Goal: Task Accomplishment & Management: Manage account settings

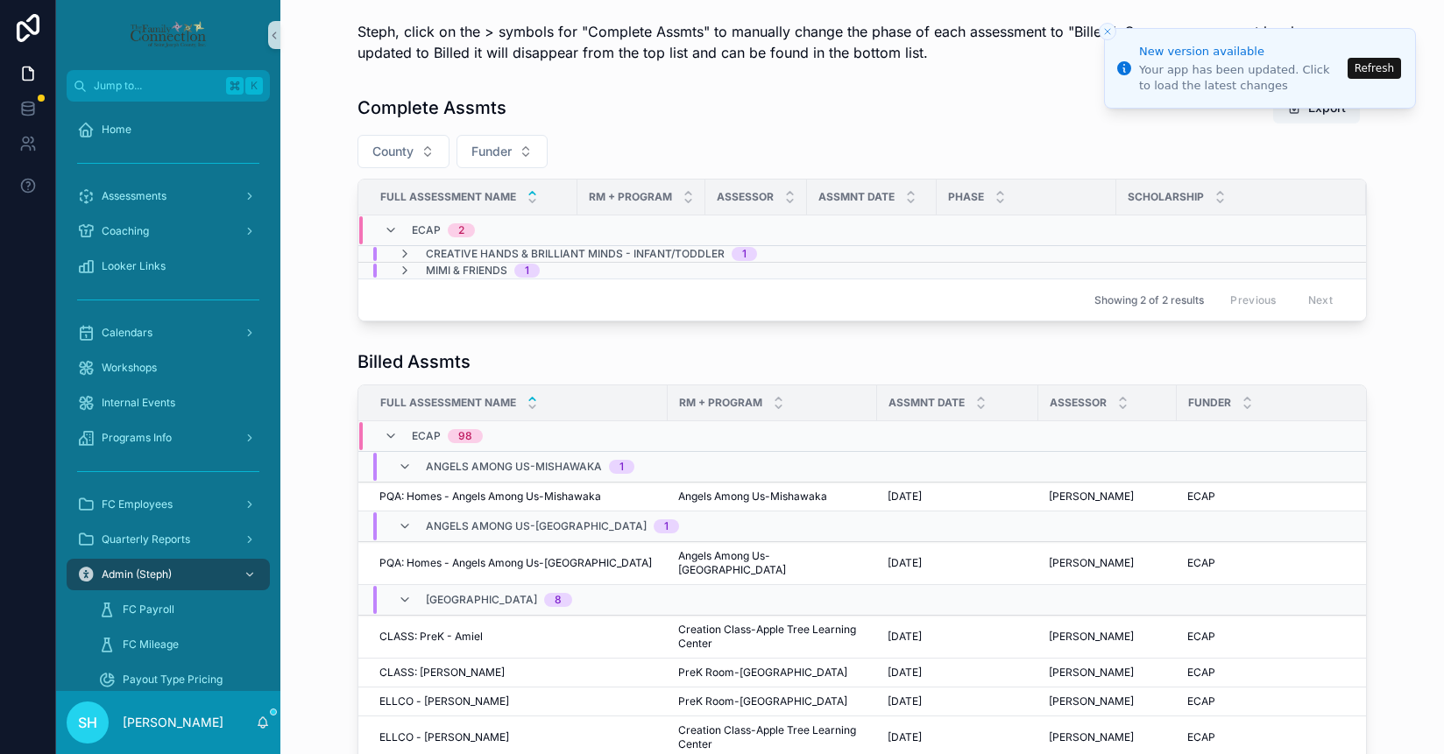
click at [1381, 65] on button "Refresh" at bounding box center [1374, 68] width 53 height 21
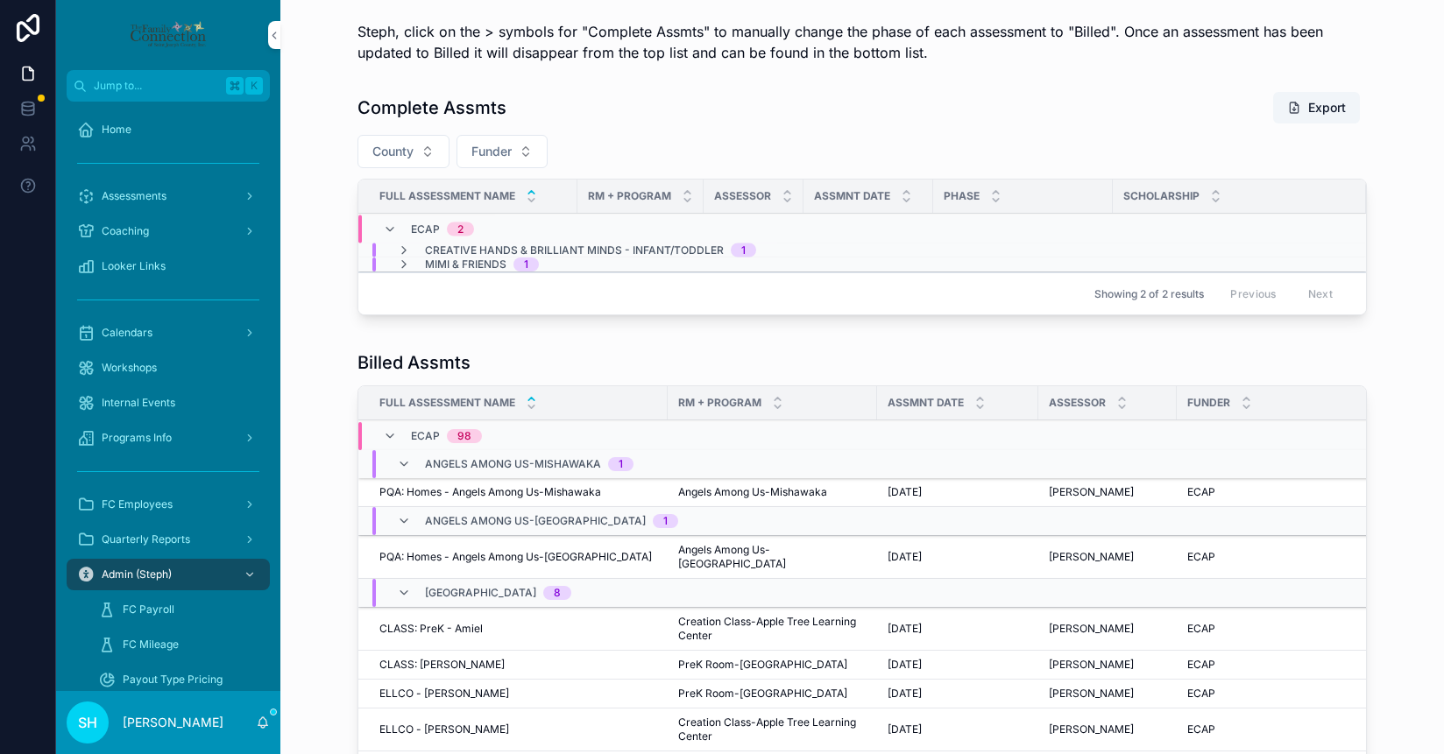
click at [148, 641] on span "FC Mileage" at bounding box center [151, 645] width 56 height 14
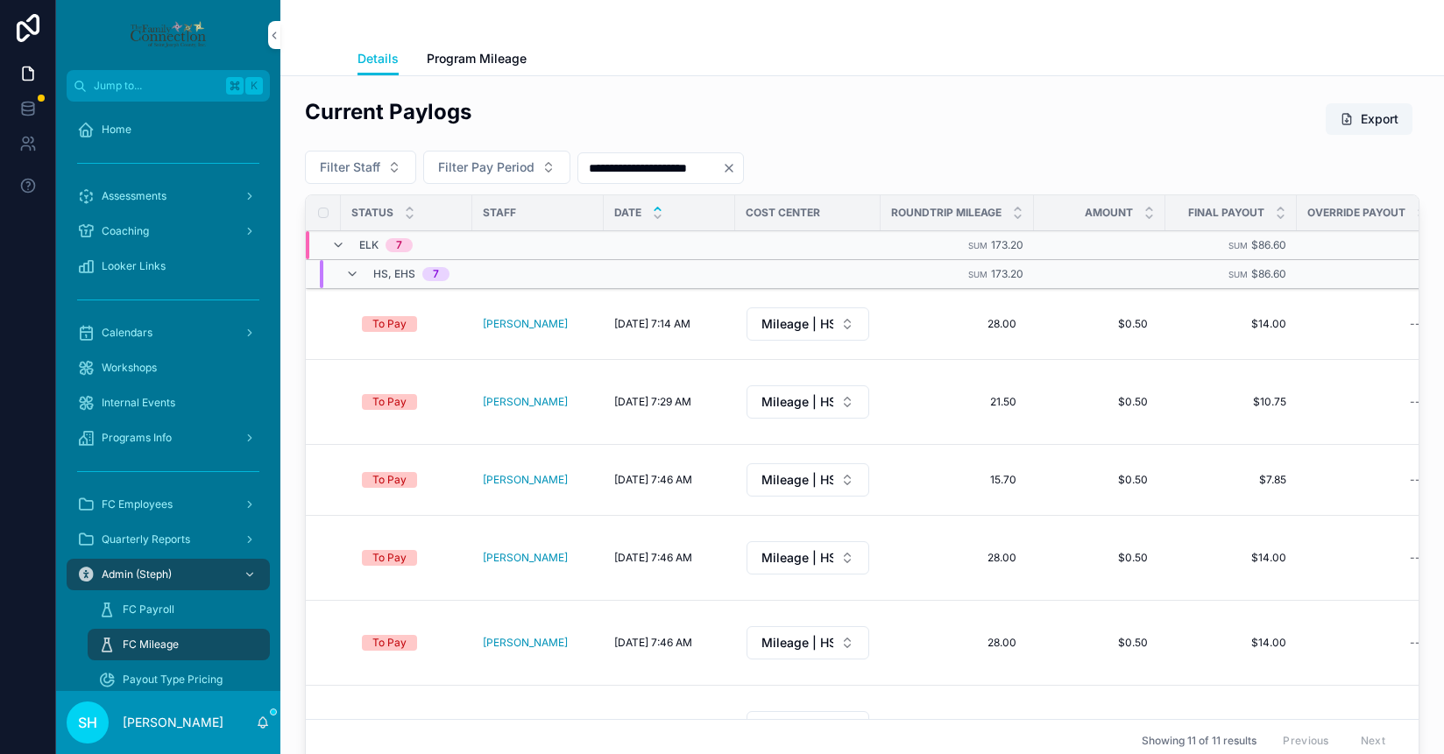
click at [733, 166] on icon "Clear" at bounding box center [729, 168] width 7 height 7
click at [670, 173] on input "scrollable content" at bounding box center [650, 168] width 144 height 25
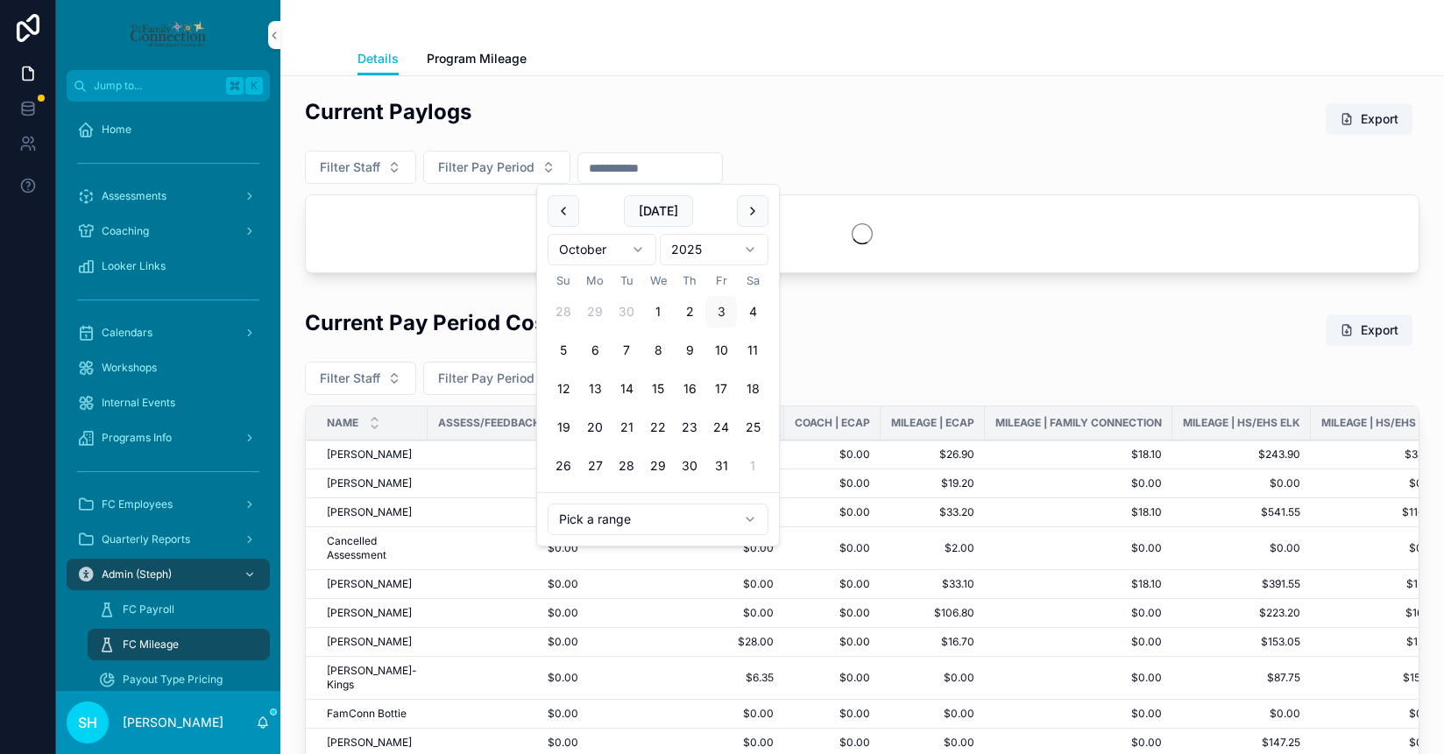
click at [561, 219] on button "scrollable content" at bounding box center [564, 211] width 32 height 32
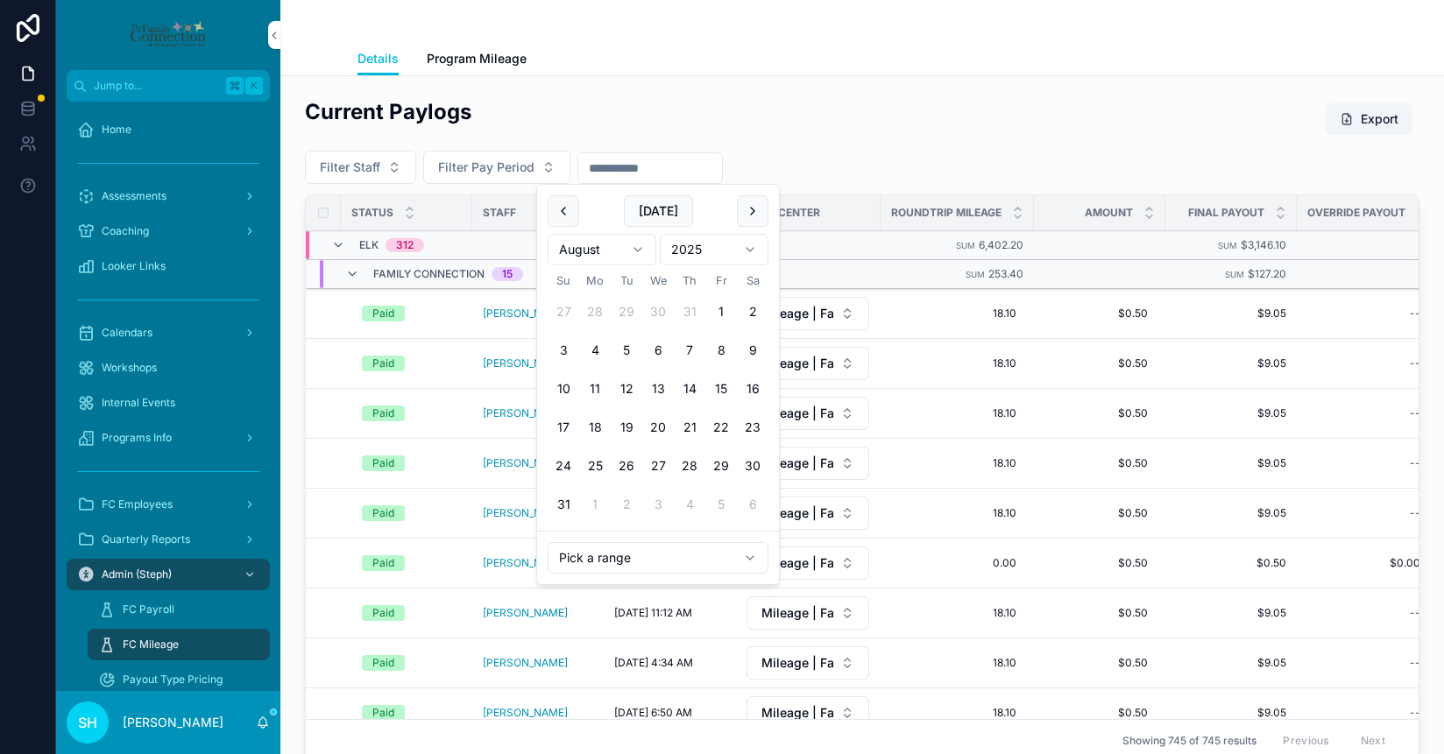
click at [723, 387] on button "15" at bounding box center [721, 389] width 32 height 32
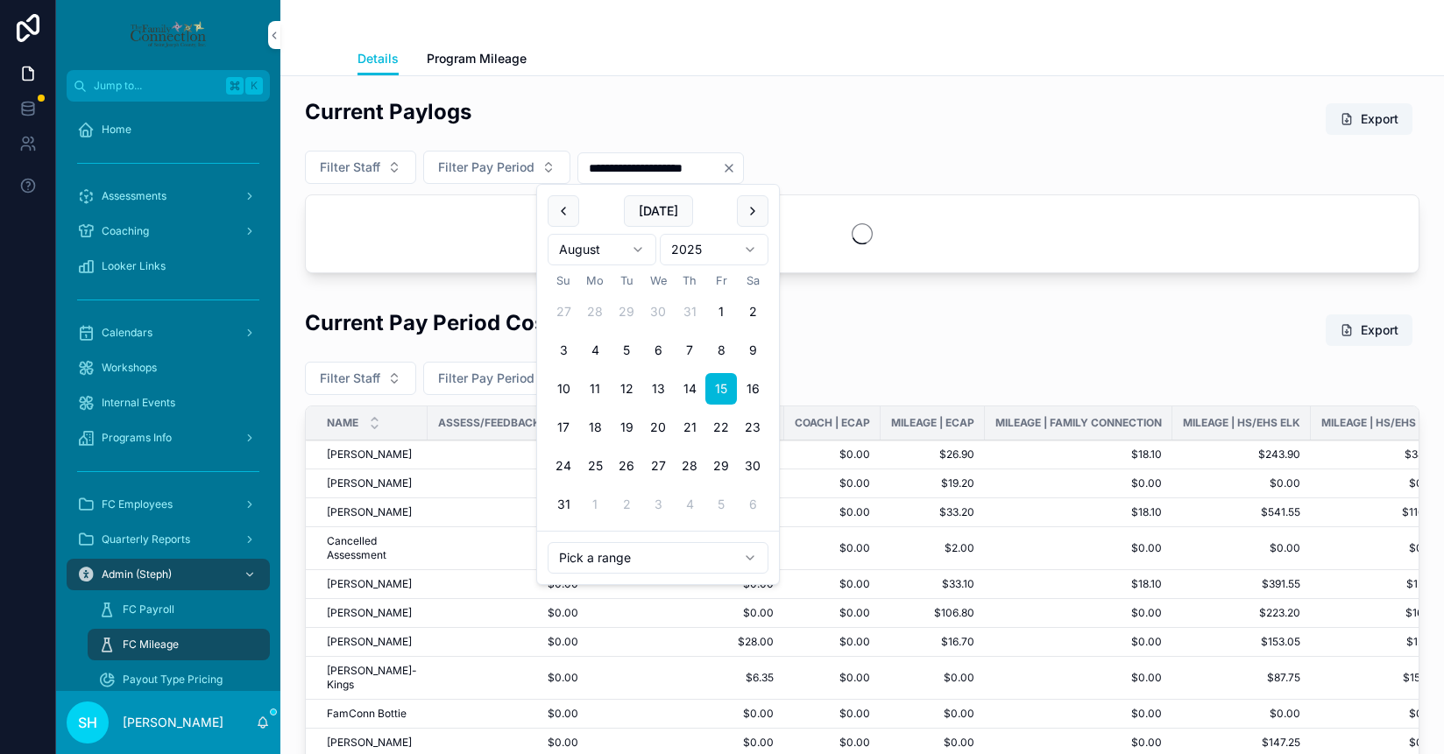
click at [717, 166] on input "**********" at bounding box center [650, 168] width 144 height 25
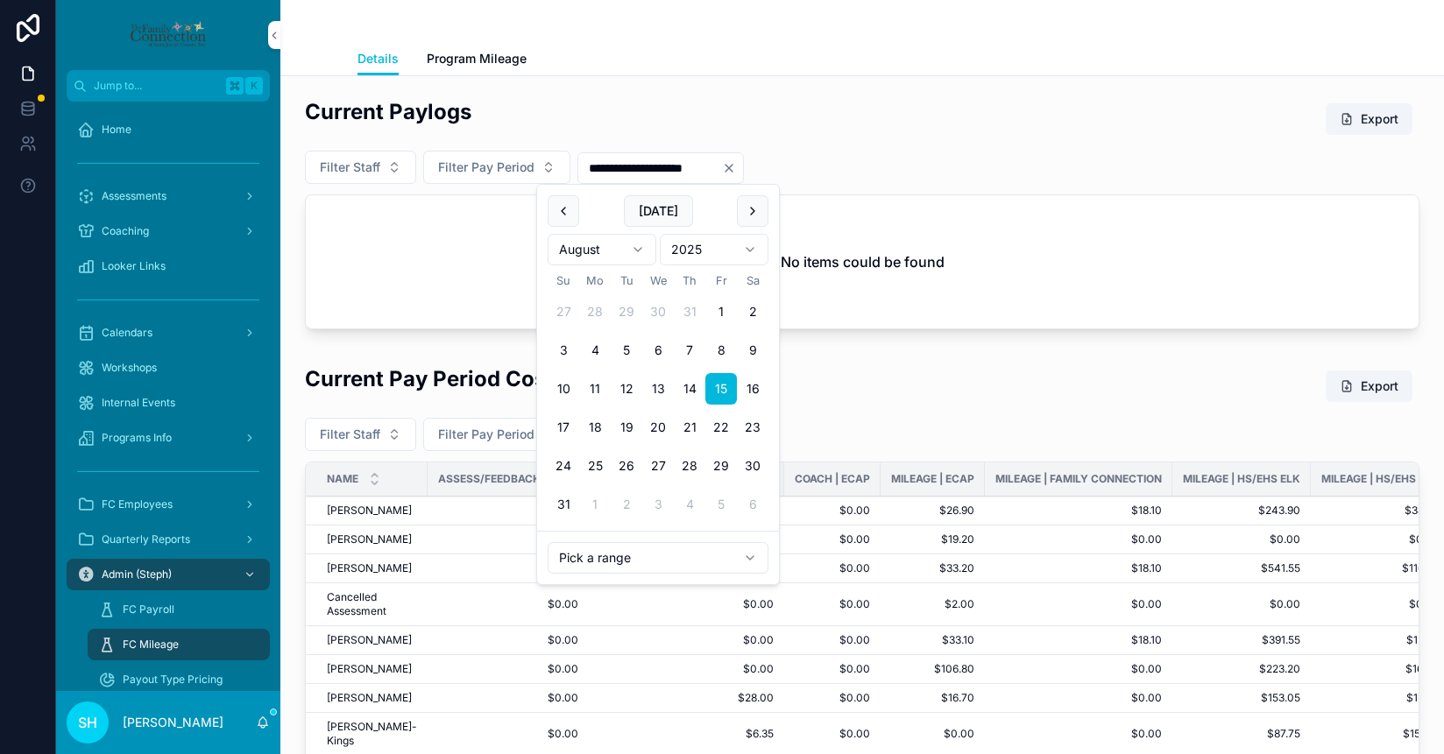
click at [747, 225] on button "scrollable content" at bounding box center [753, 211] width 32 height 32
click at [747, 220] on button "scrollable content" at bounding box center [753, 211] width 32 height 32
click at [563, 215] on button "scrollable content" at bounding box center [564, 211] width 32 height 32
click at [630, 465] on button "30" at bounding box center [627, 466] width 32 height 32
type input "**********"
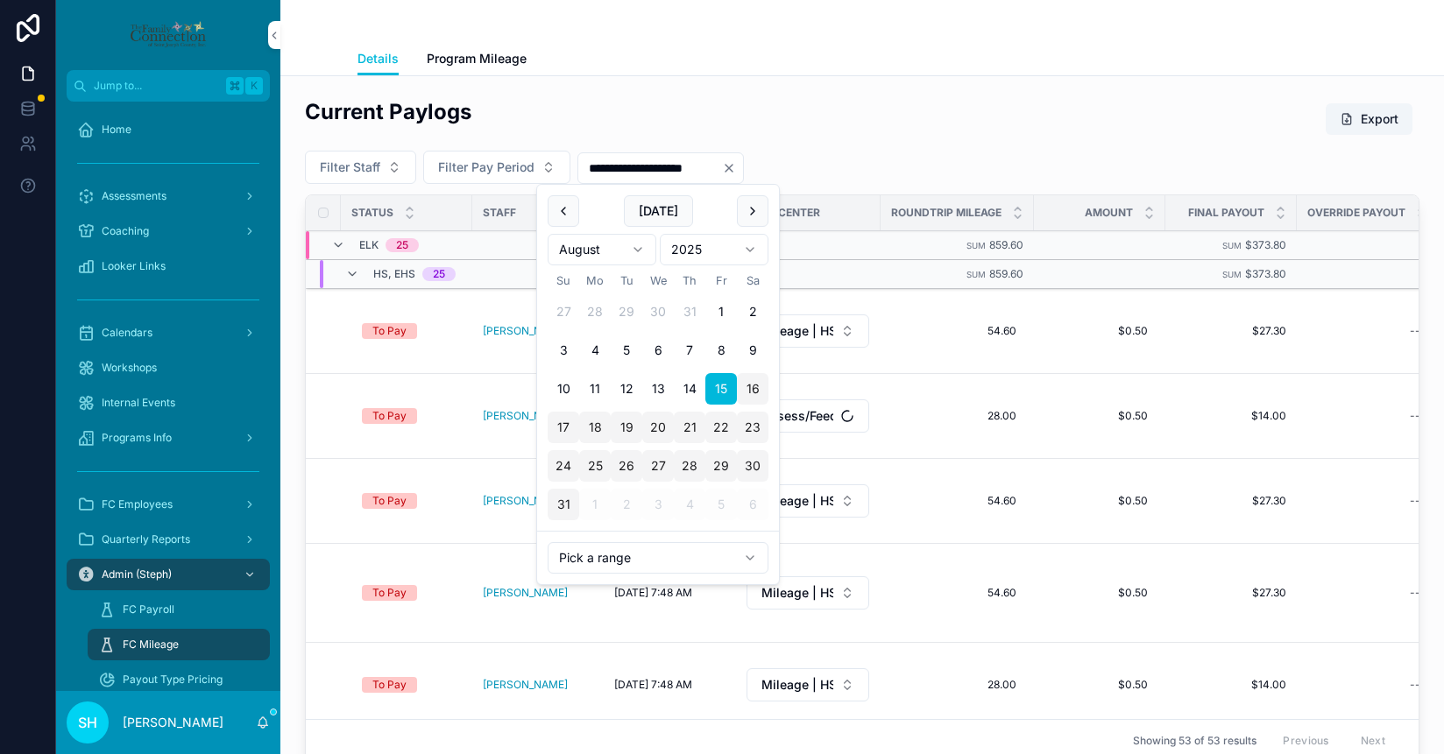
click at [1091, 130] on div "Current Paylogs Export" at bounding box center [862, 118] width 1115 height 43
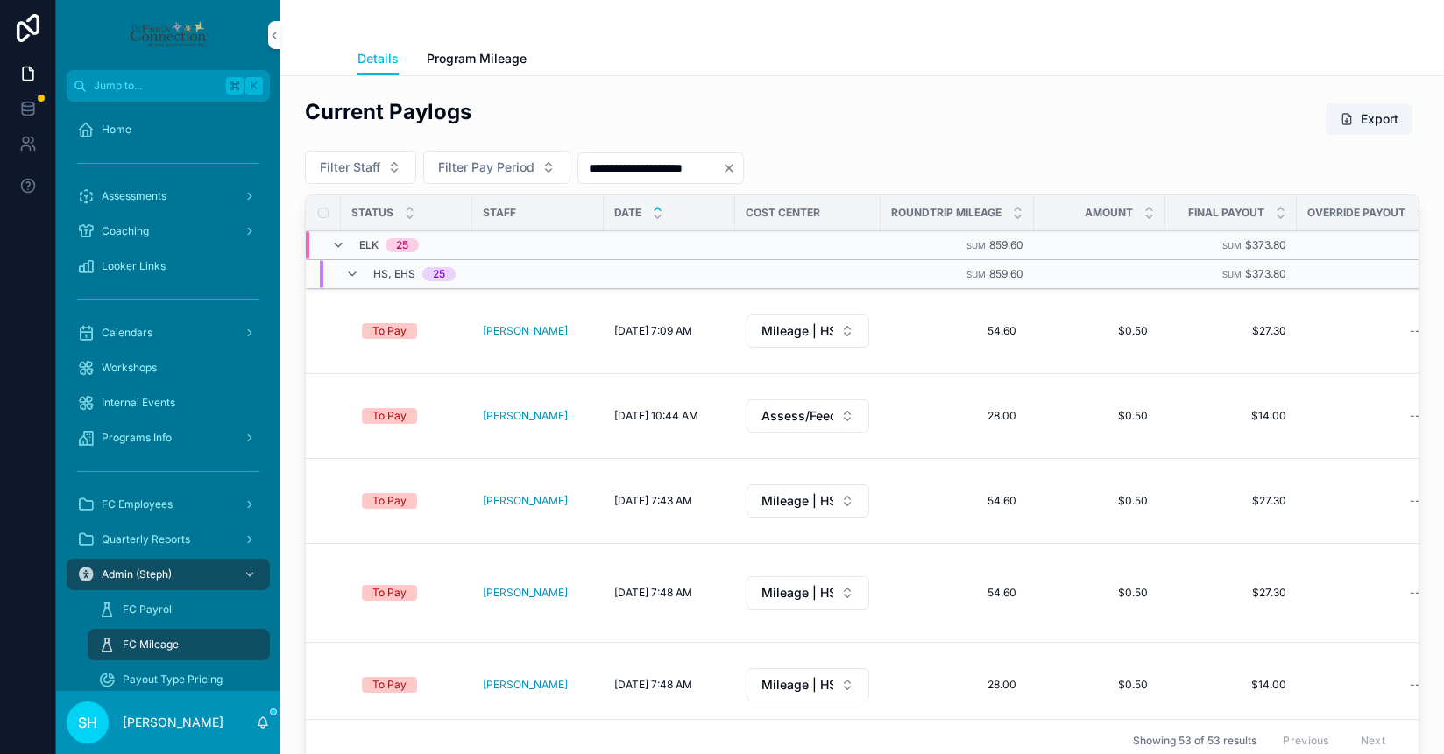
click at [393, 167] on button "Filter Staff" at bounding box center [360, 167] width 111 height 33
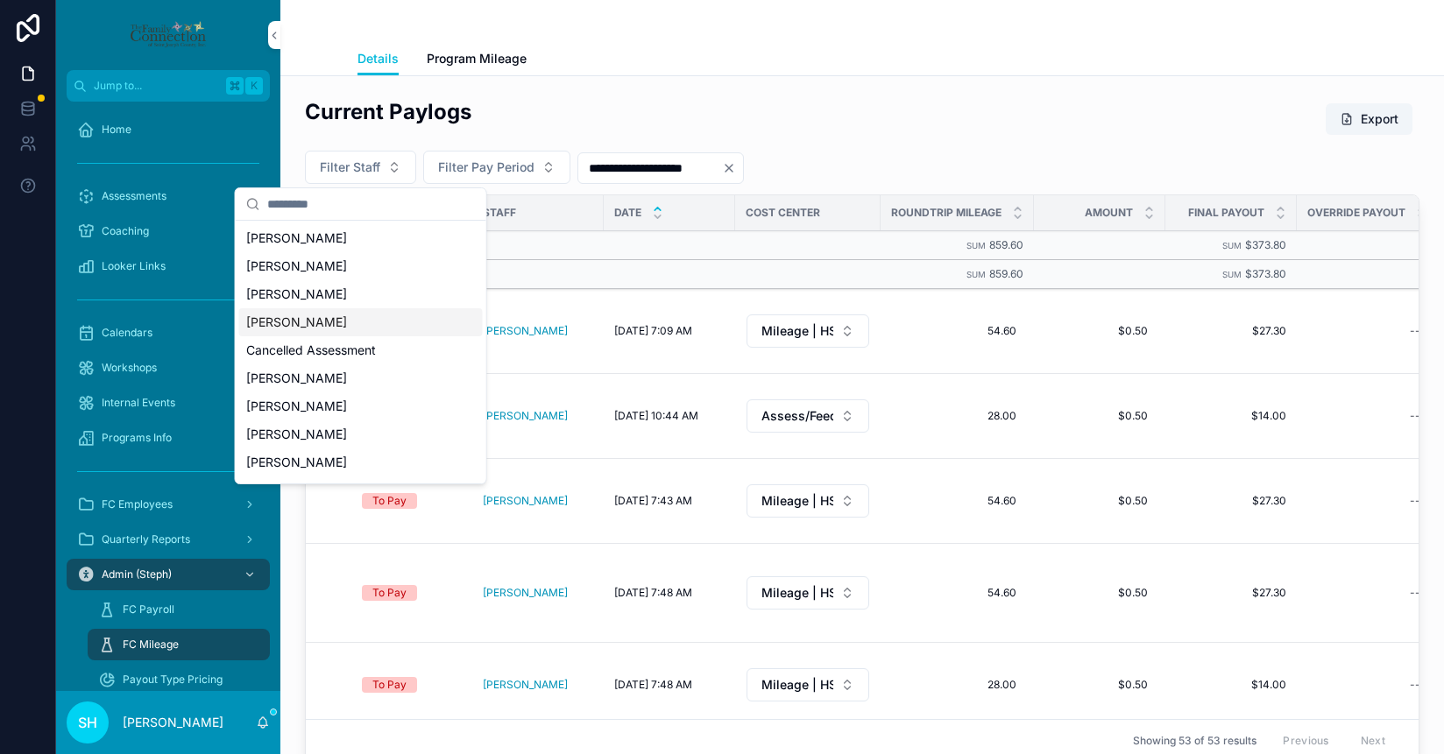
click at [326, 319] on span "[PERSON_NAME]" at bounding box center [296, 323] width 101 height 18
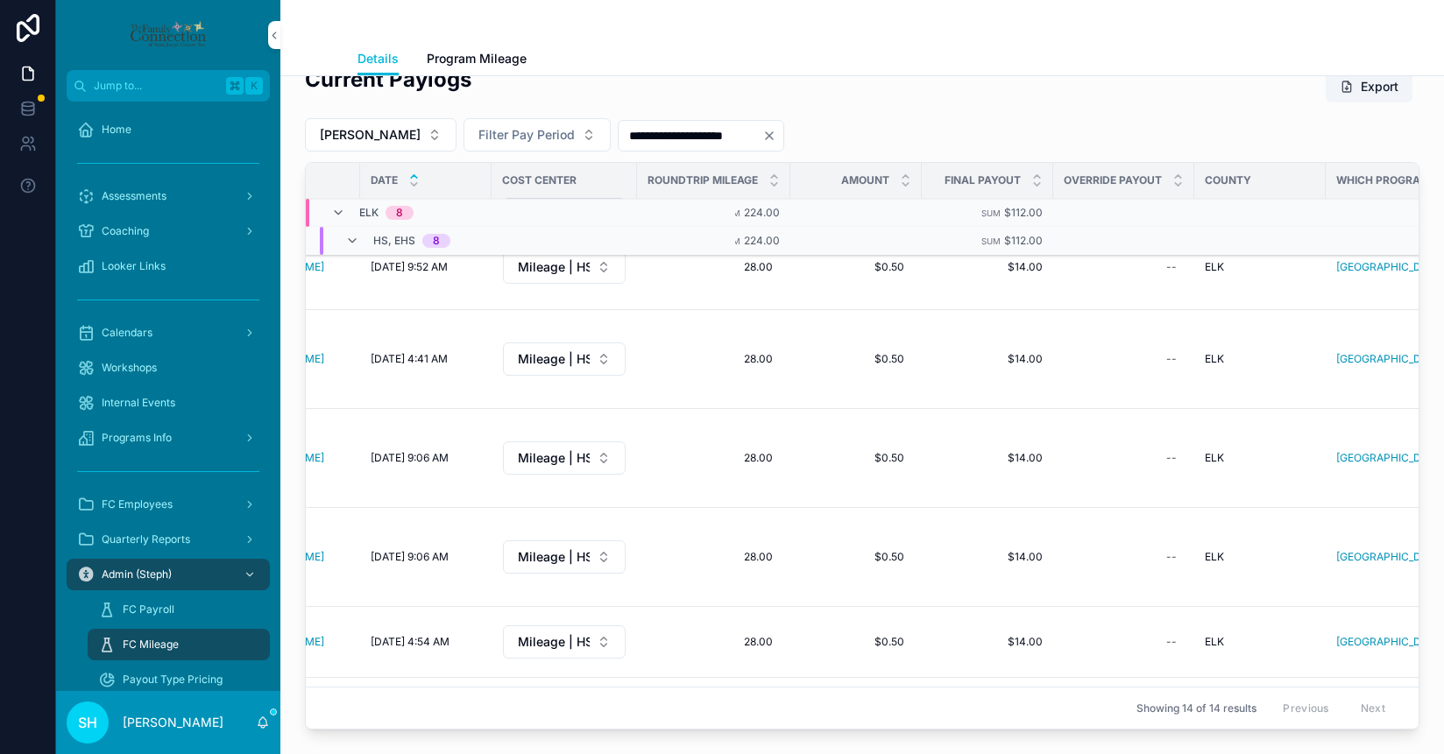
scroll to position [202, 240]
click at [853, 550] on span "$0.50" at bounding box center [859, 557] width 96 height 14
drag, startPoint x: 860, startPoint y: 520, endPoint x: 803, endPoint y: 520, distance: 56.1
click at [803, 520] on div "*****" at bounding box center [924, 519] width 252 height 65
type input "*****"
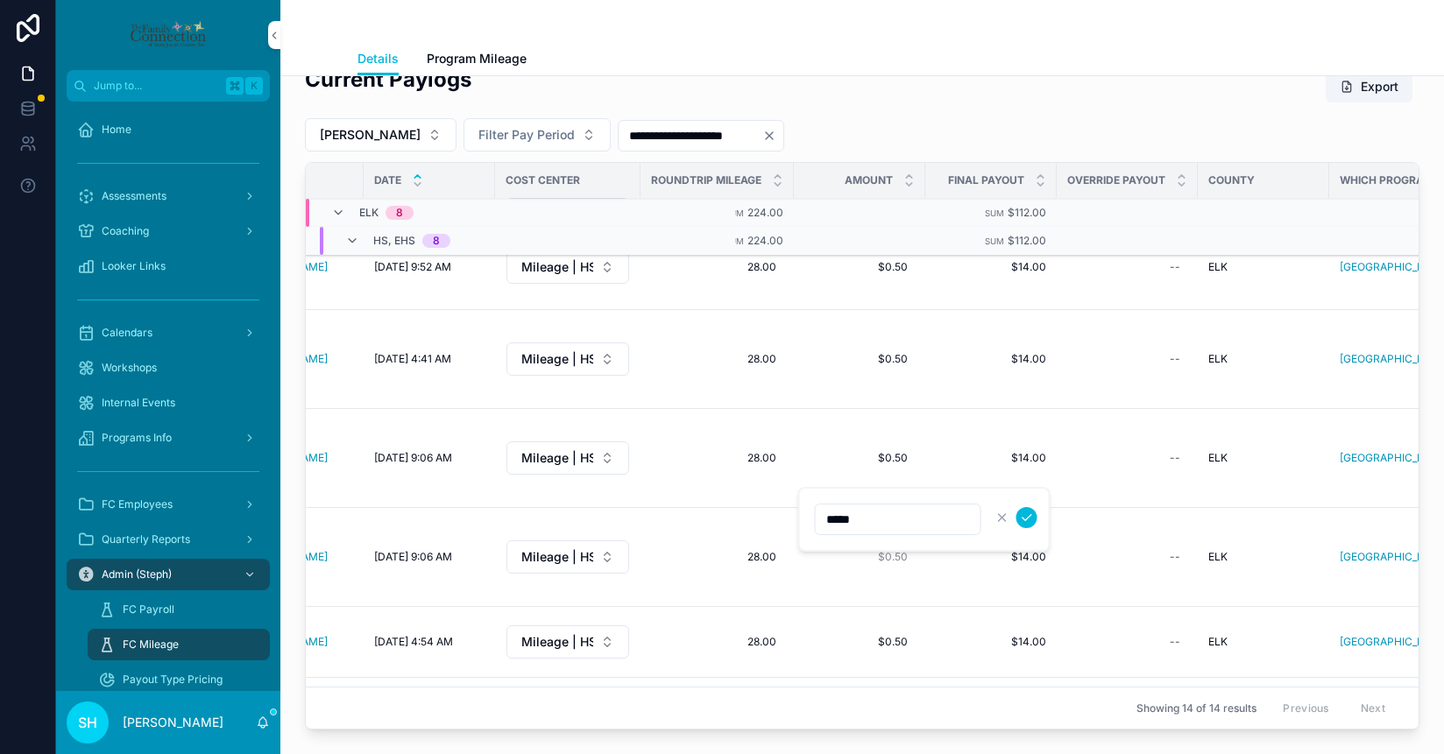
click at [1030, 520] on icon "scrollable content" at bounding box center [1027, 518] width 14 height 14
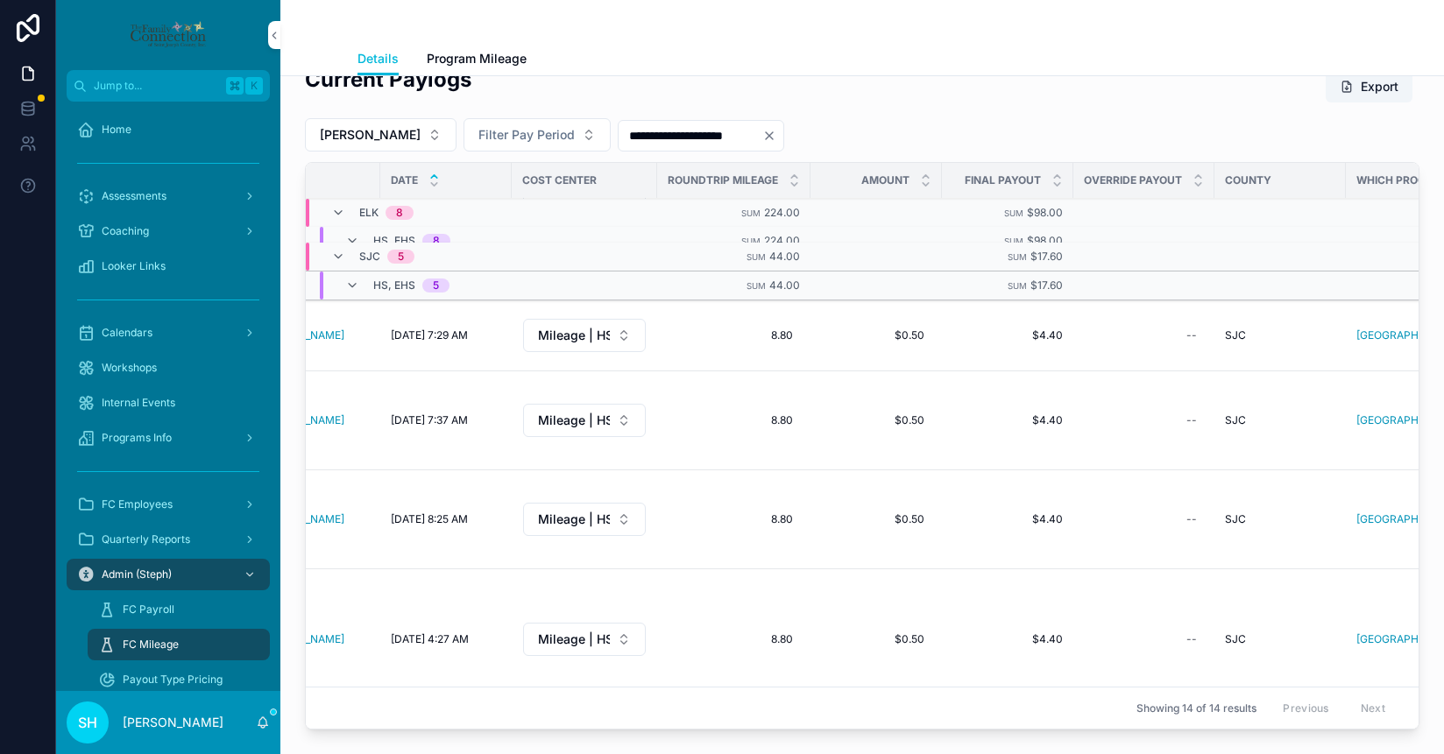
scroll to position [757, 238]
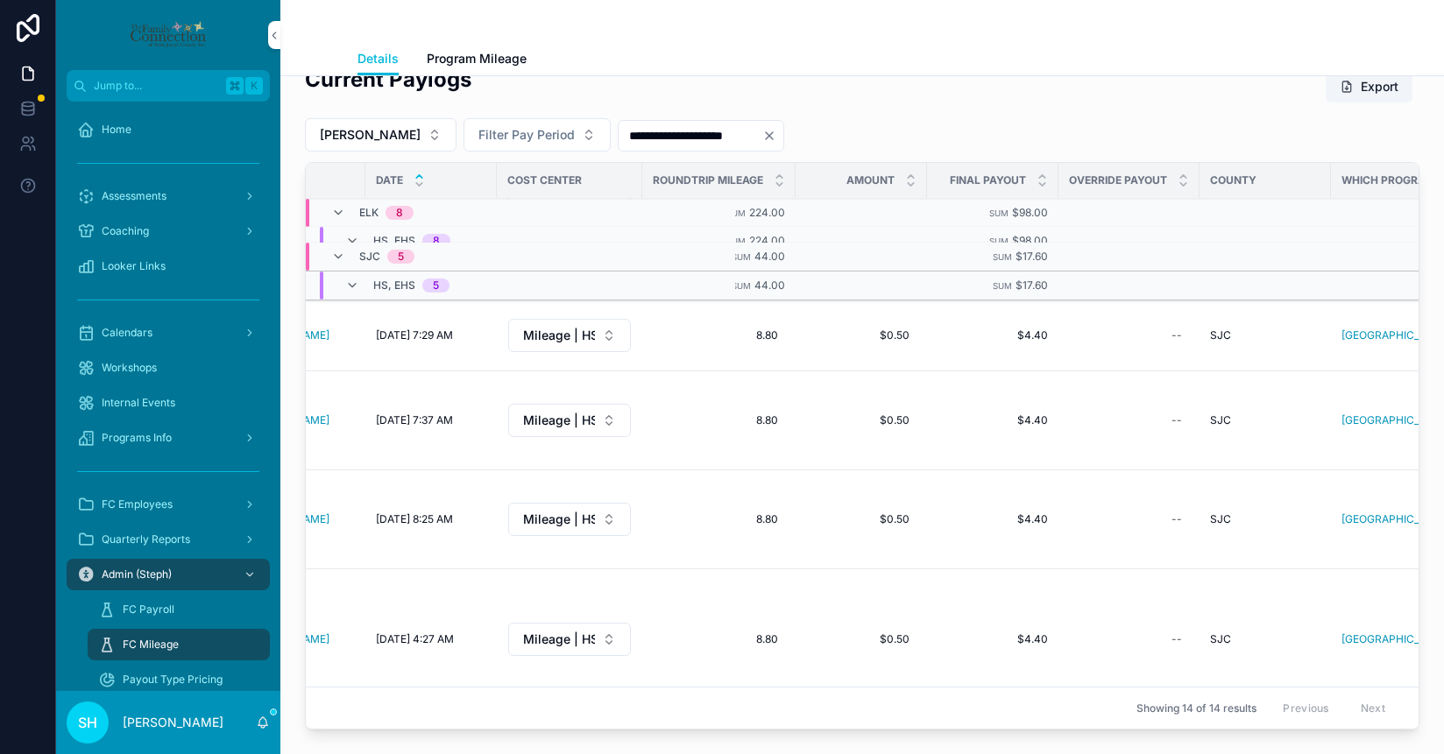
click at [904, 739] on div "--" at bounding box center [861, 753] width 110 height 28
type input "*****"
click at [1111, 592] on icon "scrollable content" at bounding box center [1115, 594] width 14 height 14
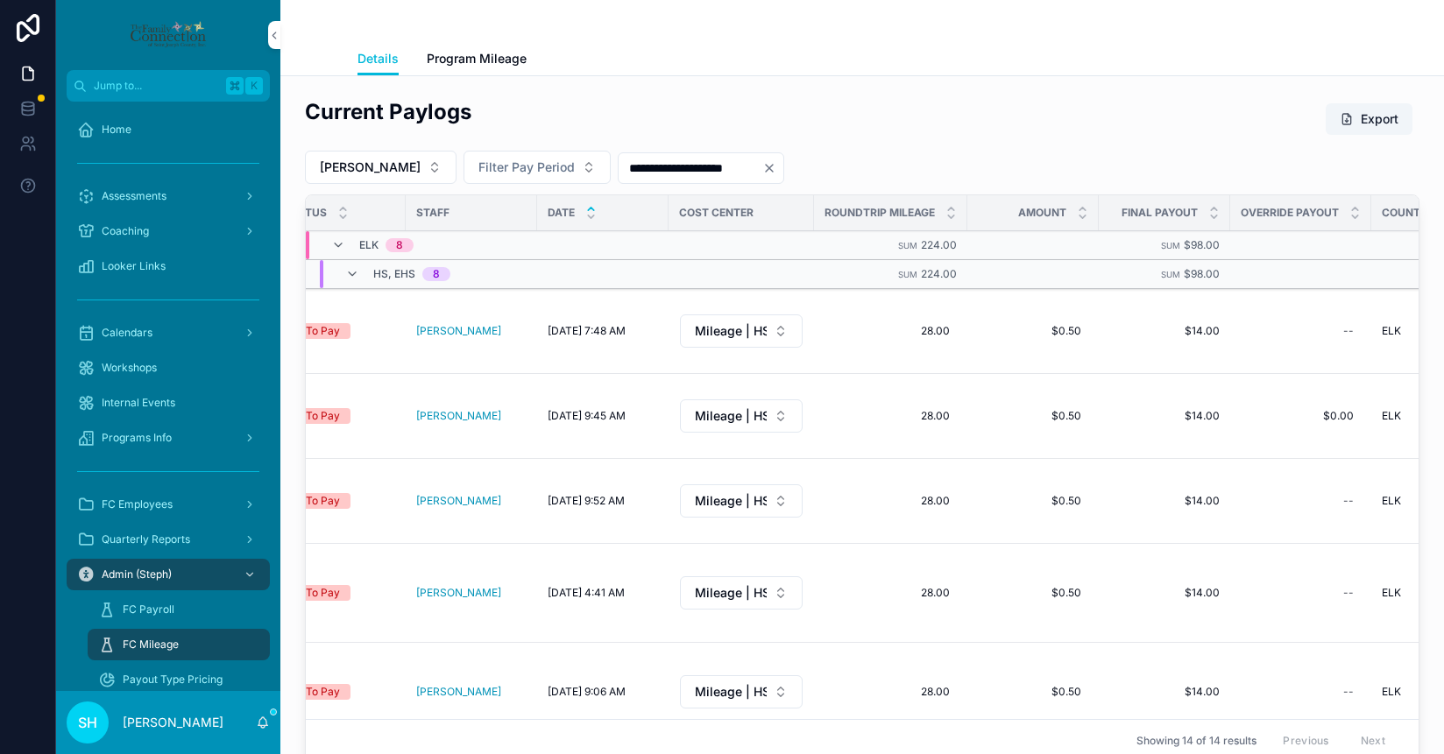
scroll to position [0, 0]
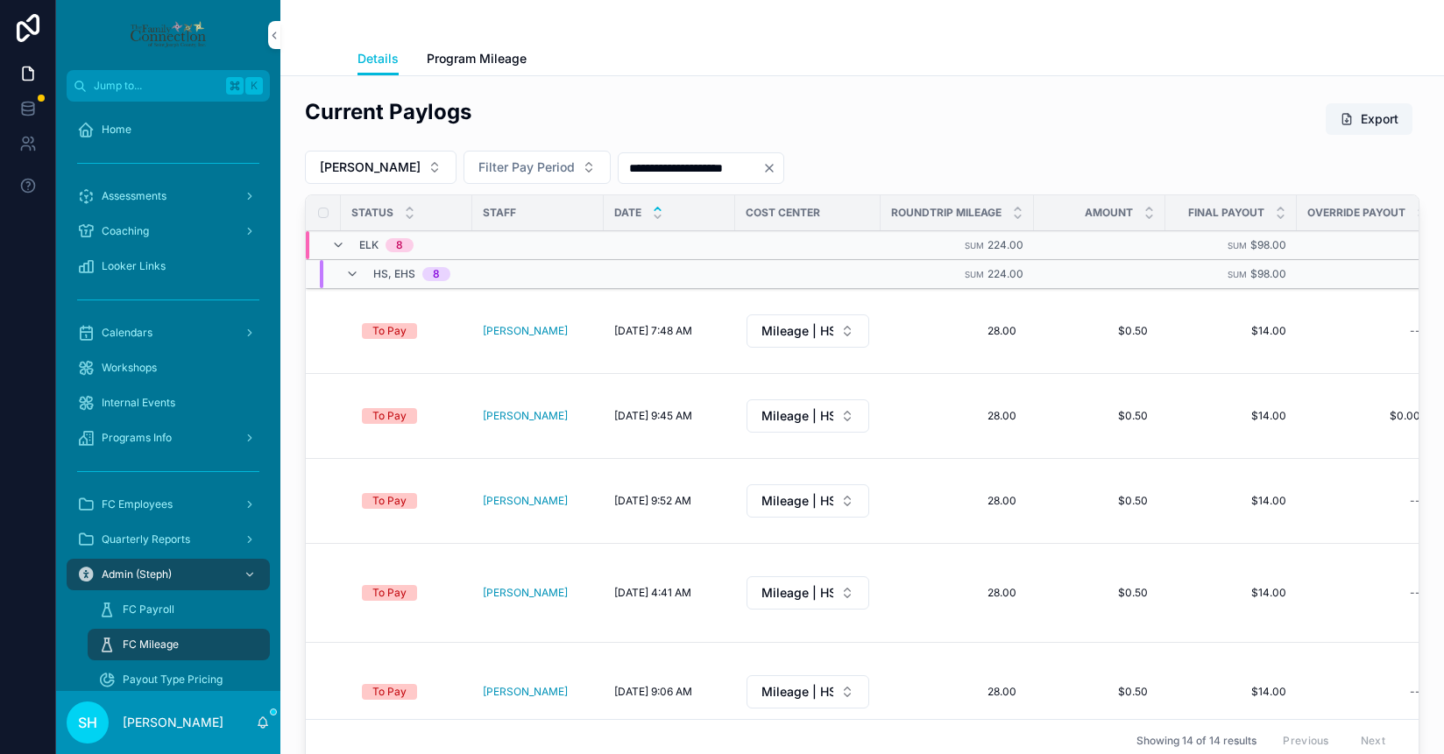
click at [1348, 123] on span "scrollable content" at bounding box center [1347, 119] width 14 height 14
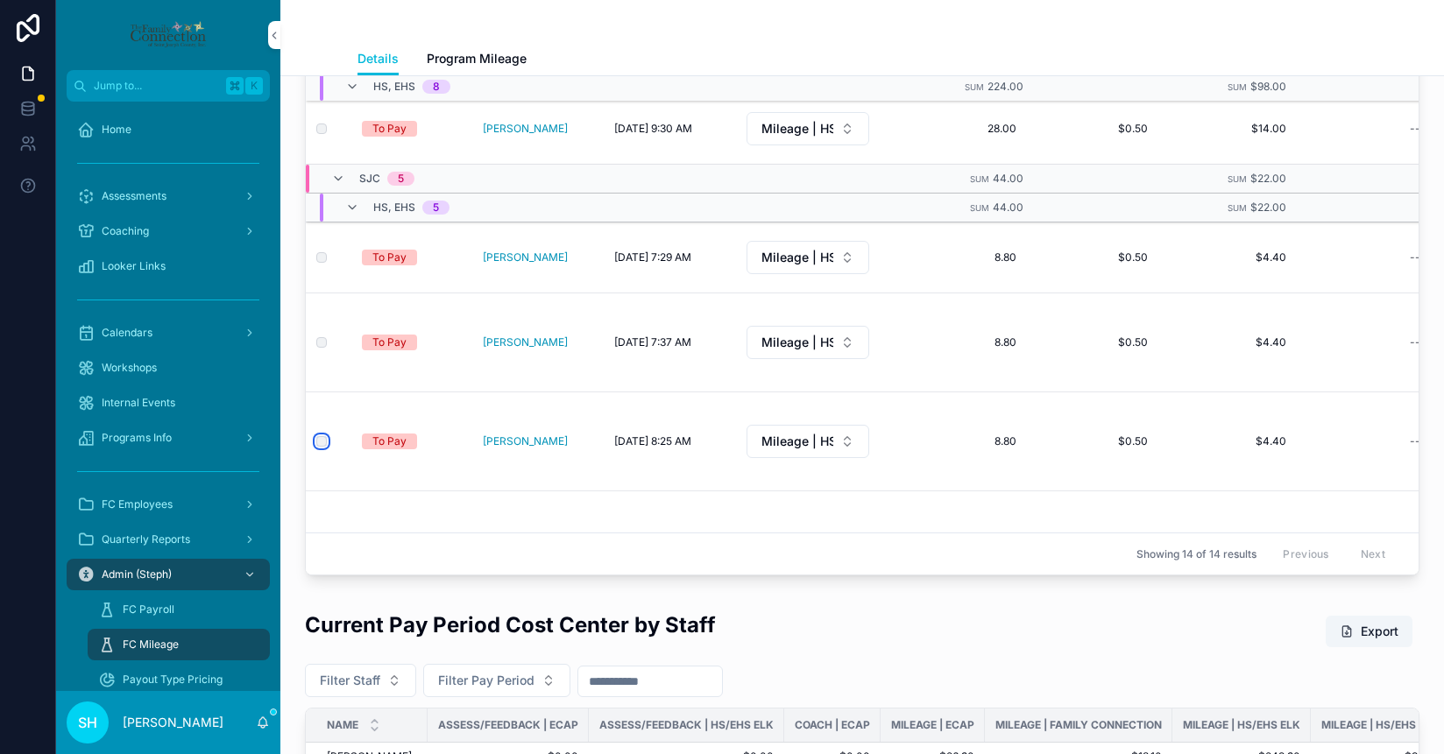
scroll to position [813, 0]
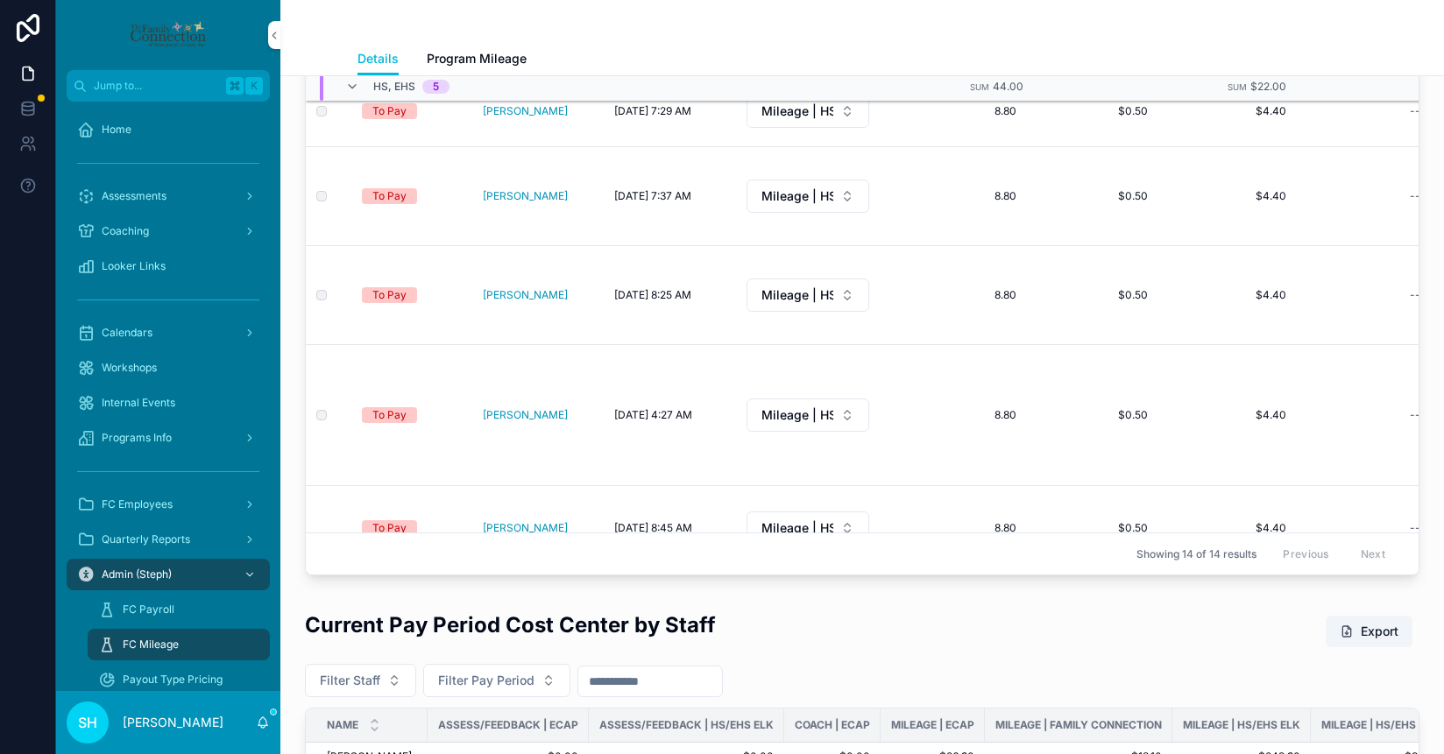
click at [0, 0] on label "scrollable content" at bounding box center [0, 0] width 0 height 0
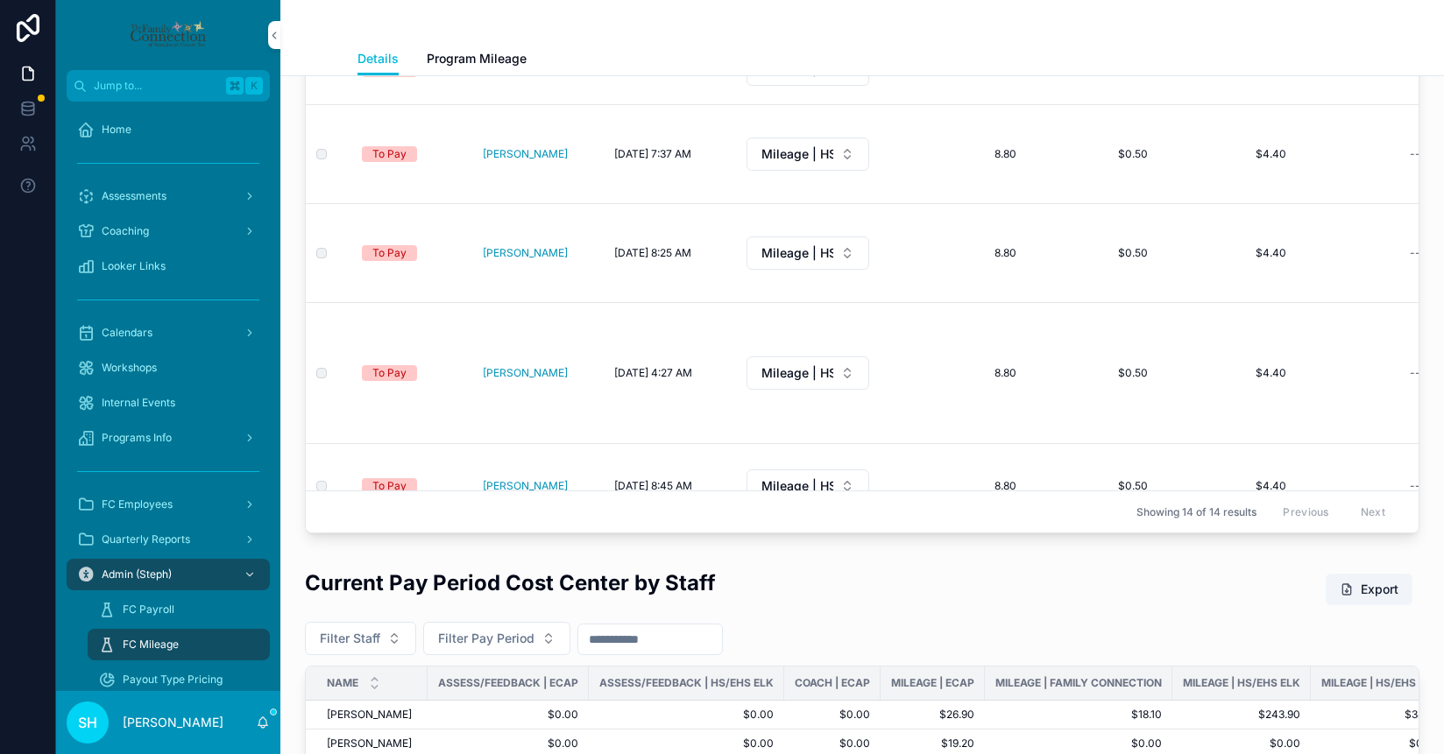
scroll to position [0, 0]
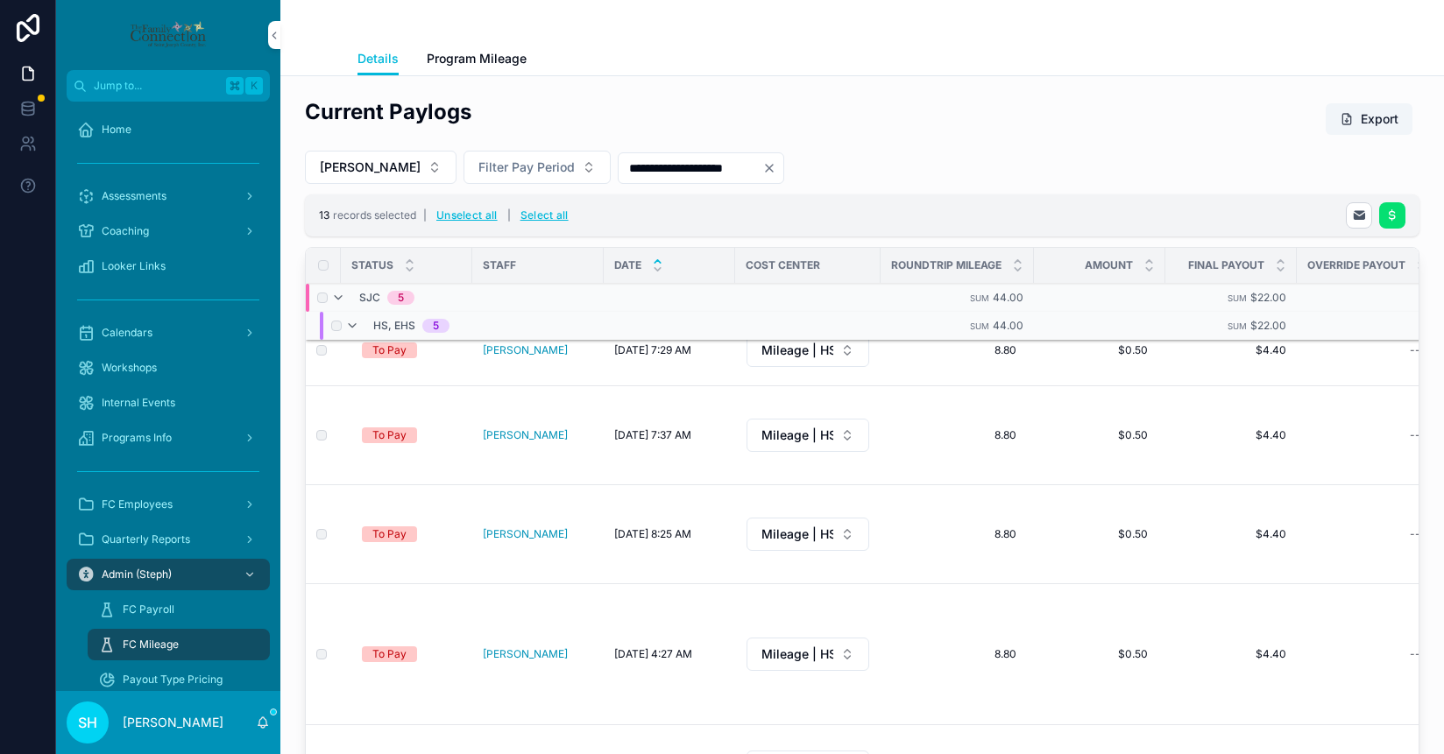
click at [1394, 217] on icon "scrollable content" at bounding box center [1392, 216] width 14 height 14
click at [1405, 177] on icon "scrollable content" at bounding box center [1401, 181] width 14 height 14
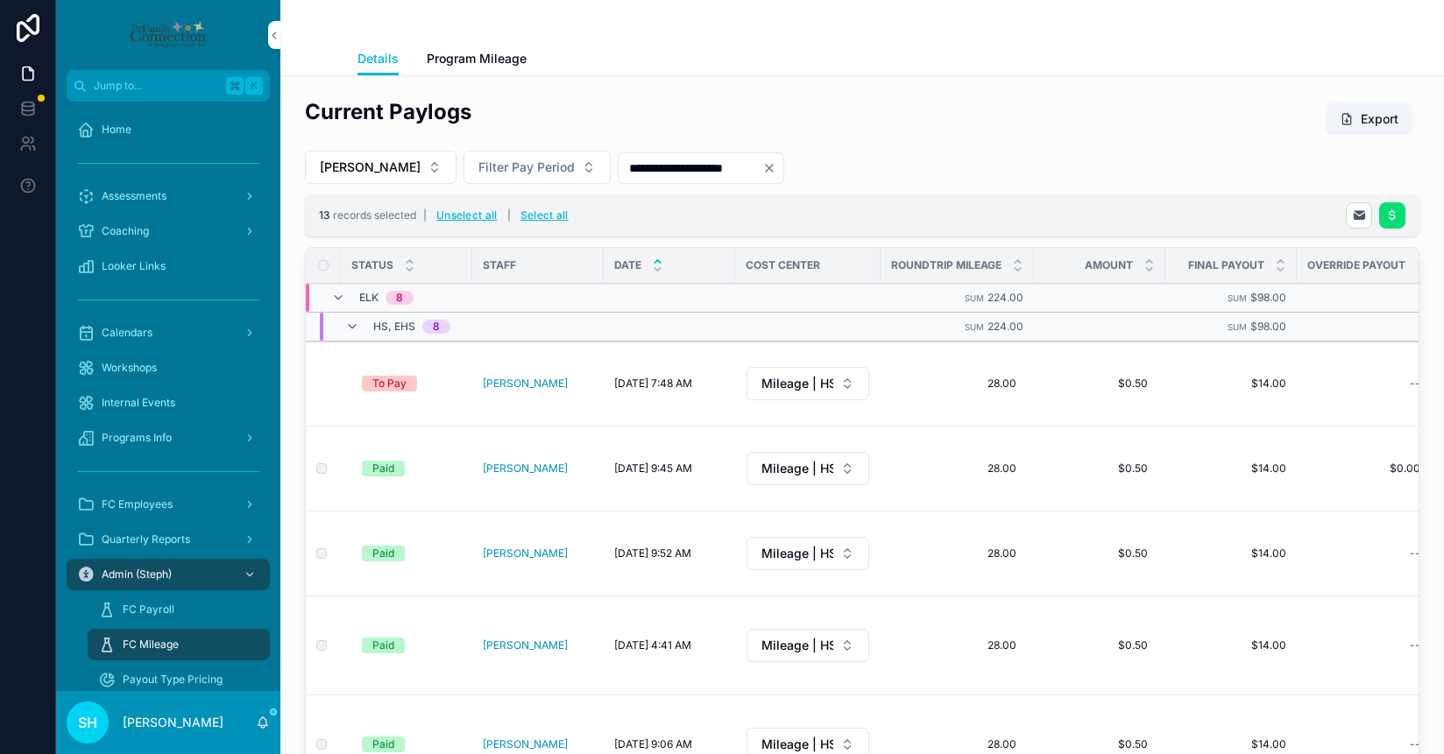
click at [422, 166] on button "[PERSON_NAME]" at bounding box center [381, 167] width 152 height 33
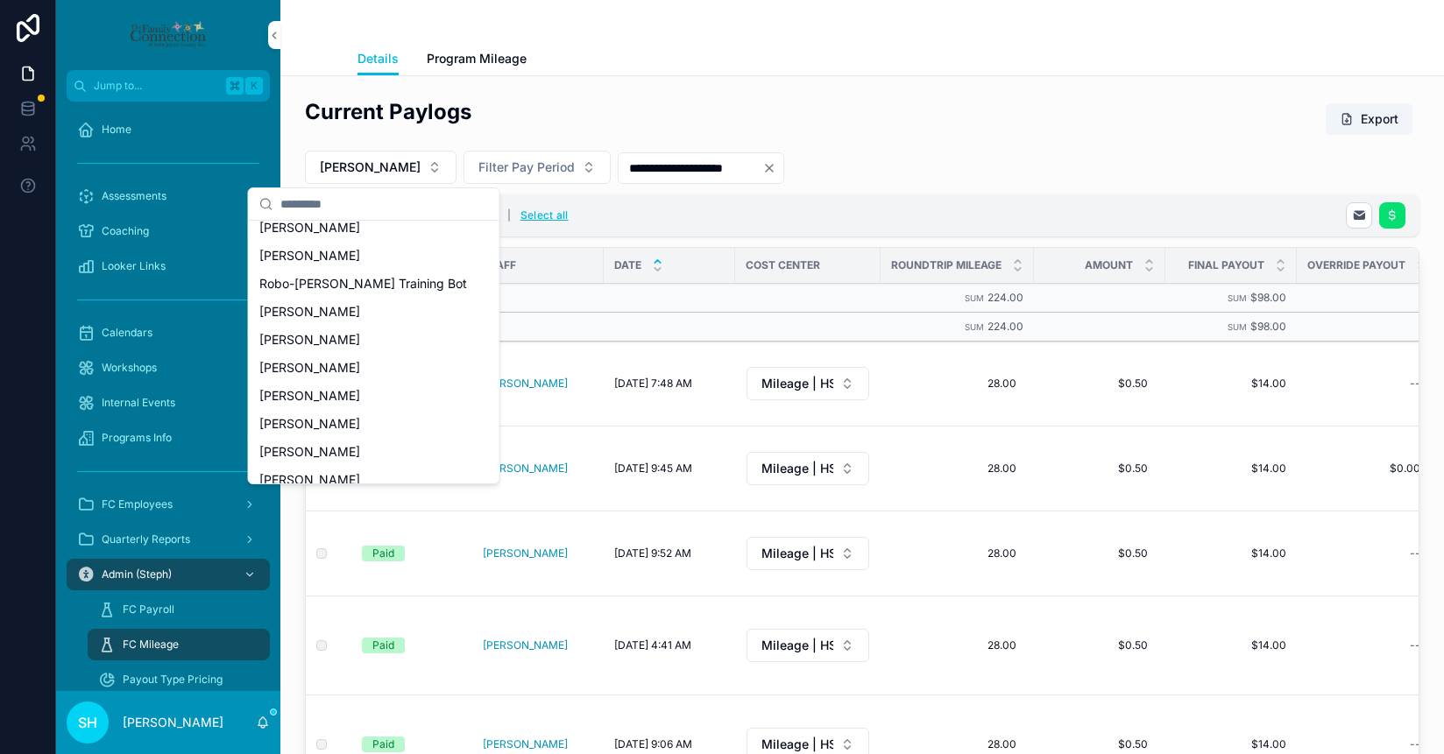
scroll to position [922, 0]
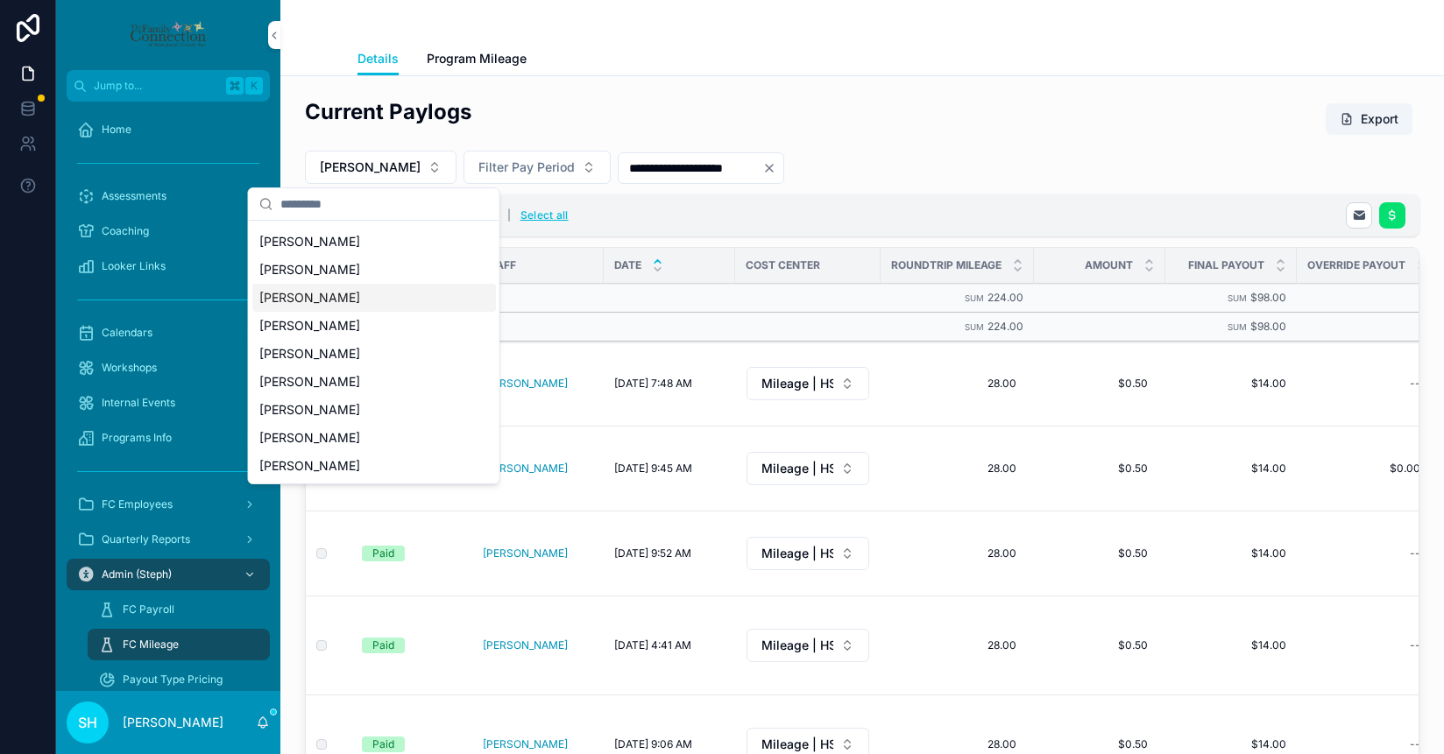
click at [360, 303] on span "[PERSON_NAME]" at bounding box center [309, 298] width 101 height 18
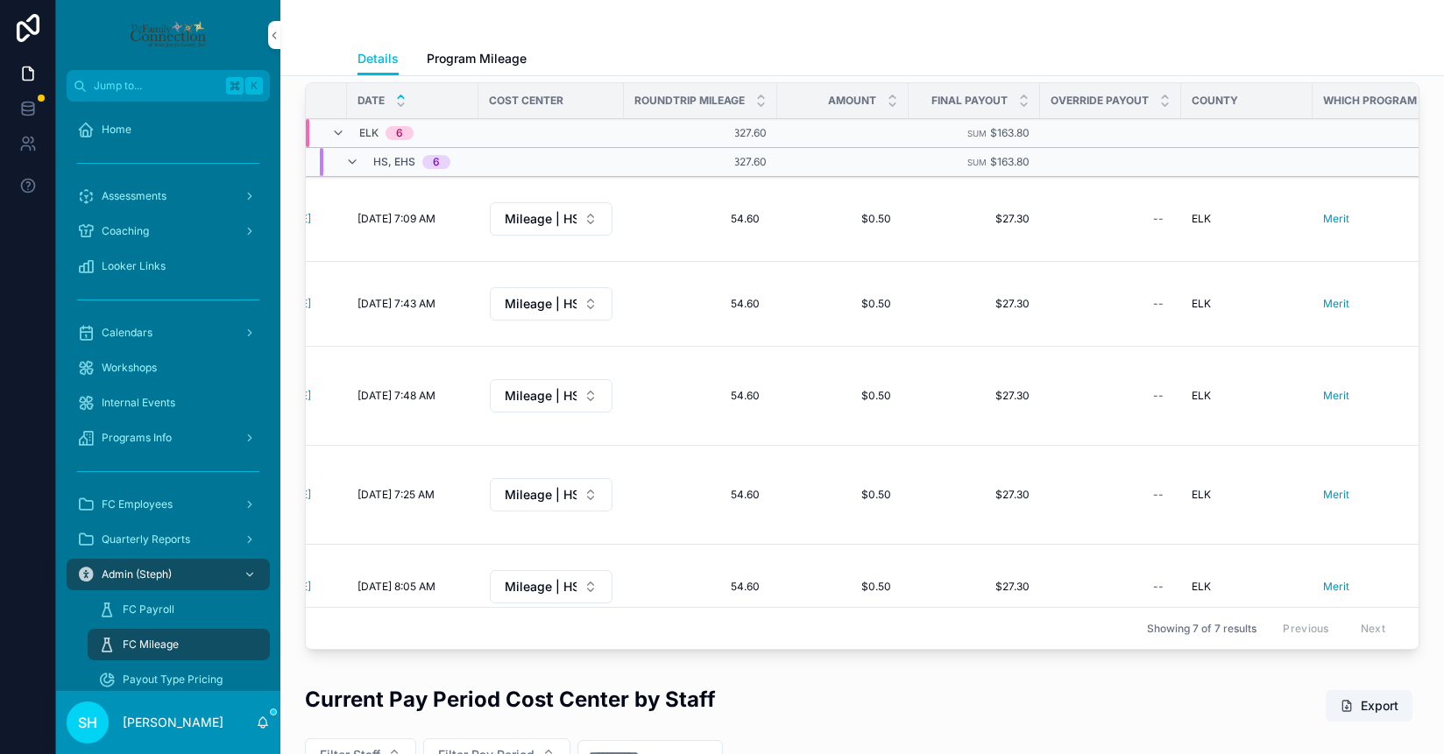
scroll to position [0, 251]
click at [874, 389] on span "$0.50" at bounding box center [848, 396] width 96 height 14
drag, startPoint x: 843, startPoint y: 393, endPoint x: 811, endPoint y: 393, distance: 31.5
click at [811, 393] on input "*****" at bounding box center [886, 393] width 165 height 25
type input "*****"
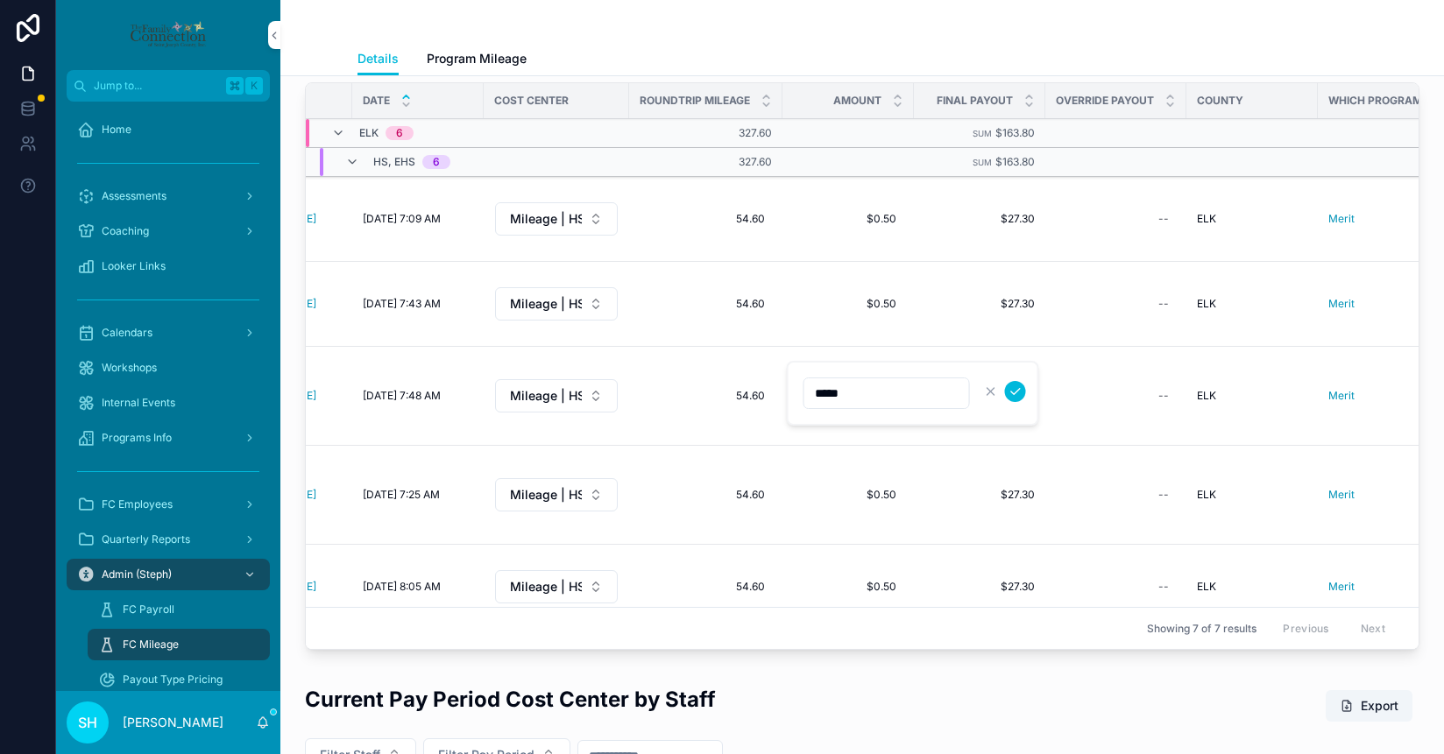
click at [1011, 391] on icon "scrollable content" at bounding box center [1015, 392] width 9 height 6
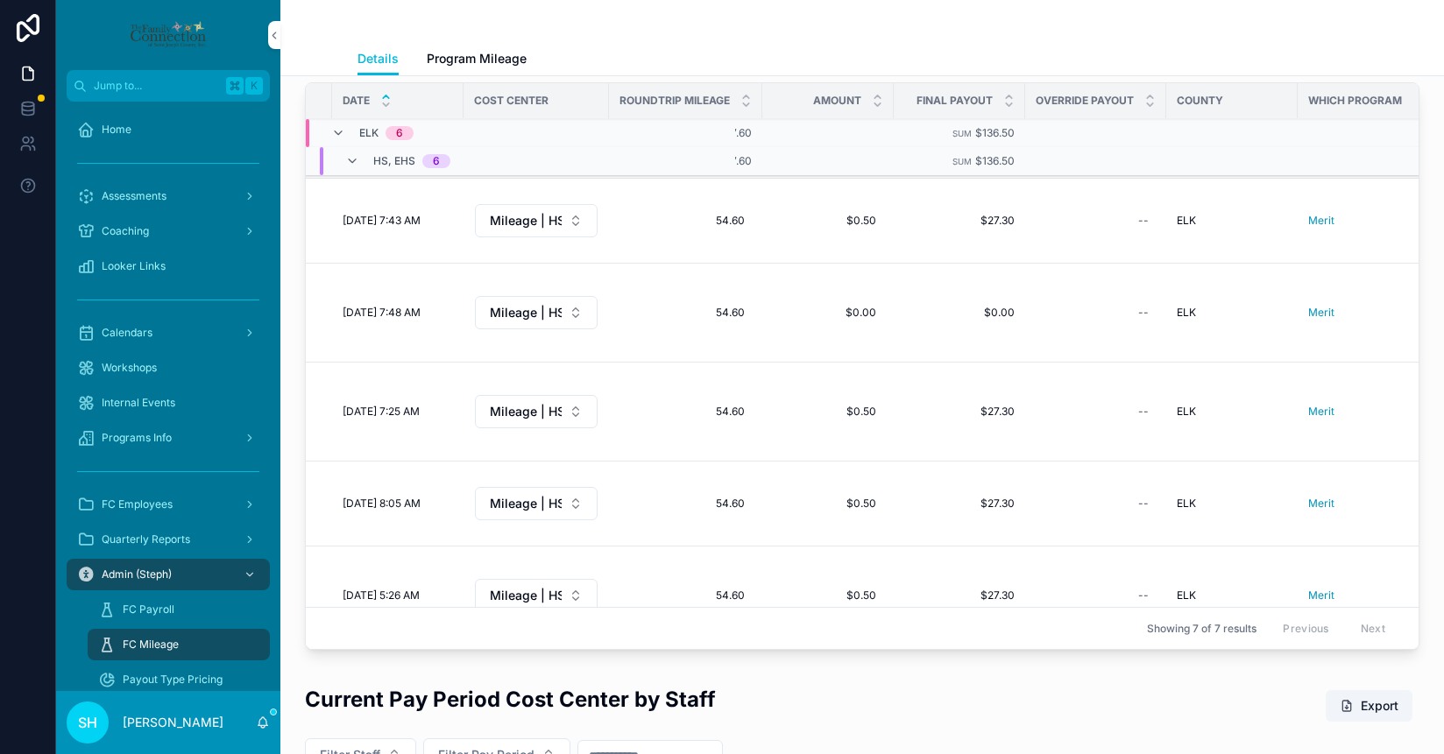
scroll to position [83, 271]
click at [874, 497] on span "$0.50" at bounding box center [829, 504] width 96 height 14
drag, startPoint x: 833, startPoint y: 481, endPoint x: 776, endPoint y: 481, distance: 57.0
click at [776, 481] on div "*****" at bounding box center [894, 480] width 252 height 65
type input "*****"
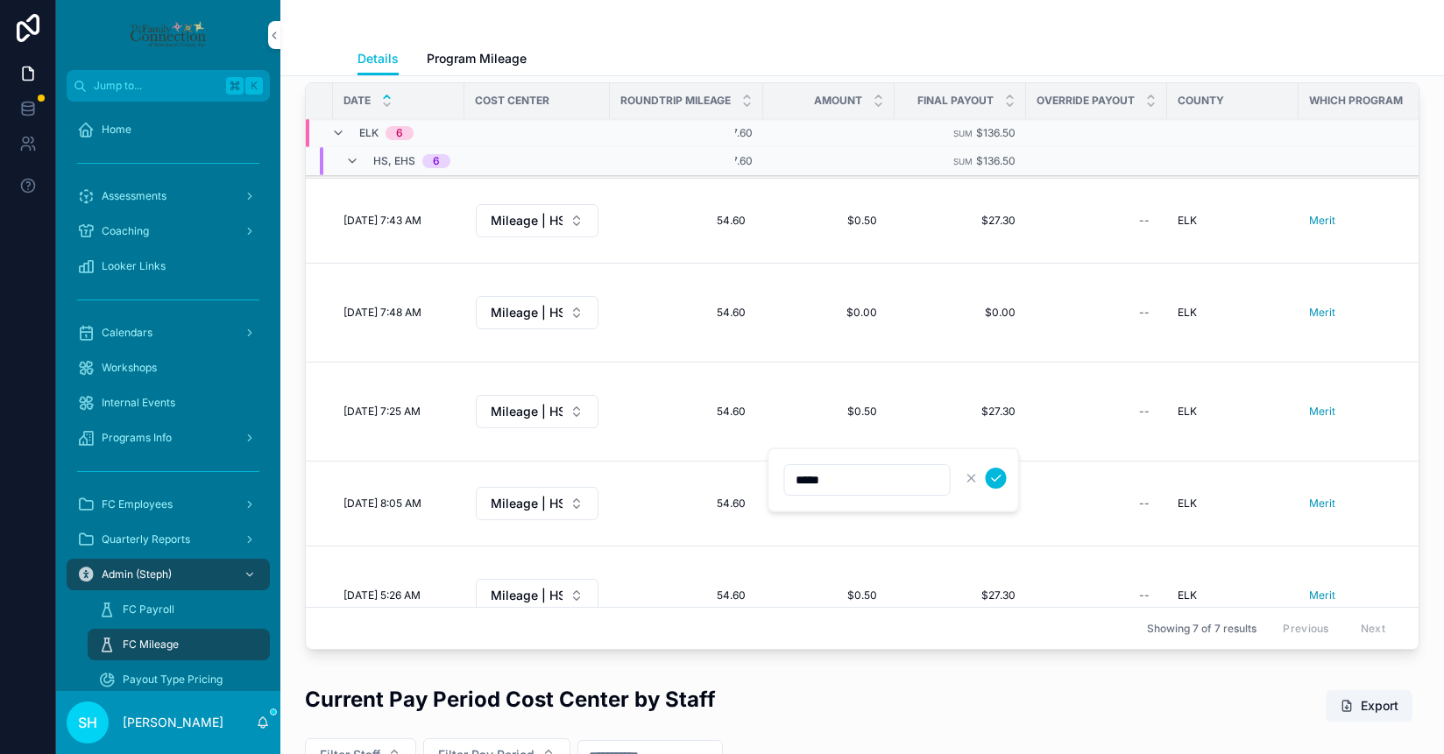
click at [990, 481] on icon "scrollable content" at bounding box center [996, 478] width 14 height 14
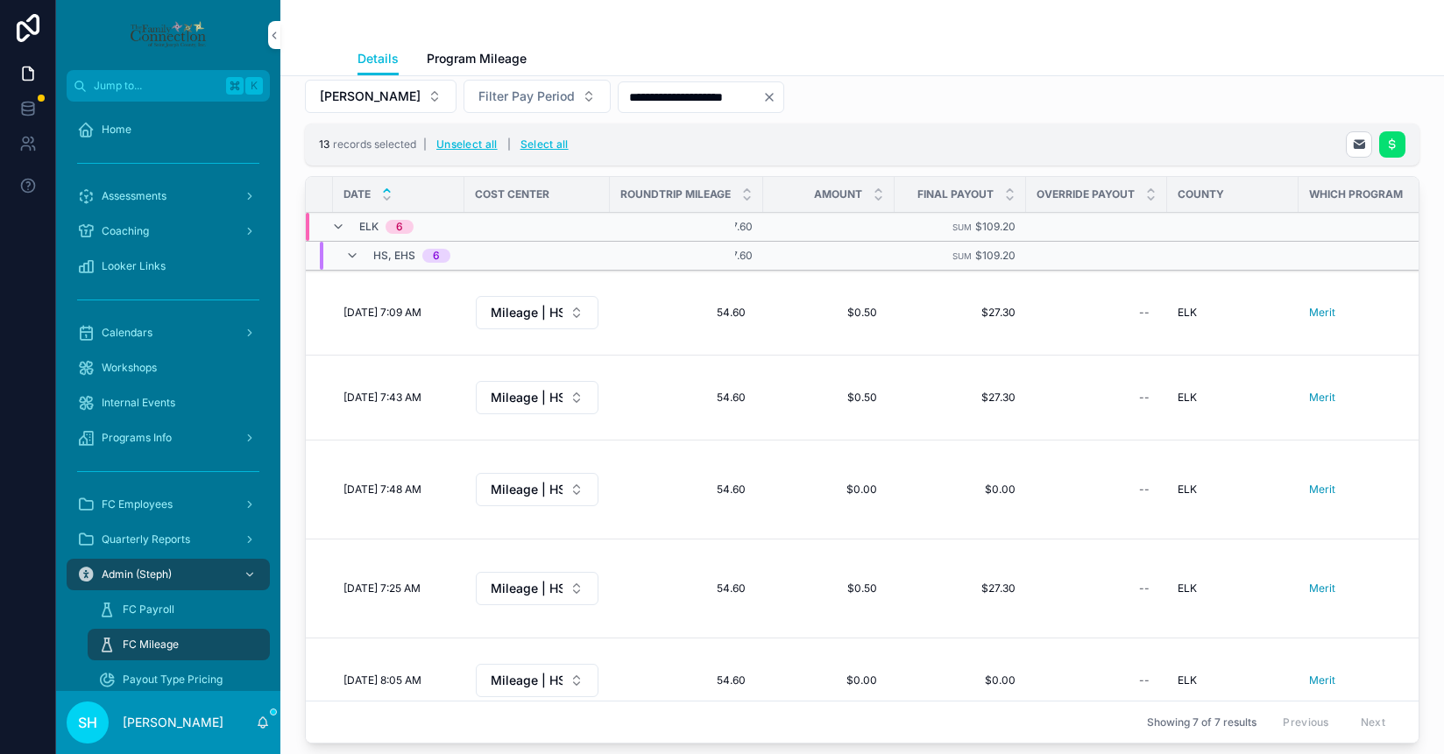
scroll to position [0, 0]
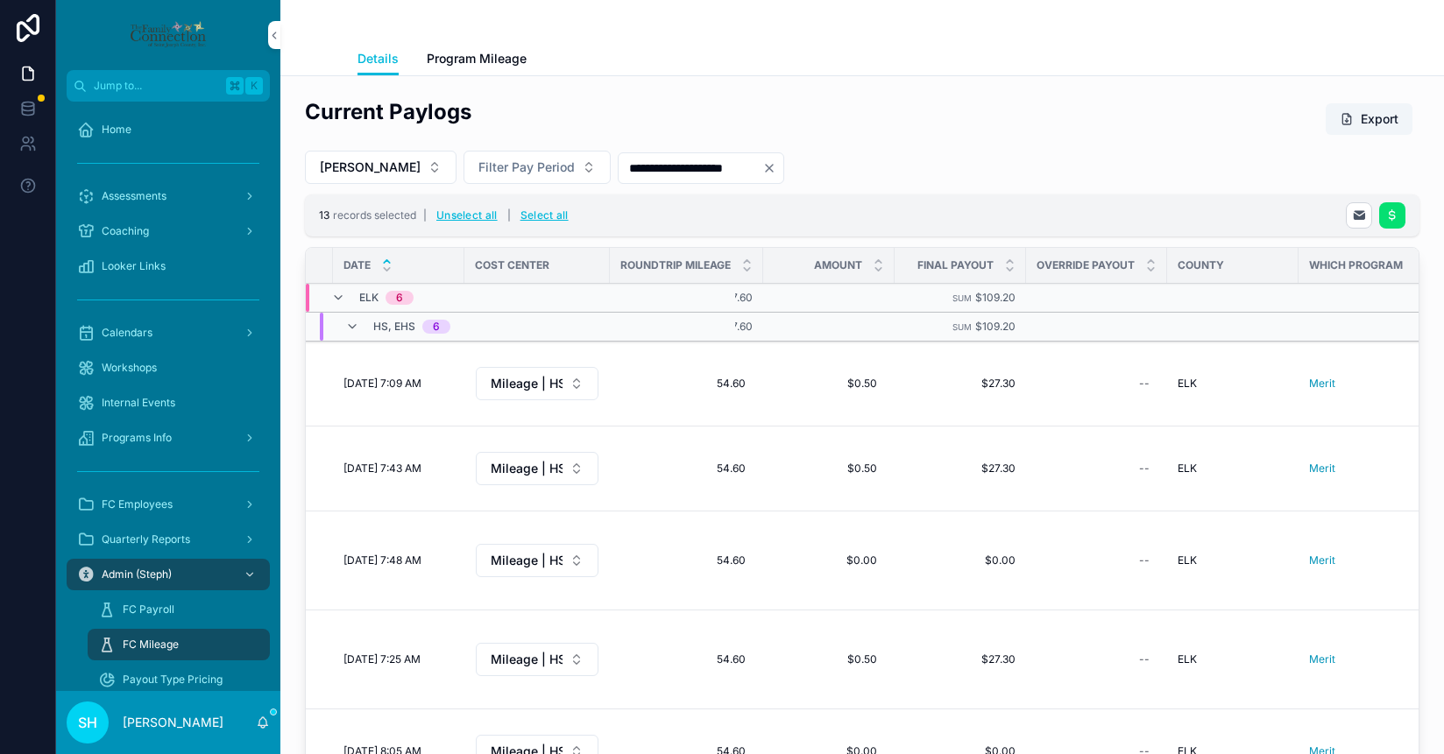
click at [1356, 119] on button "Export" at bounding box center [1369, 119] width 87 height 32
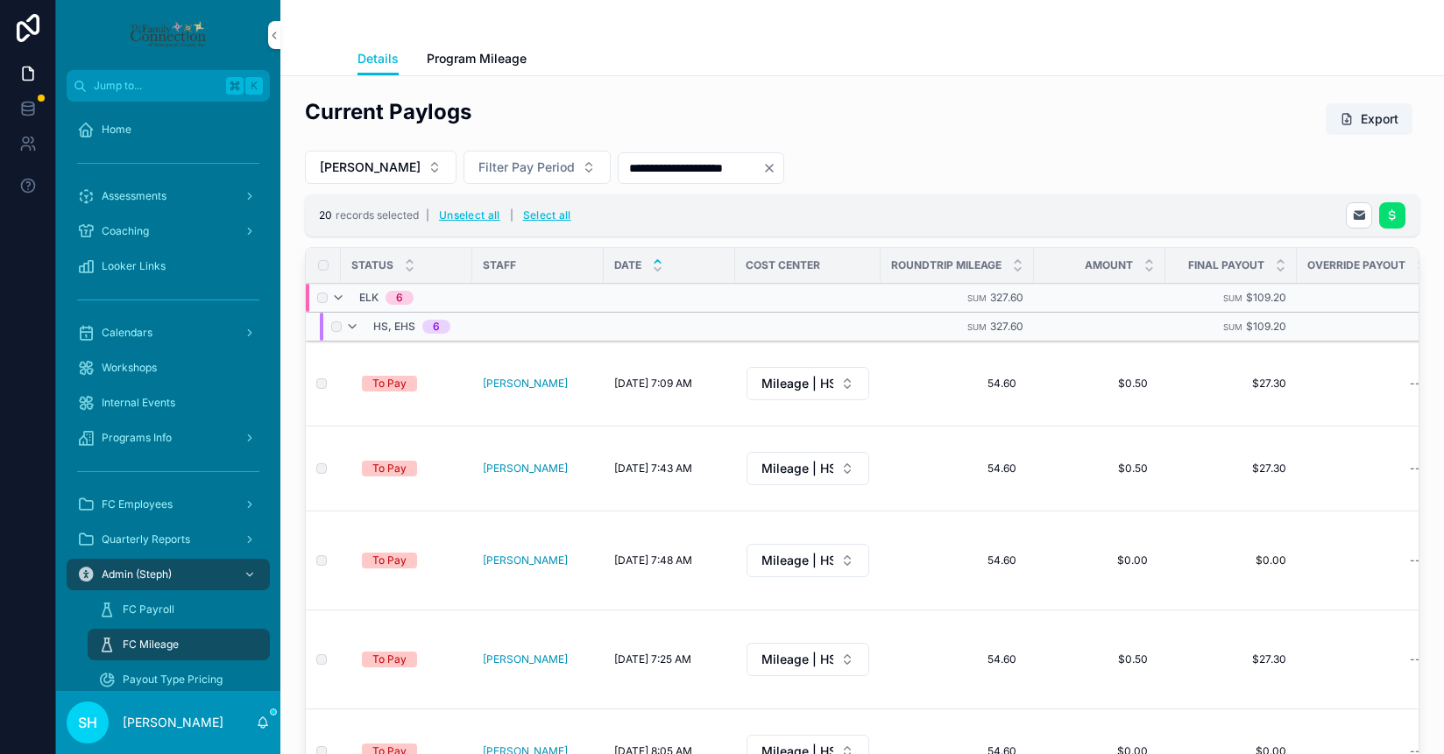
click at [1391, 215] on icon "scrollable content" at bounding box center [1392, 216] width 14 height 14
click at [1404, 178] on icon "scrollable content" at bounding box center [1401, 181] width 14 height 14
click at [536, 215] on button "Select all" at bounding box center [547, 216] width 60 height 28
click at [455, 216] on button "Unselect all" at bounding box center [470, 216] width 74 height 28
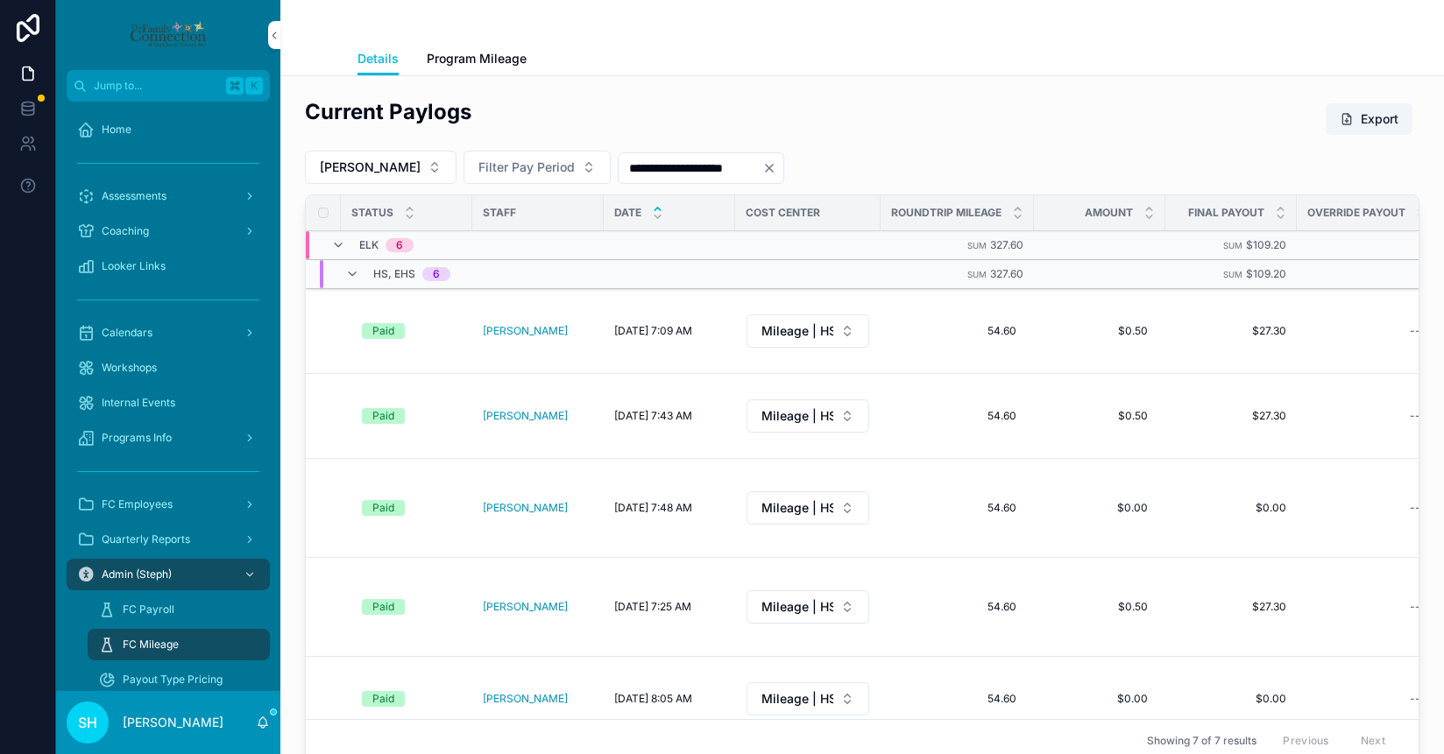
click at [969, 156] on div "**********" at bounding box center [862, 167] width 1115 height 33
click at [457, 168] on button "[PERSON_NAME]" at bounding box center [381, 167] width 152 height 33
type input "***"
click at [380, 241] on span "[PERSON_NAME][GEOGRAPHIC_DATA]" at bounding box center [384, 239] width 209 height 18
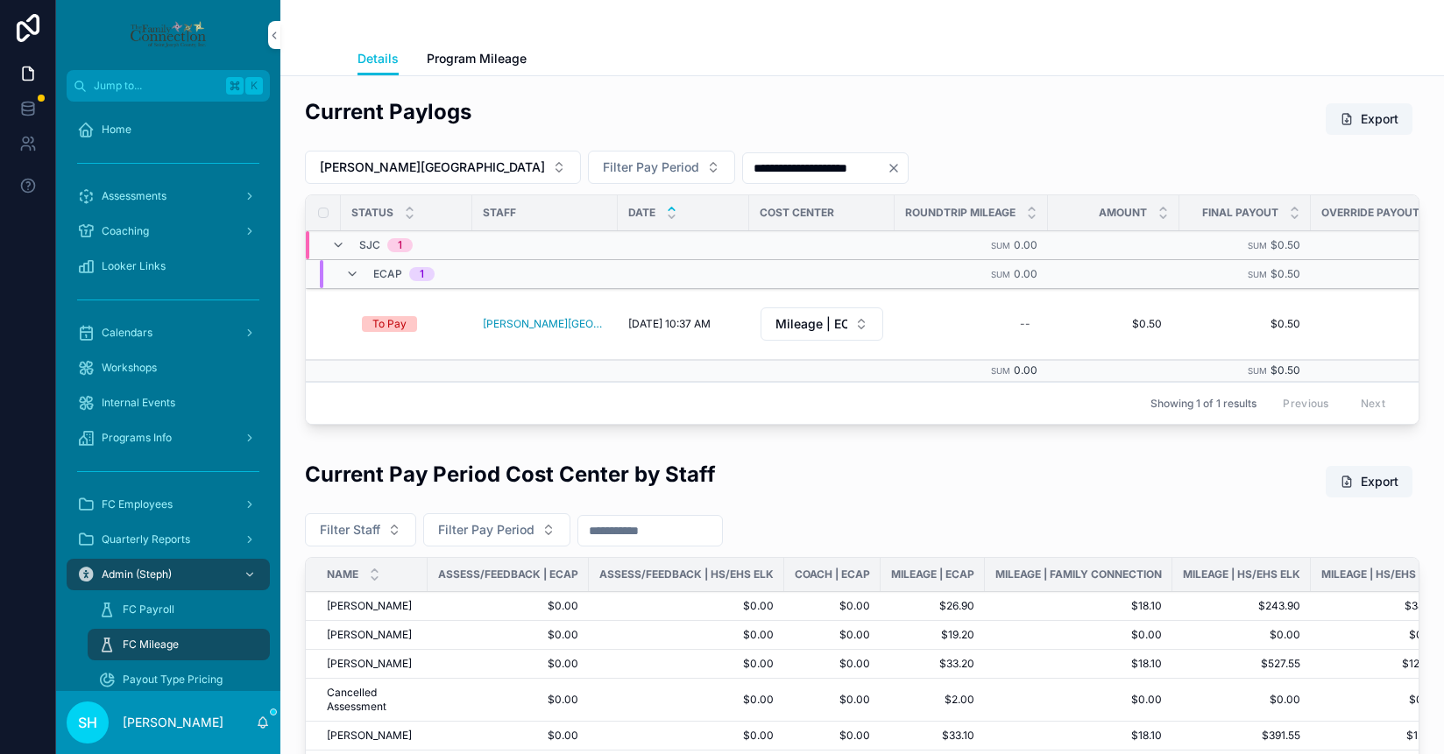
click at [959, 316] on div "--" at bounding box center [971, 324] width 132 height 28
type input "****"
click at [1221, 347] on icon "scrollable content" at bounding box center [1222, 341] width 14 height 14
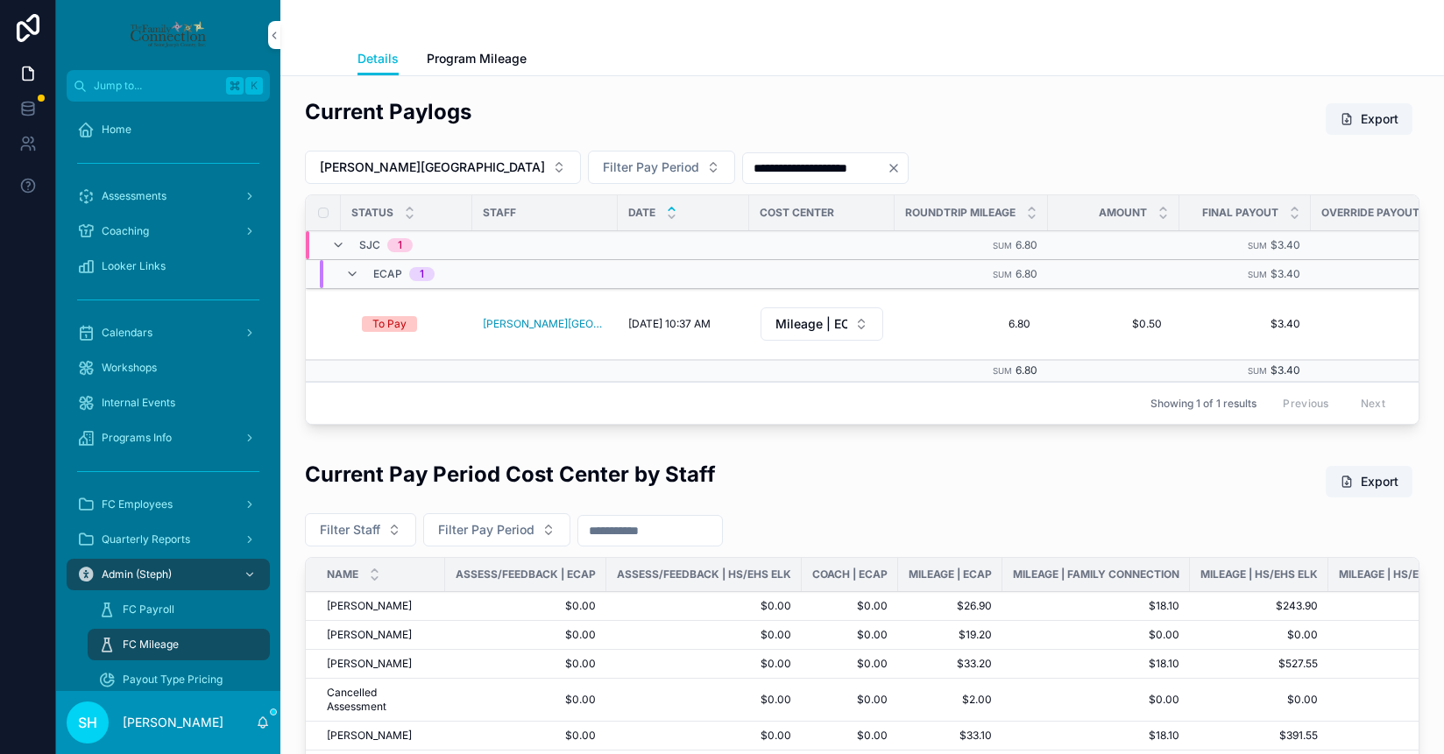
click at [456, 165] on button "[PERSON_NAME][GEOGRAPHIC_DATA]" at bounding box center [443, 167] width 276 height 33
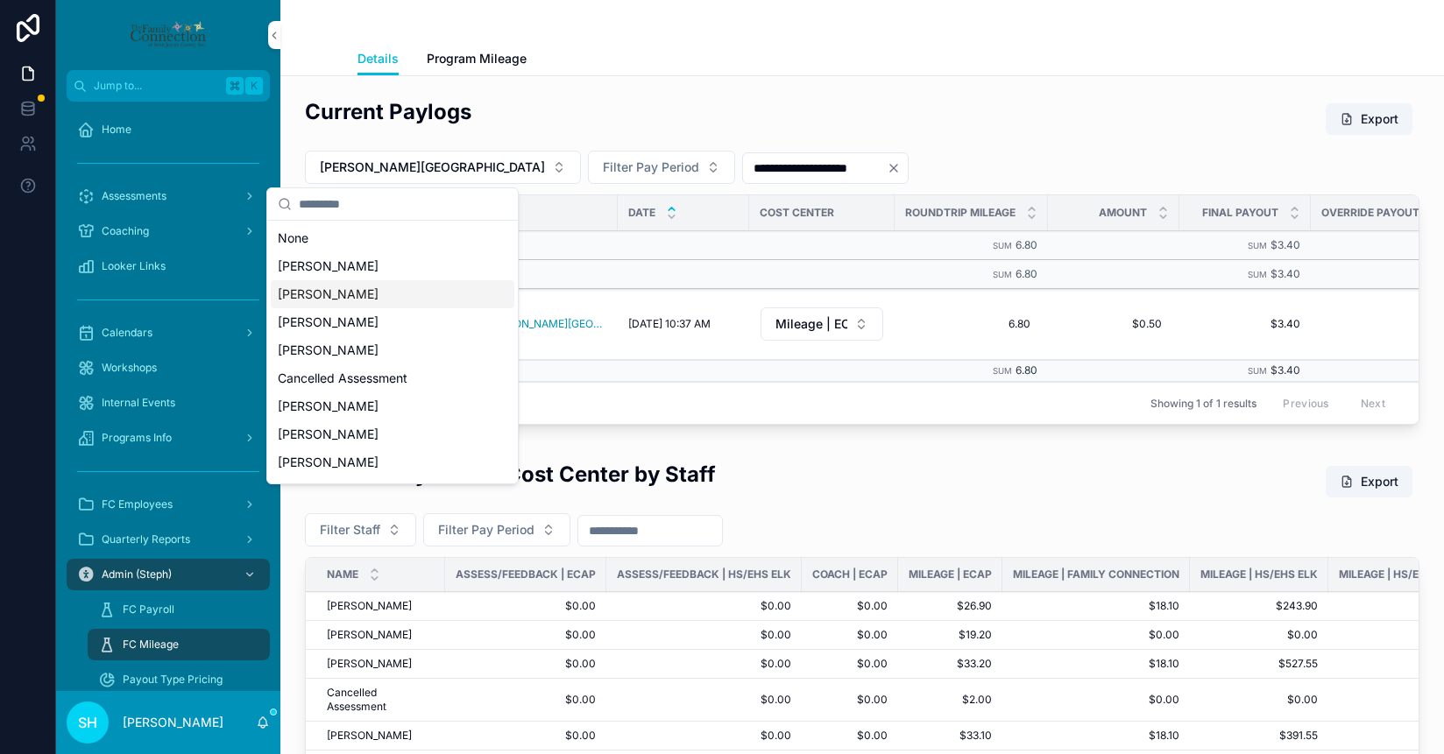
click at [342, 267] on div "[PERSON_NAME]" at bounding box center [393, 266] width 244 height 28
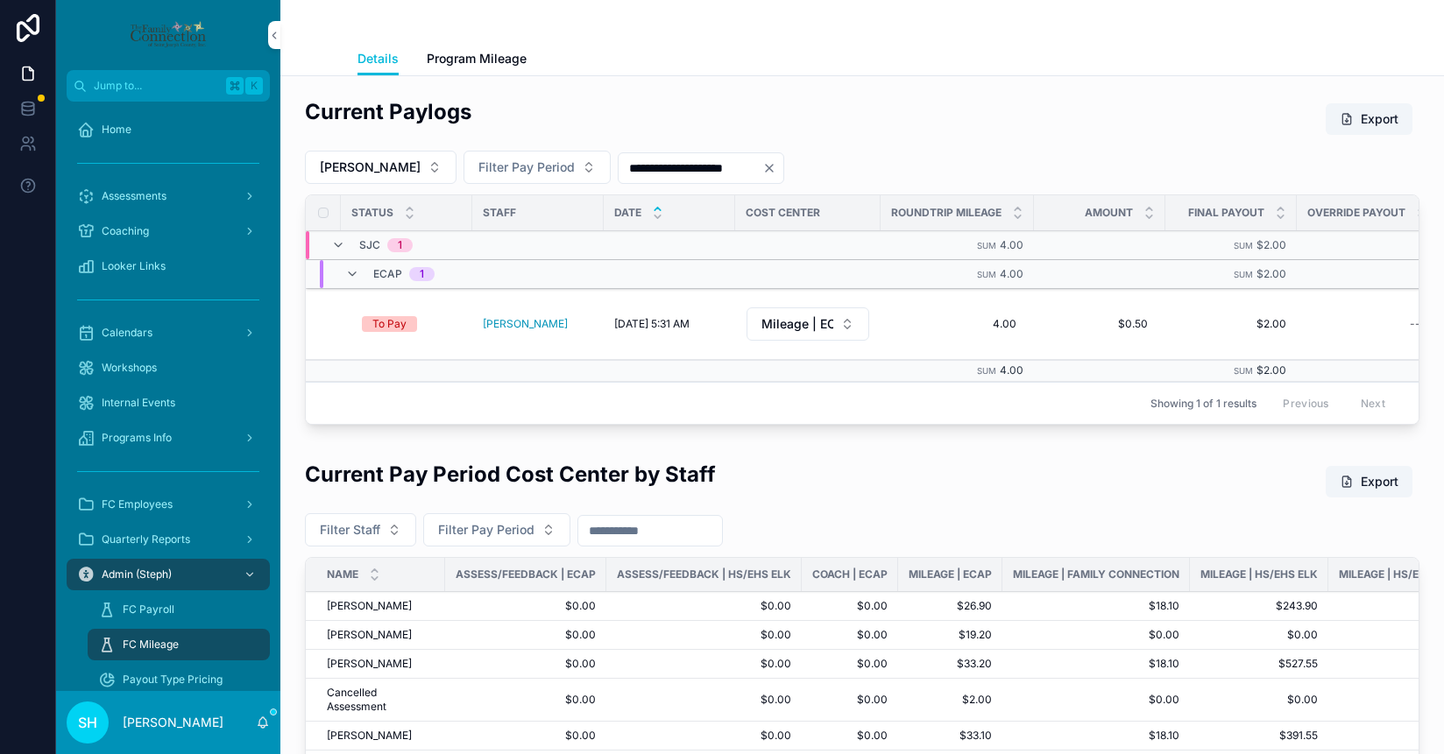
click at [393, 170] on button "[PERSON_NAME]" at bounding box center [381, 167] width 152 height 33
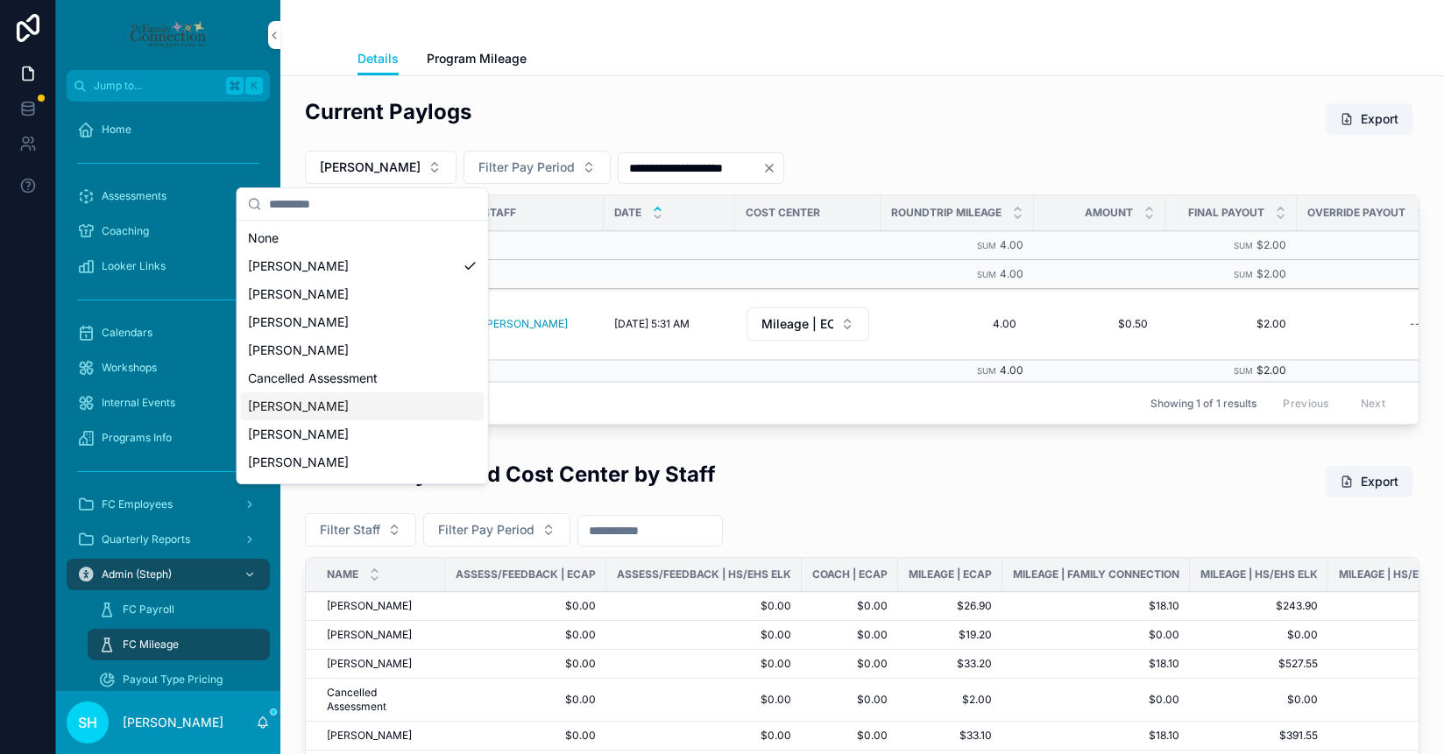
click at [313, 412] on span "[PERSON_NAME]" at bounding box center [298, 407] width 101 height 18
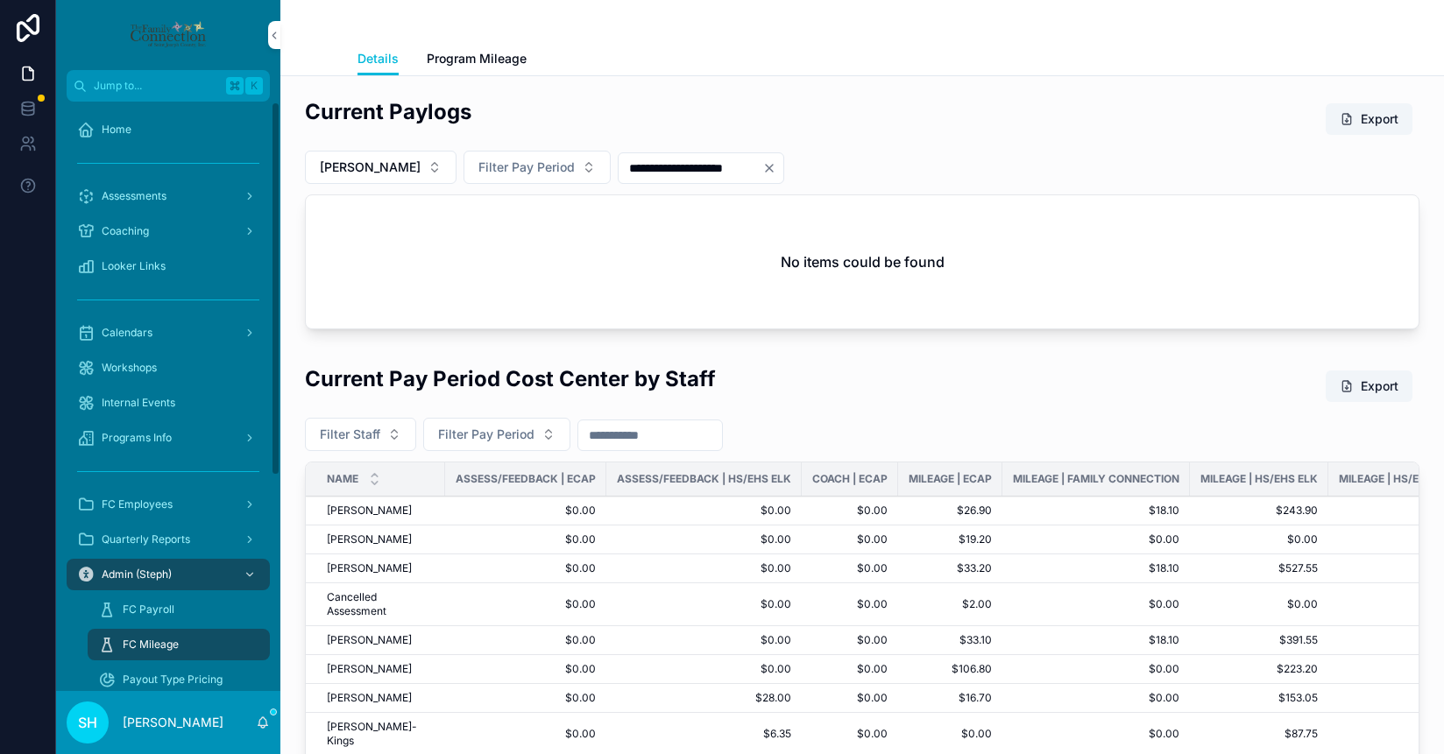
click at [404, 166] on button "[PERSON_NAME]" at bounding box center [381, 167] width 152 height 33
type input "****"
click at [282, 243] on span "[PERSON_NAME]" at bounding box center [300, 239] width 101 height 18
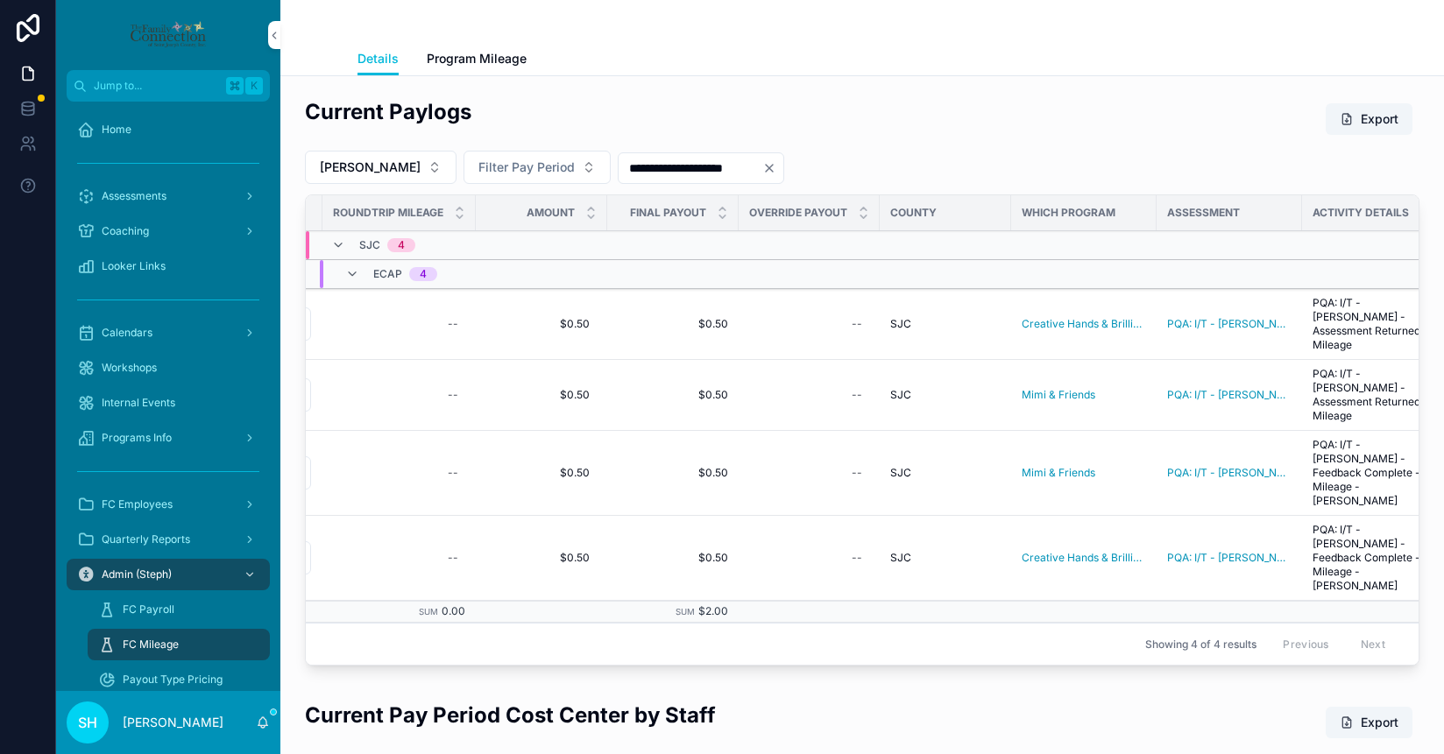
scroll to position [0, 540]
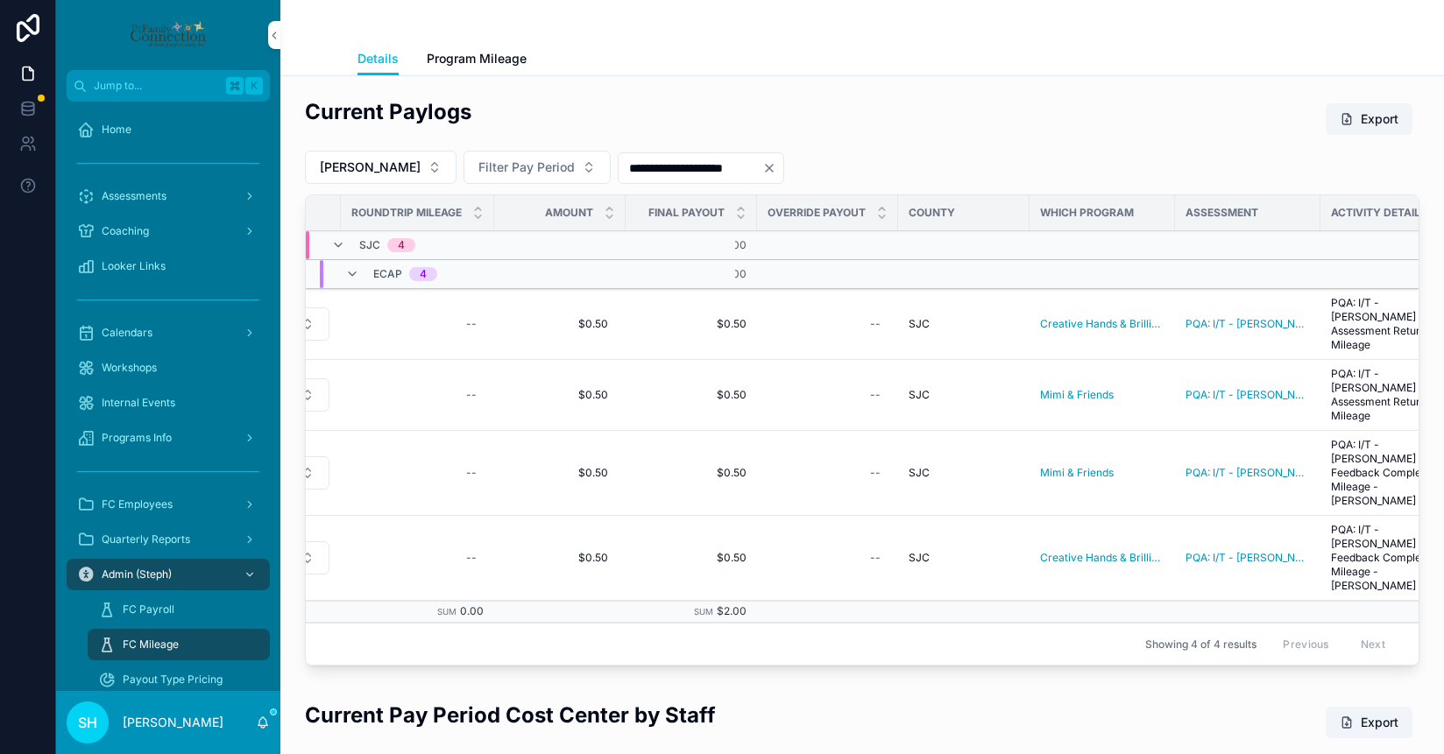
click at [464, 315] on div "--" at bounding box center [417, 324] width 132 height 28
type input "****"
click at [681, 338] on icon "scrollable content" at bounding box center [683, 341] width 14 height 14
click at [464, 386] on div "--" at bounding box center [417, 395] width 132 height 28
type input "****"
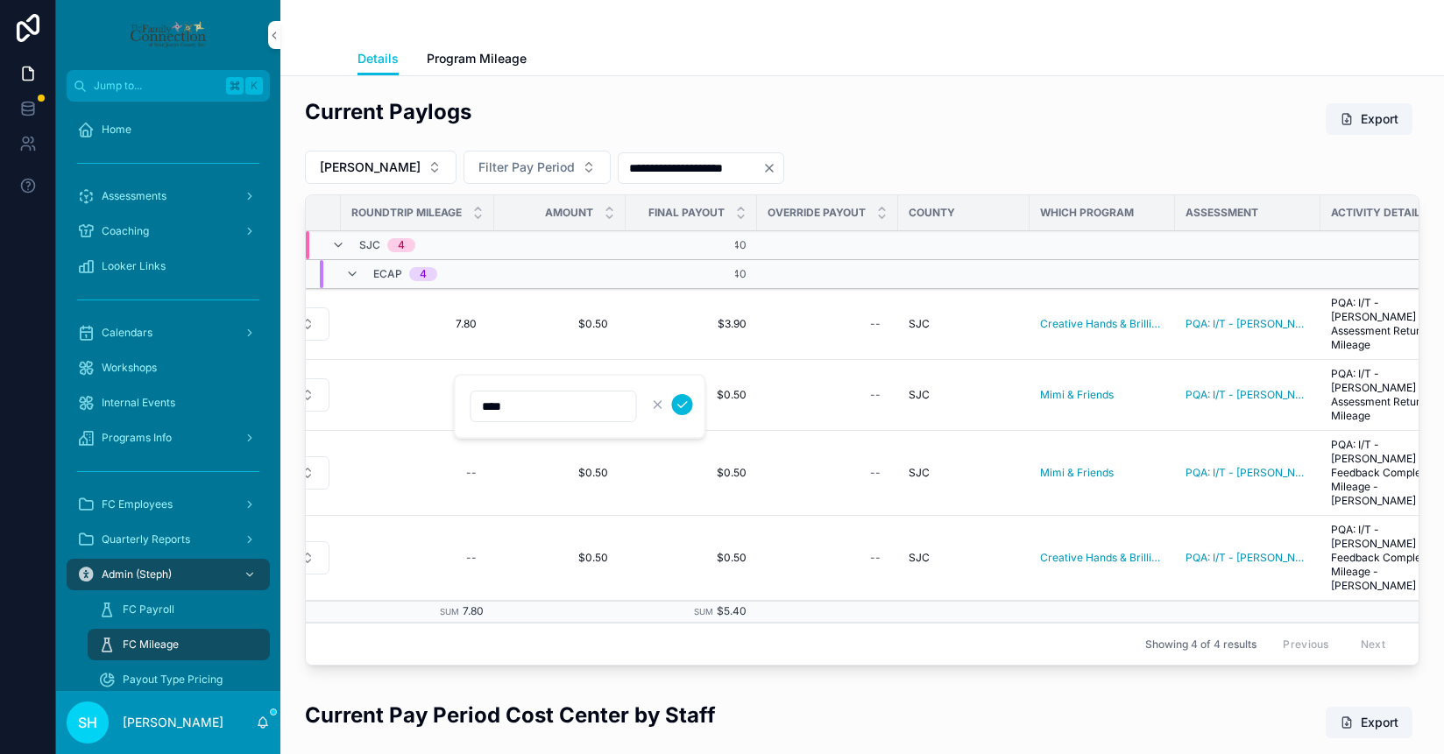
click at [683, 406] on icon "scrollable content" at bounding box center [683, 405] width 14 height 14
click at [464, 459] on div "--" at bounding box center [417, 473] width 132 height 28
type input "****"
click at [457, 459] on div "--" at bounding box center [417, 473] width 132 height 28
type input "****"
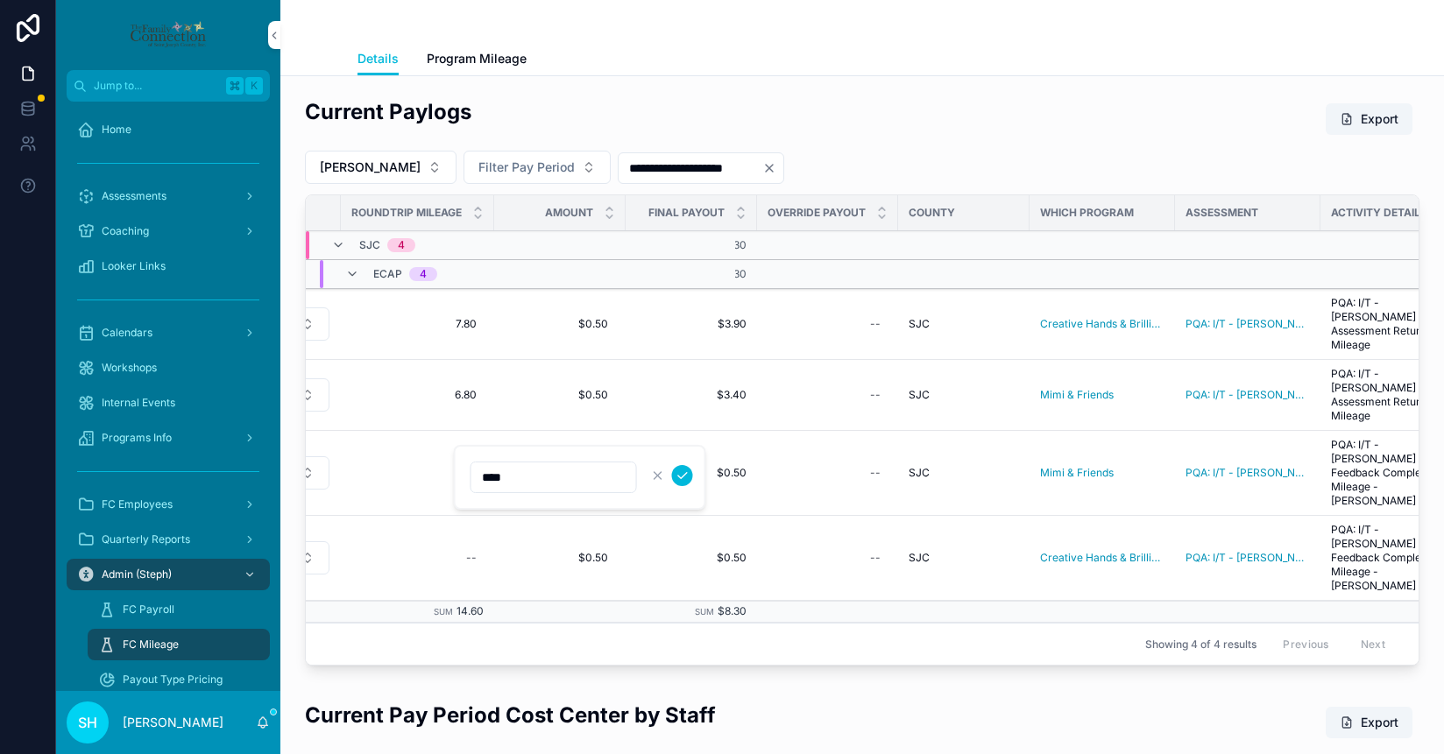
click at [680, 478] on icon "scrollable content" at bounding box center [682, 476] width 9 height 6
click at [457, 544] on div "--" at bounding box center [417, 558] width 132 height 28
type input "****"
click at [674, 552] on button "scrollable content" at bounding box center [682, 546] width 21 height 21
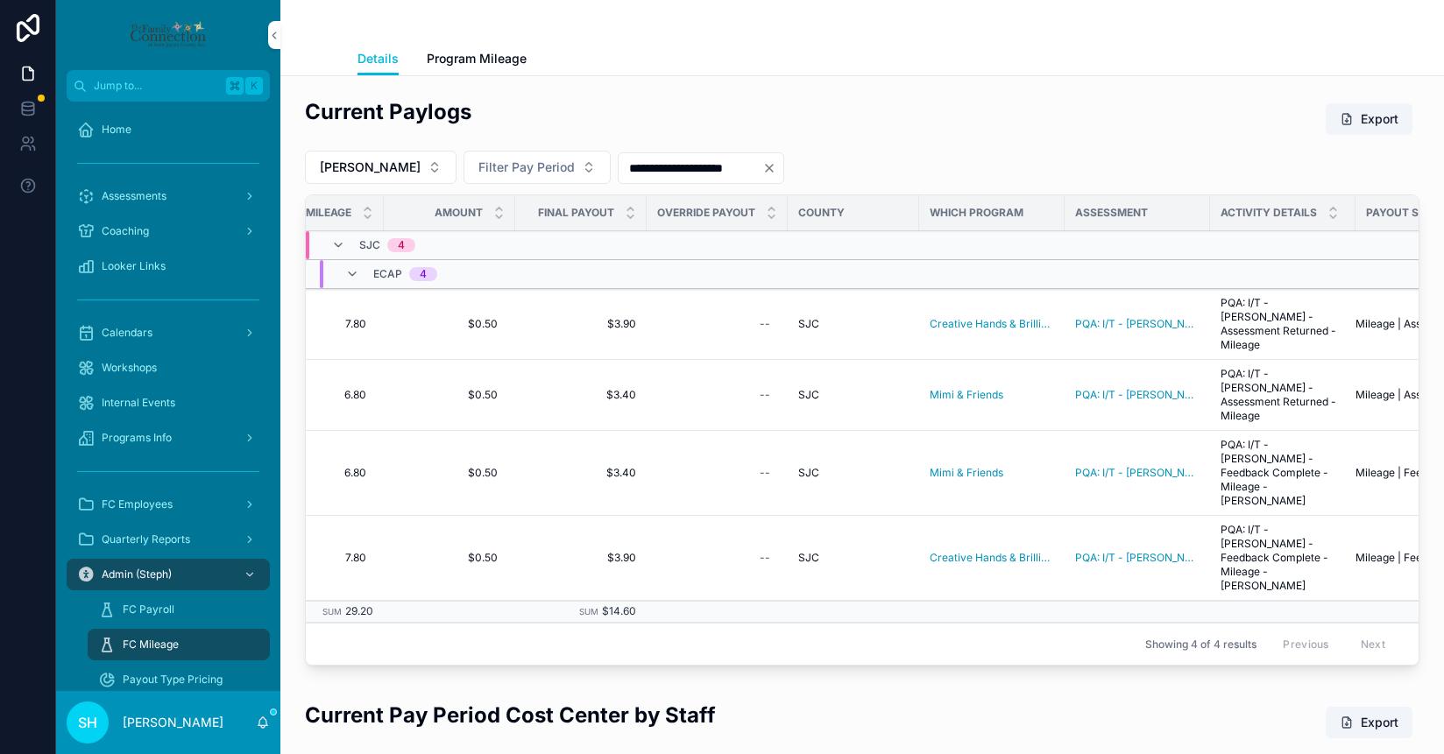
scroll to position [0, 661]
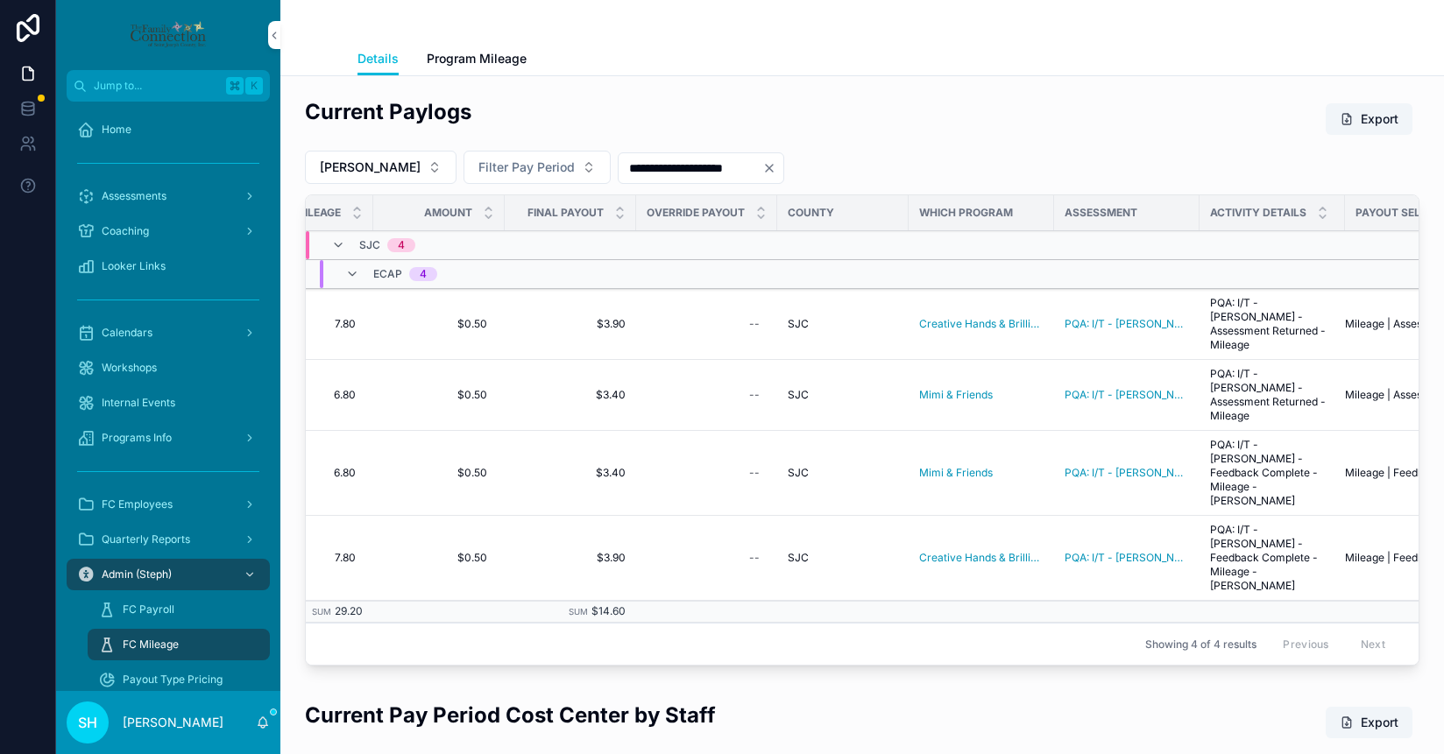
click at [1351, 120] on span "scrollable content" at bounding box center [1347, 119] width 14 height 14
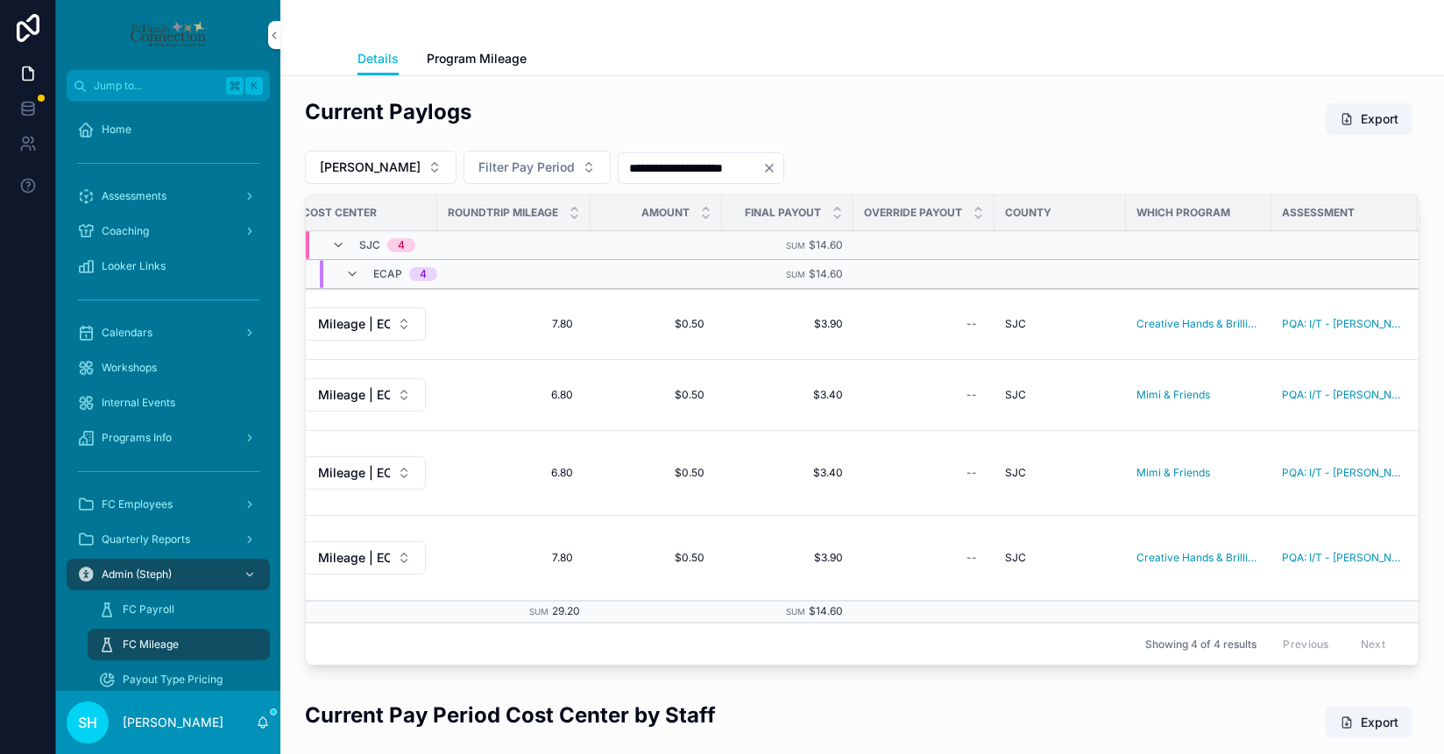
scroll to position [0, 0]
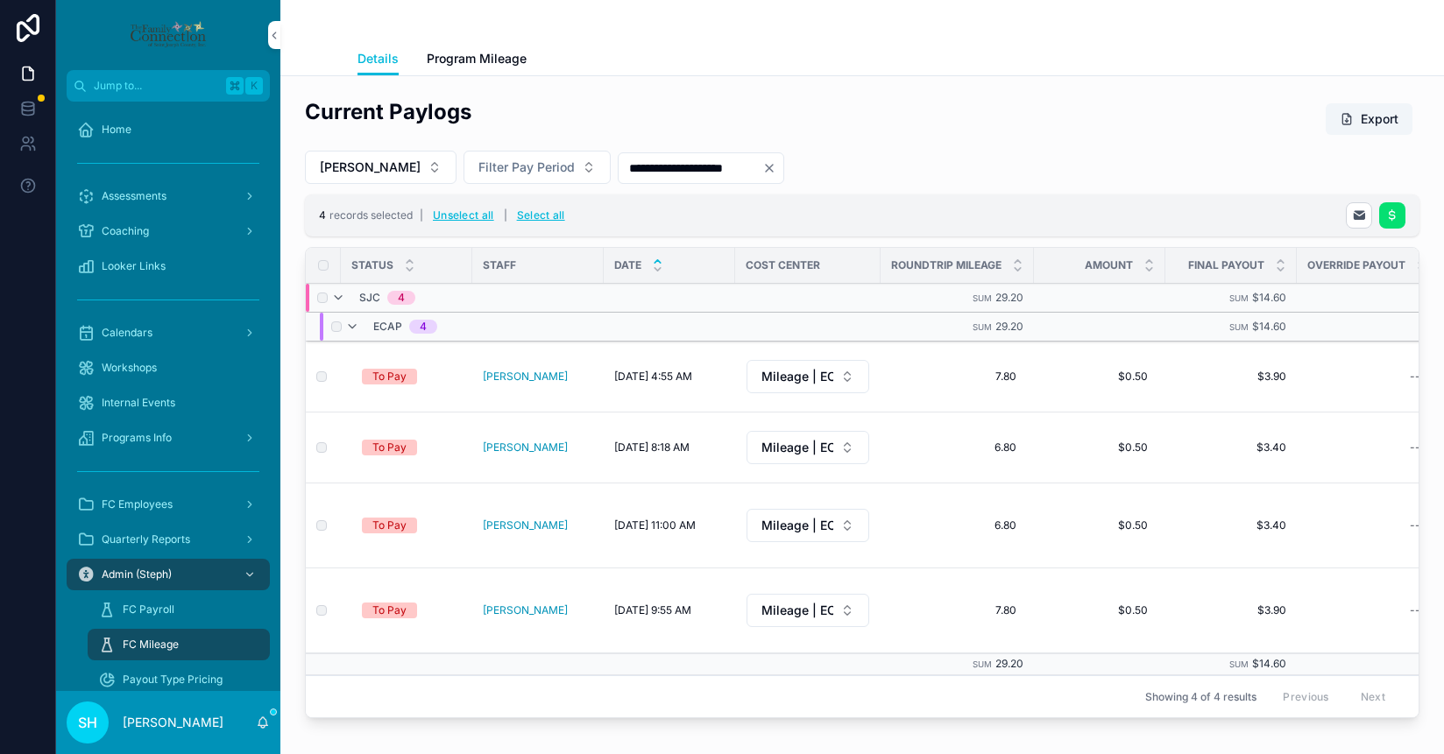
click at [1391, 215] on icon "scrollable content" at bounding box center [1392, 216] width 14 height 14
click at [1400, 173] on button "scrollable content" at bounding box center [1401, 181] width 21 height 21
click at [472, 215] on button "Unselect all" at bounding box center [464, 216] width 74 height 28
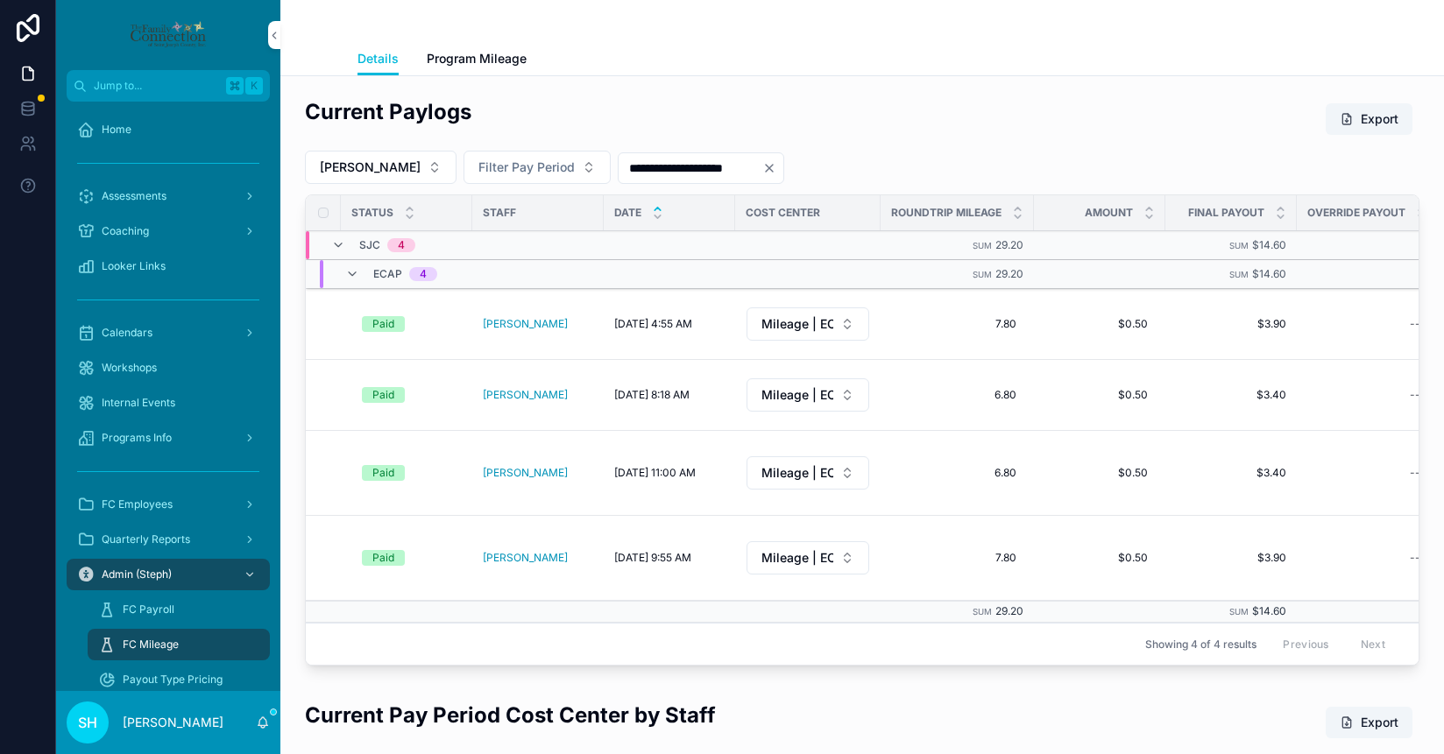
click at [397, 164] on button "[PERSON_NAME]" at bounding box center [381, 167] width 152 height 33
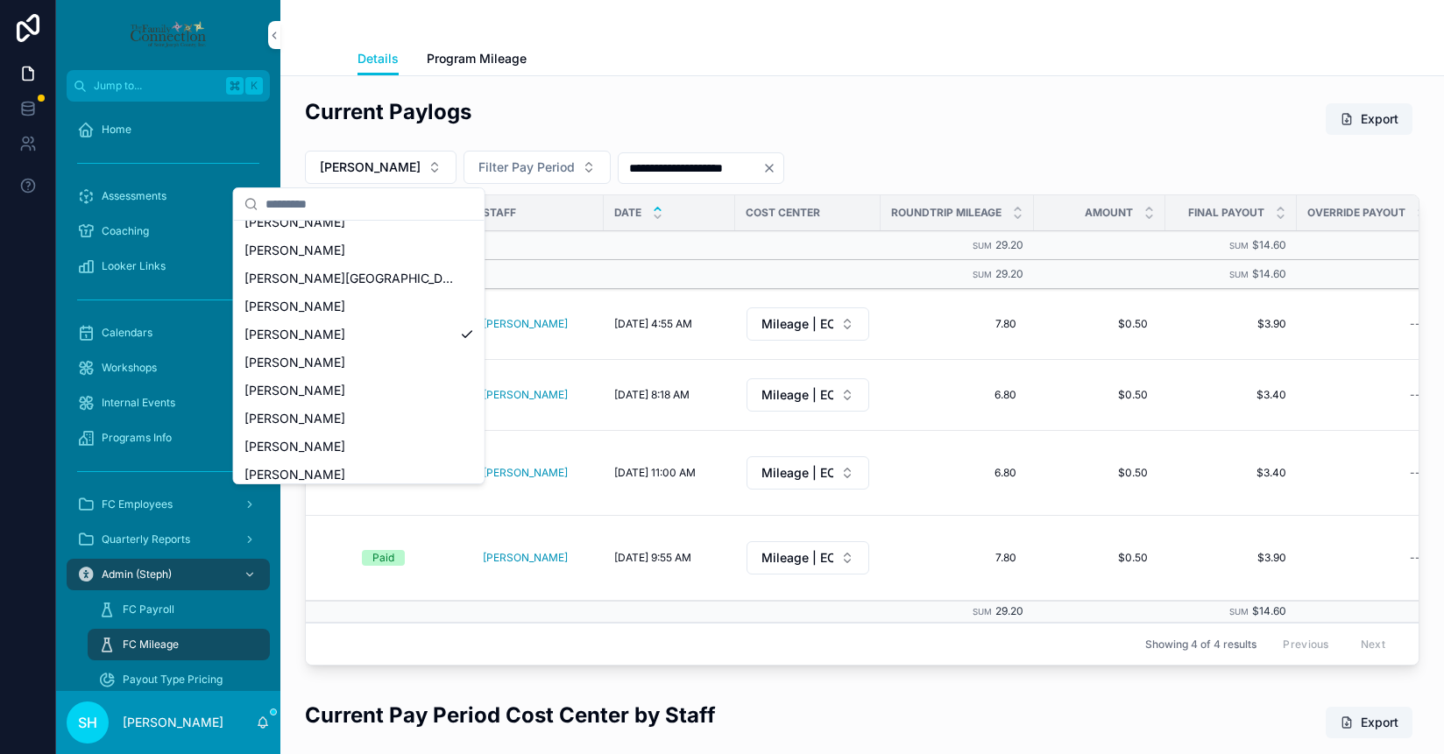
scroll to position [638, 0]
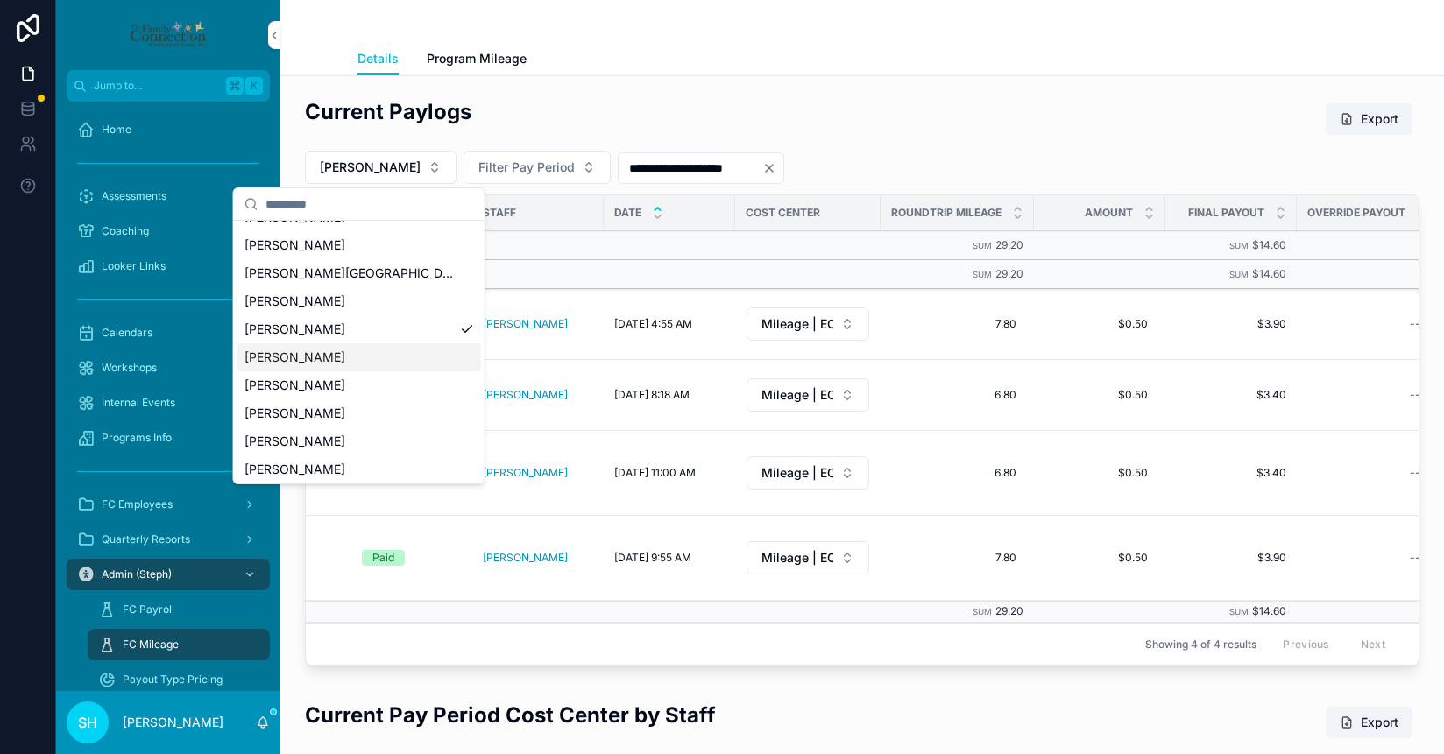
click at [344, 356] on span "[PERSON_NAME]" at bounding box center [294, 358] width 101 height 18
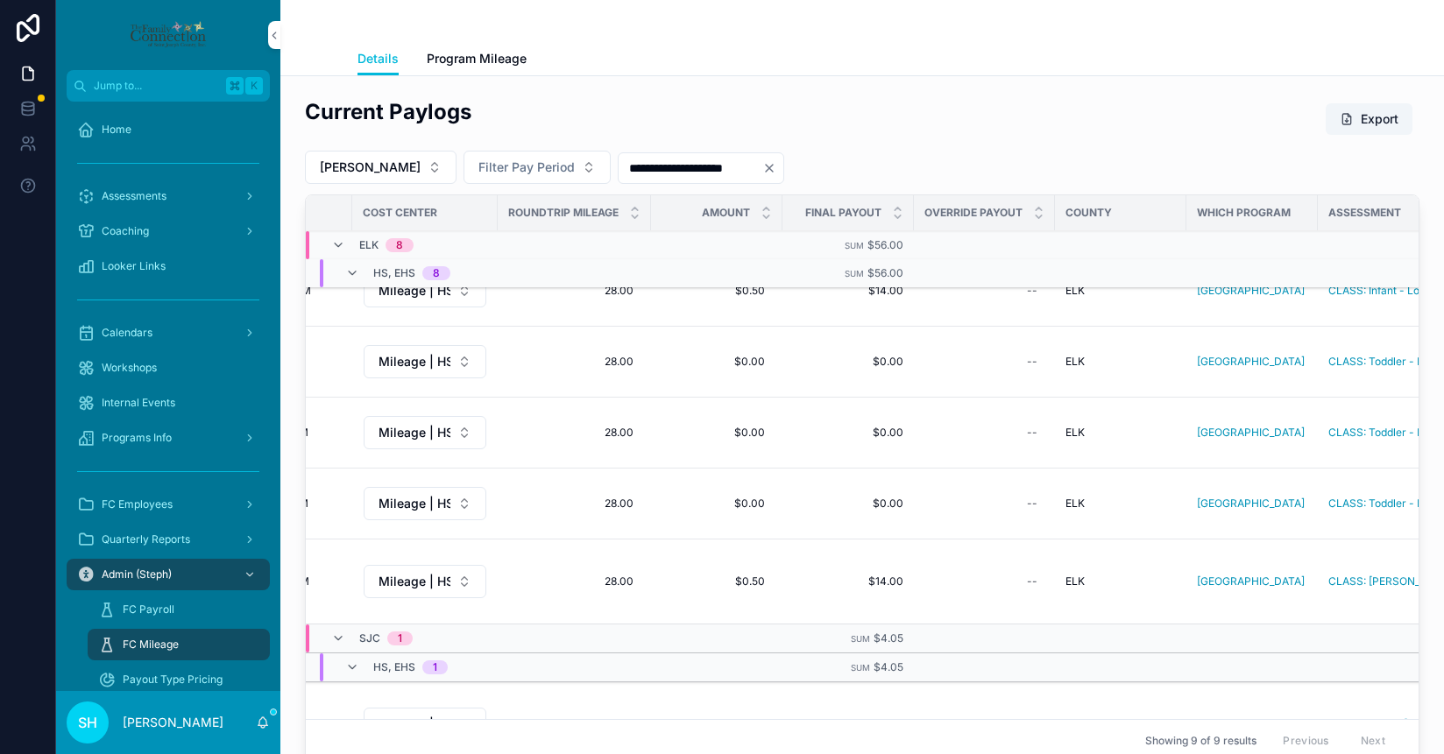
scroll to position [288, 0]
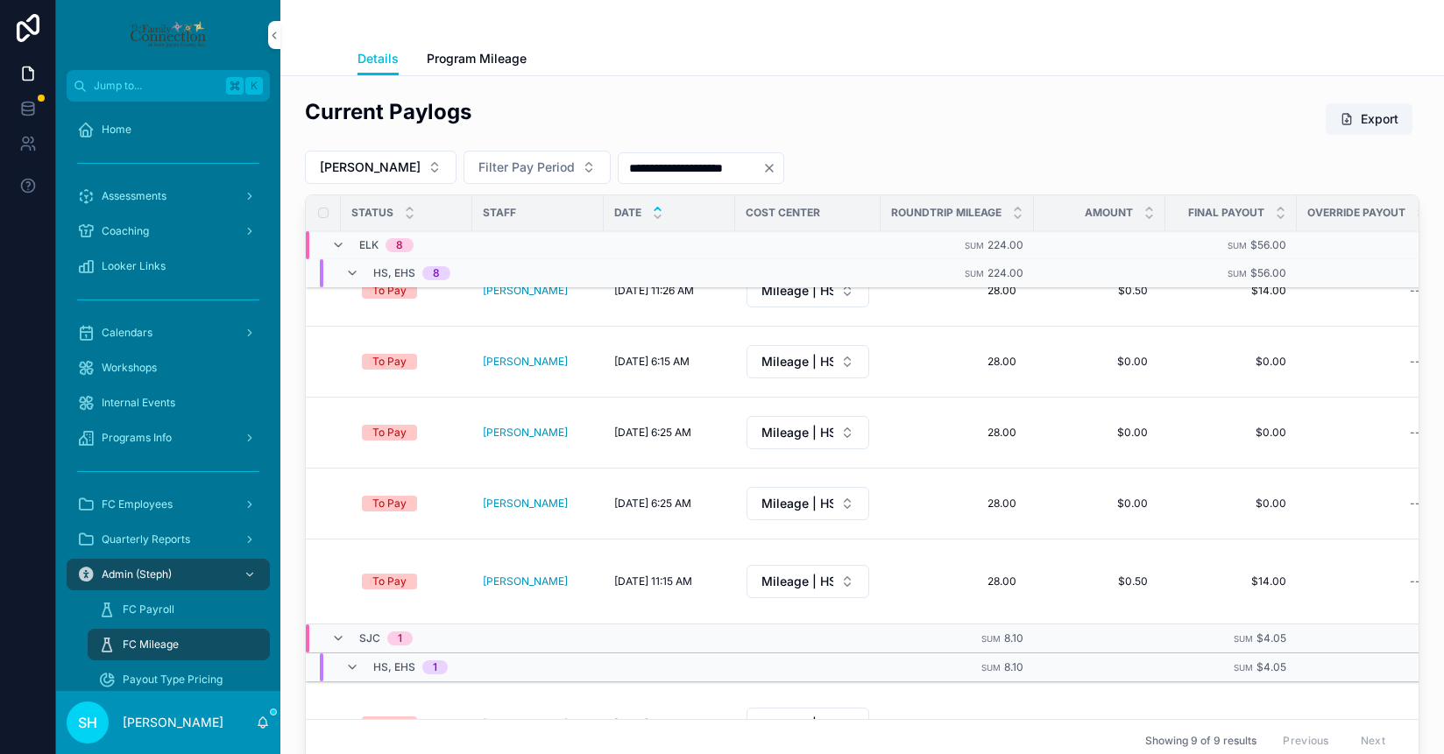
click at [1350, 120] on span "scrollable content" at bounding box center [1347, 119] width 14 height 14
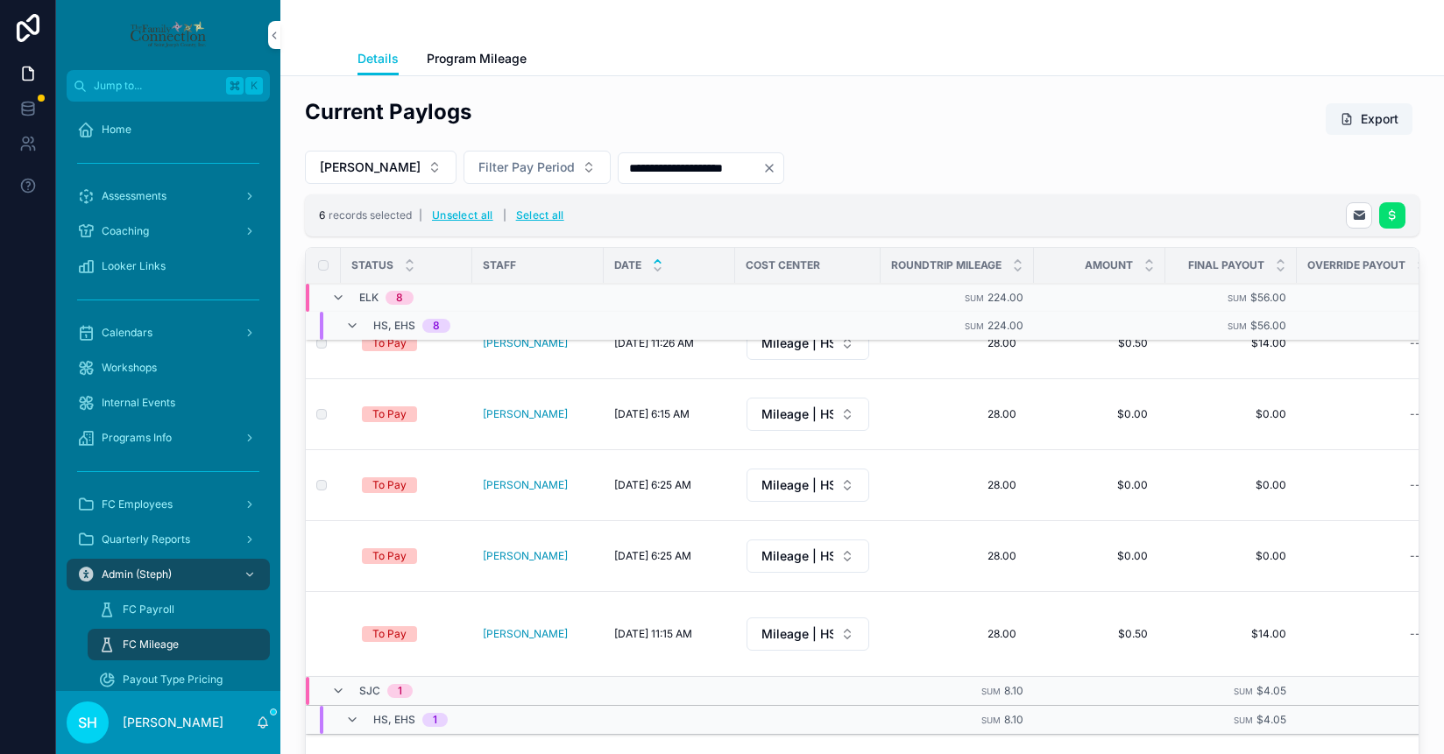
click at [322, 521] on td "scrollable content" at bounding box center [323, 556] width 35 height 71
click at [0, 0] on label "scrollable content" at bounding box center [0, 0] width 0 height 0
click at [1390, 212] on icon "scrollable content" at bounding box center [1392, 216] width 14 height 14
click at [1397, 180] on icon "scrollable content" at bounding box center [1401, 181] width 14 height 14
click at [465, 212] on button "Unselect all" at bounding box center [463, 216] width 74 height 28
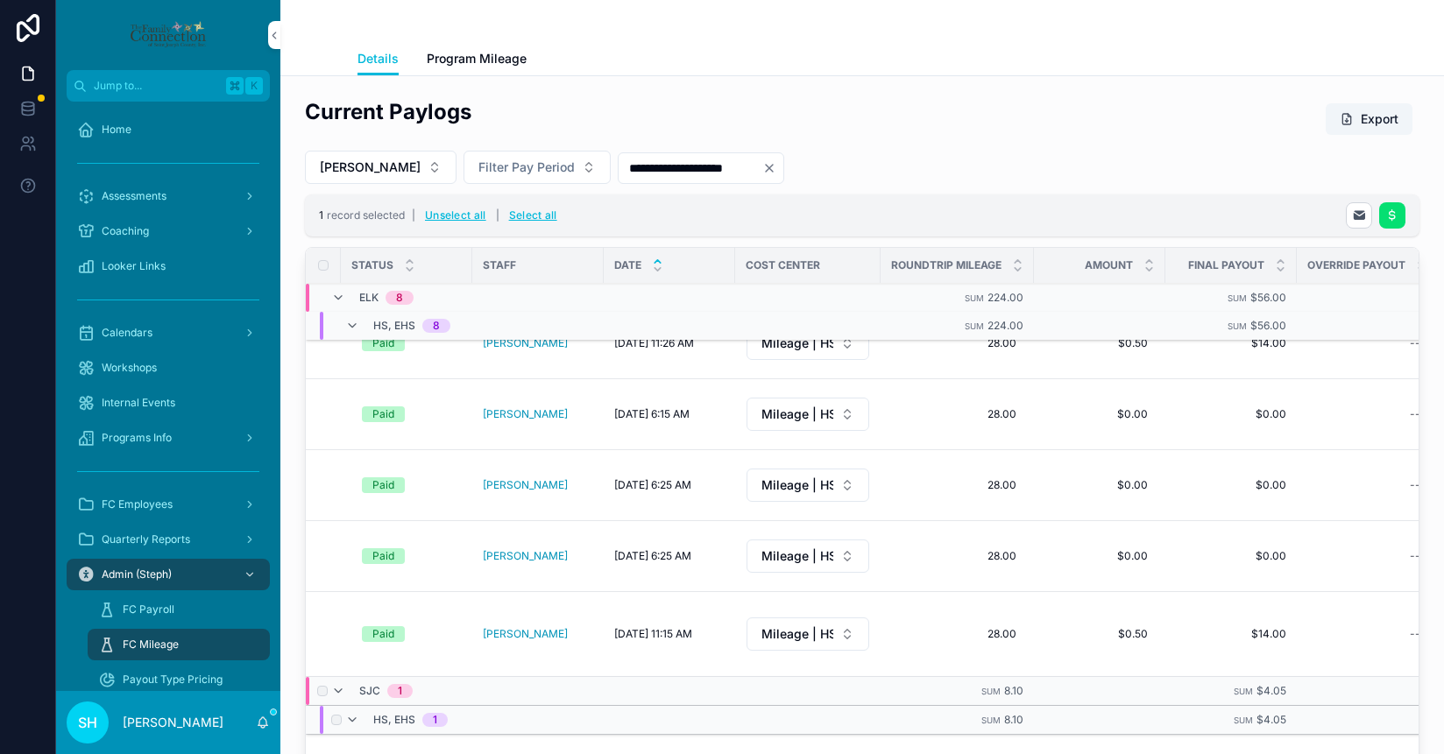
click at [1397, 207] on button "scrollable content" at bounding box center [1392, 215] width 26 height 26
click at [1399, 182] on icon "scrollable content" at bounding box center [1401, 182] width 9 height 6
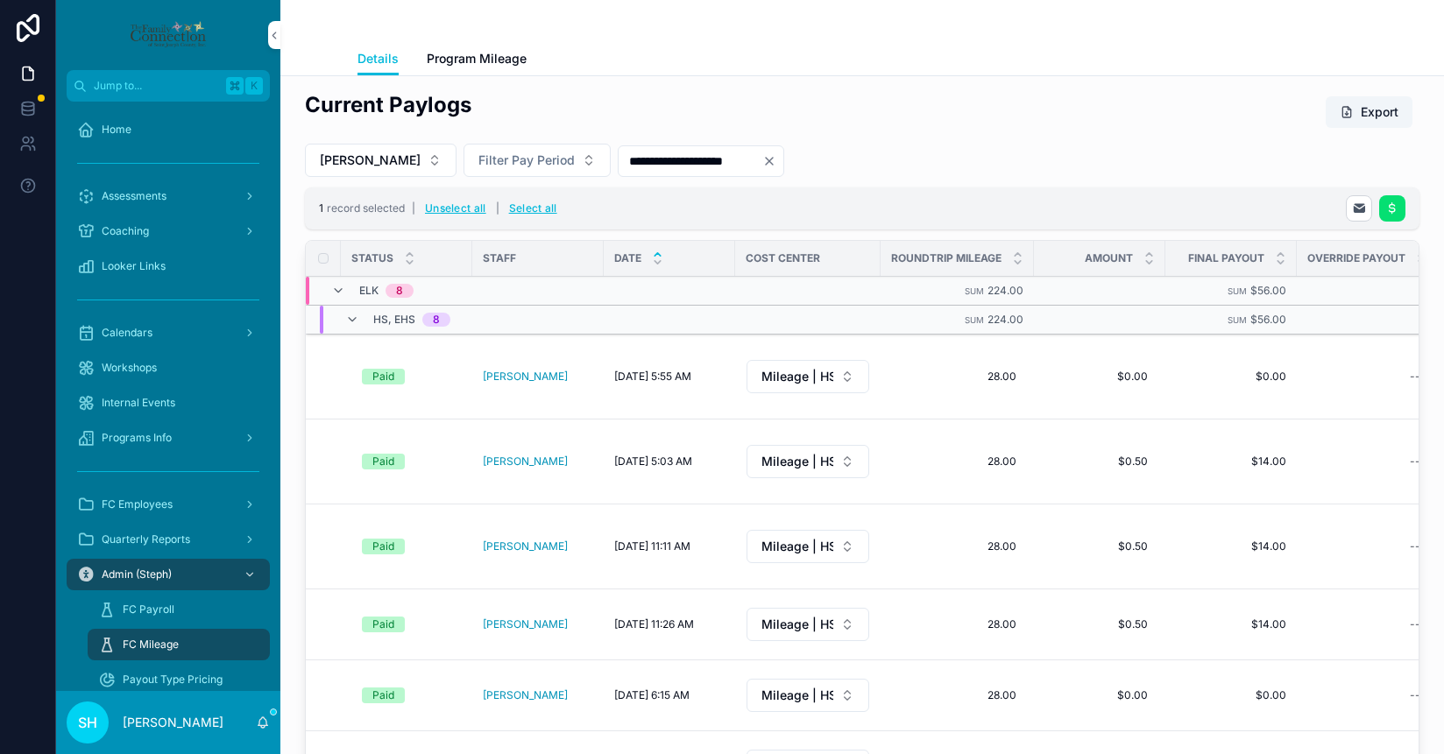
scroll to position [0, 0]
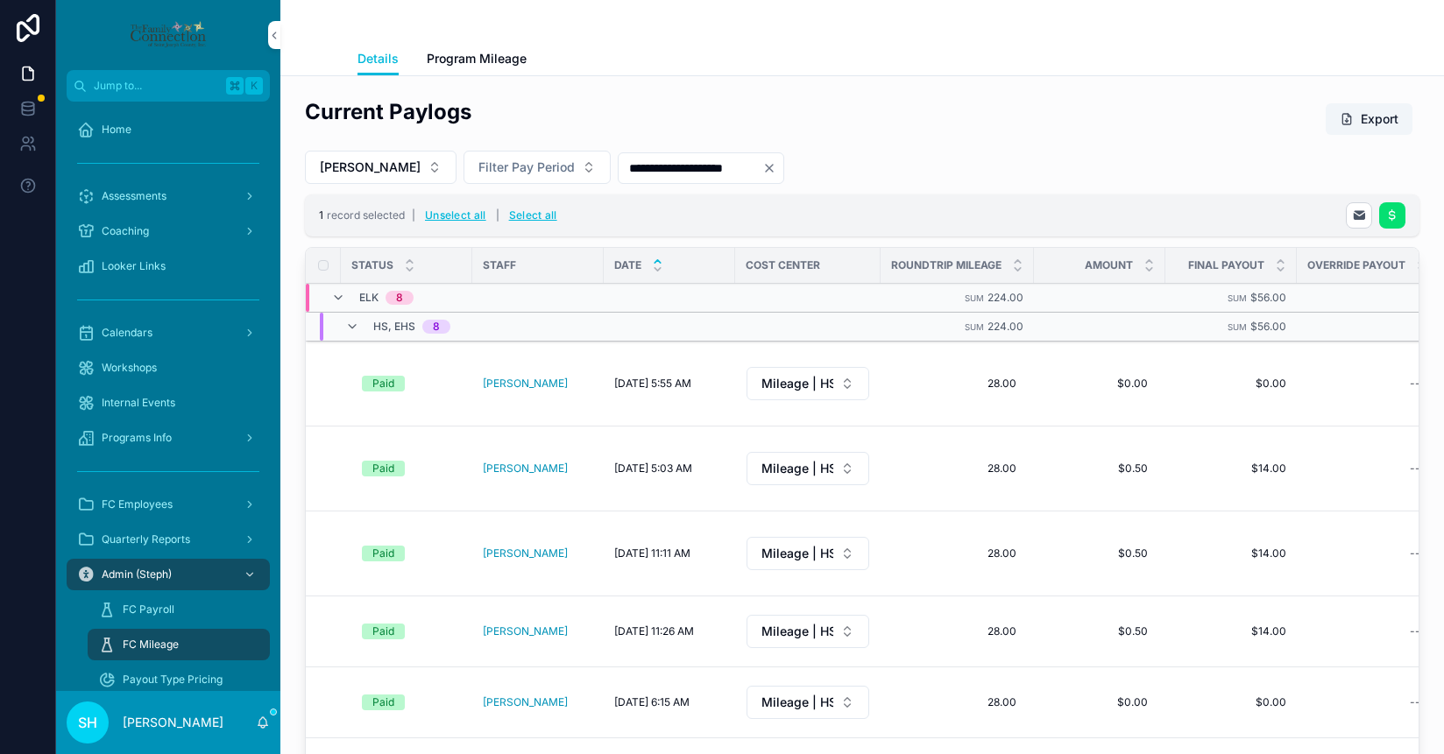
click at [449, 214] on button "Unselect all" at bounding box center [456, 216] width 74 height 28
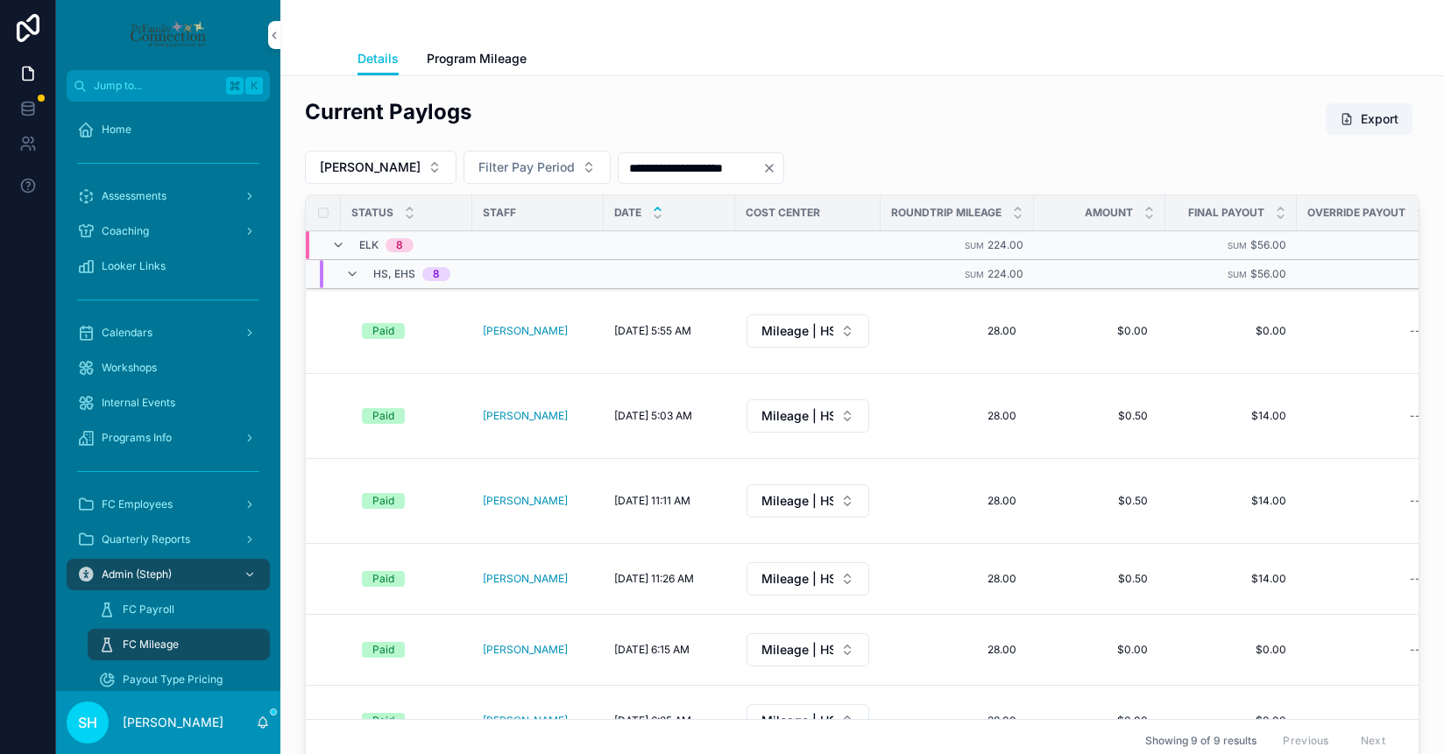
click at [457, 169] on button "[PERSON_NAME]" at bounding box center [381, 167] width 152 height 33
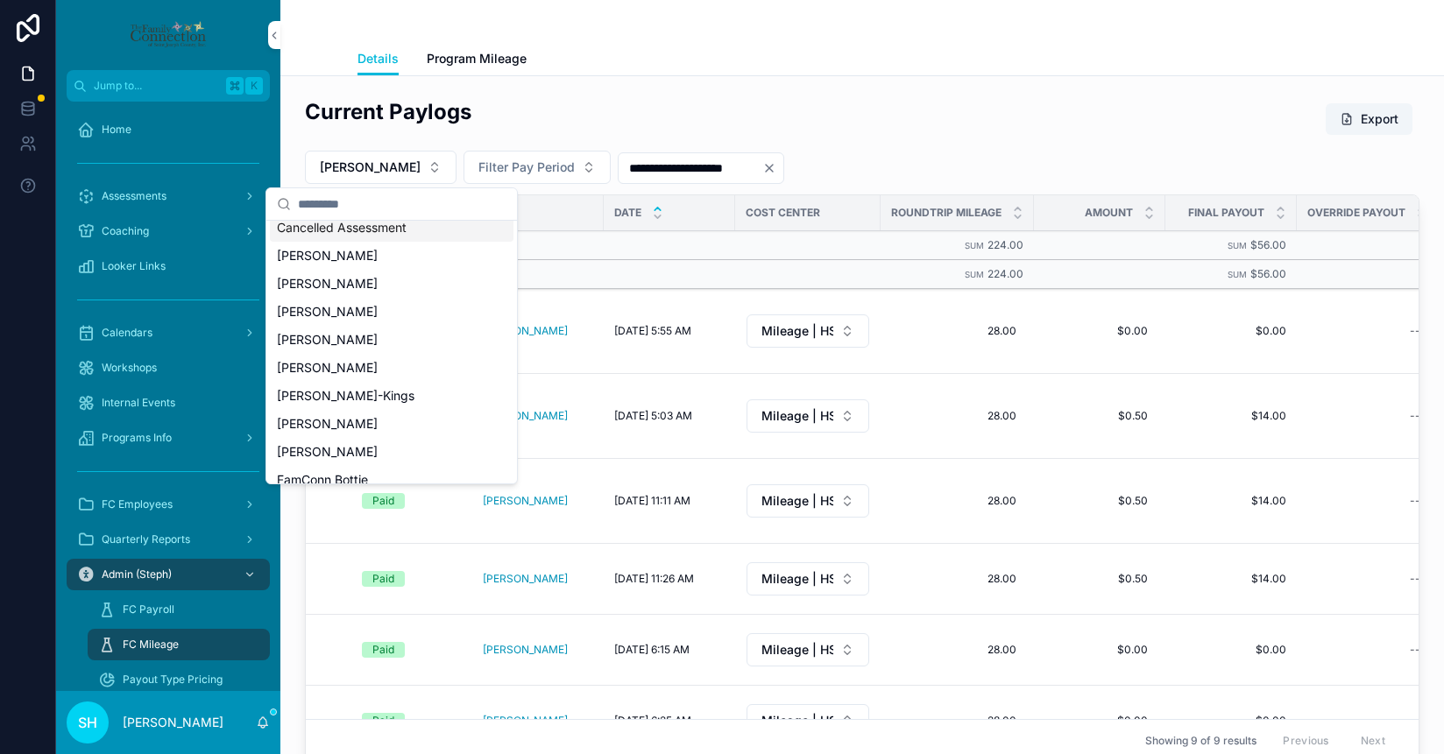
scroll to position [164, 0]
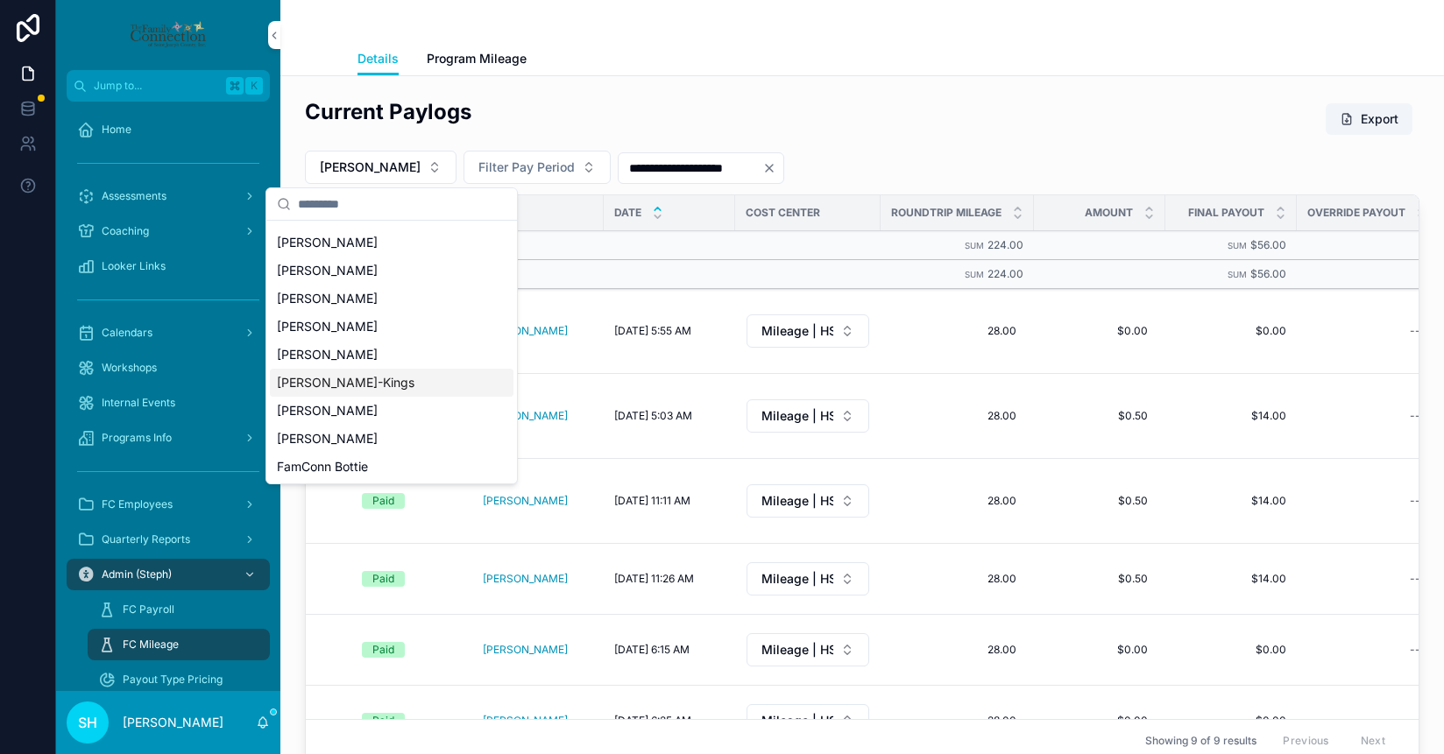
click at [339, 386] on span "[PERSON_NAME]-Kings" at bounding box center [346, 383] width 138 height 18
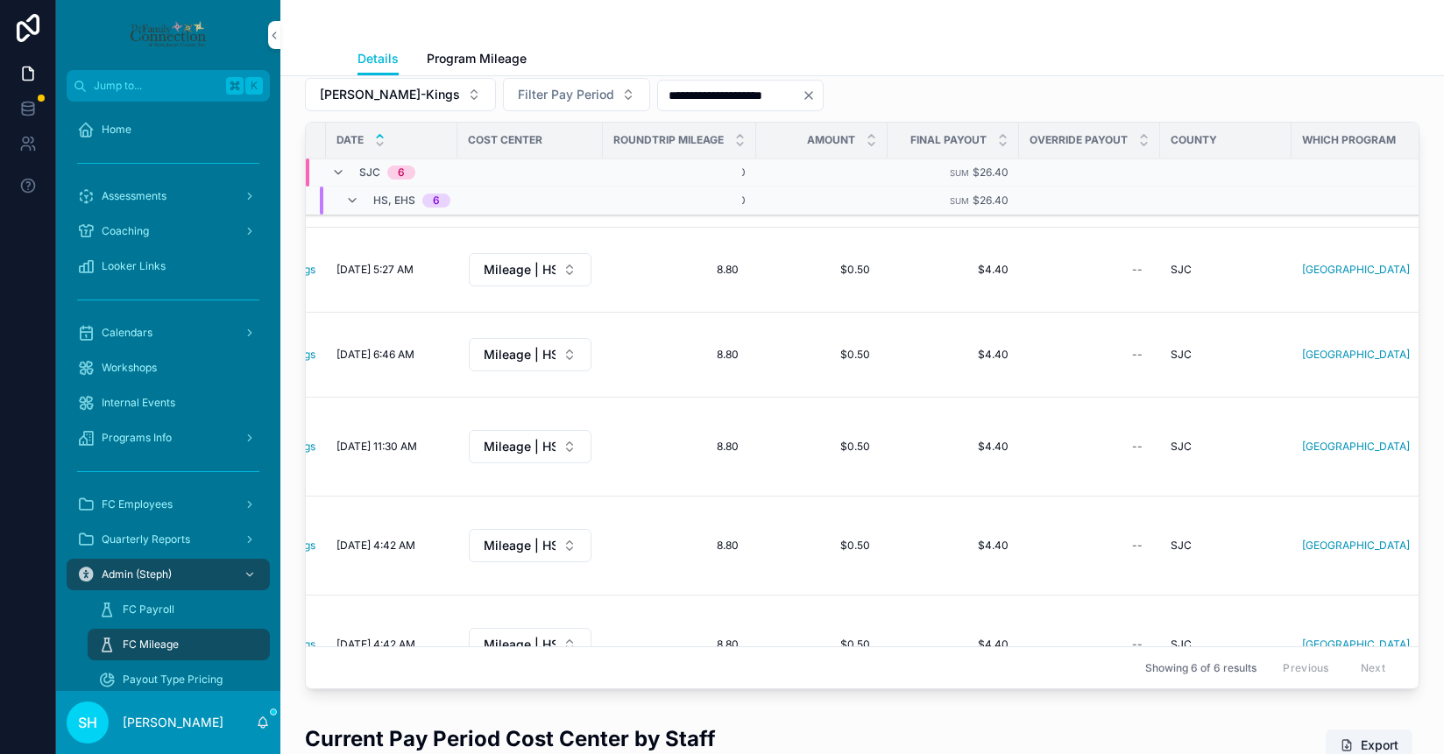
scroll to position [74, 286]
click at [836, 638] on span "$0.50" at bounding box center [821, 645] width 96 height 14
drag, startPoint x: 819, startPoint y: 594, endPoint x: 763, endPoint y: 594, distance: 56.1
click at [763, 594] on div "*****" at bounding box center [879, 600] width 252 height 65
type input "*****"
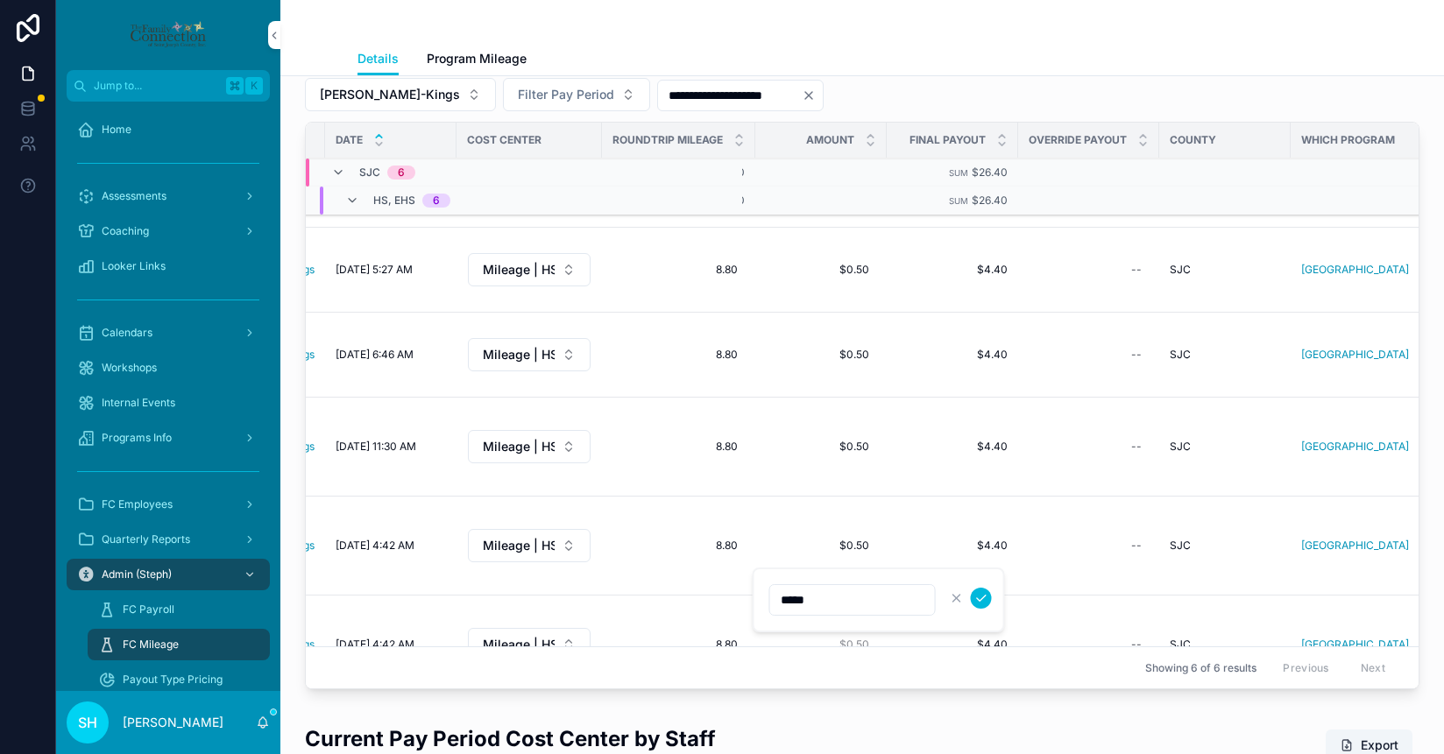
click at [984, 603] on icon "scrollable content" at bounding box center [981, 598] width 14 height 14
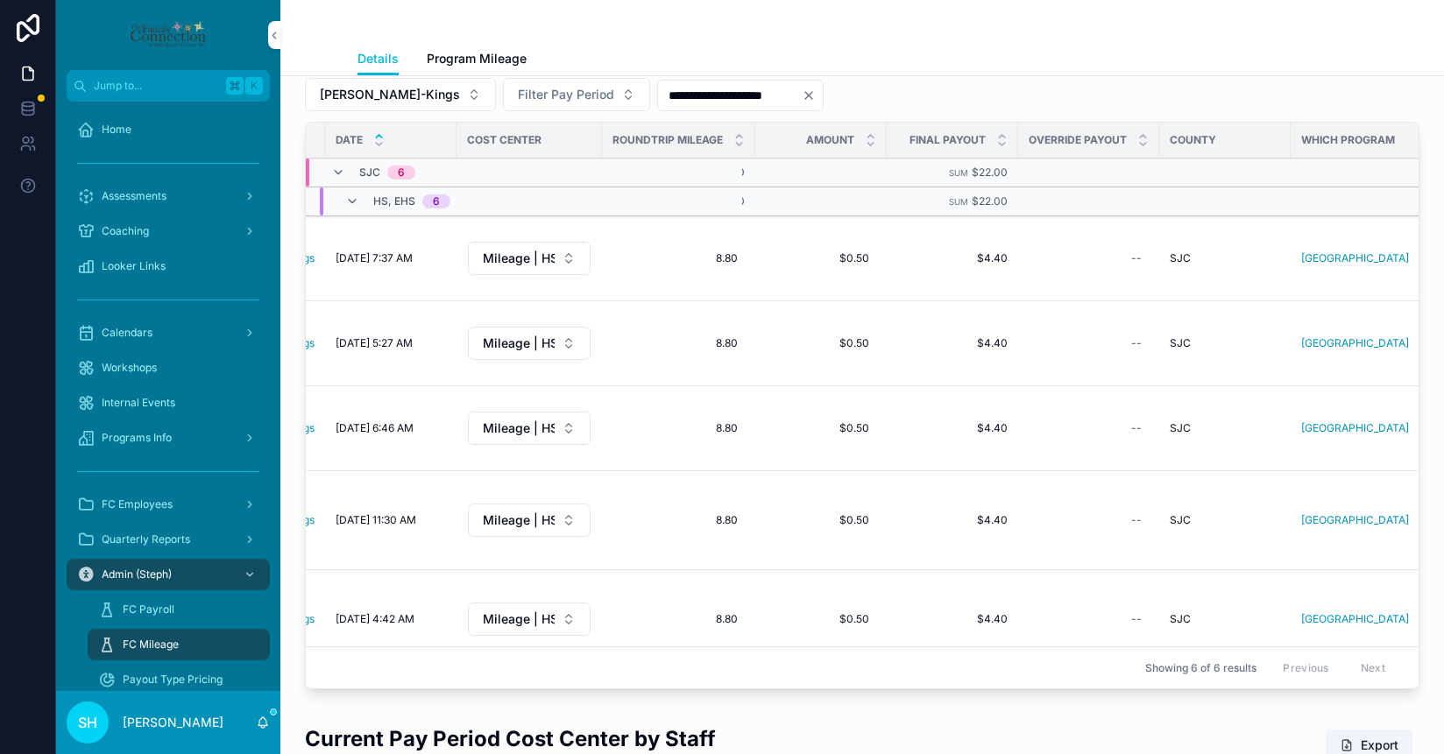
scroll to position [0, 0]
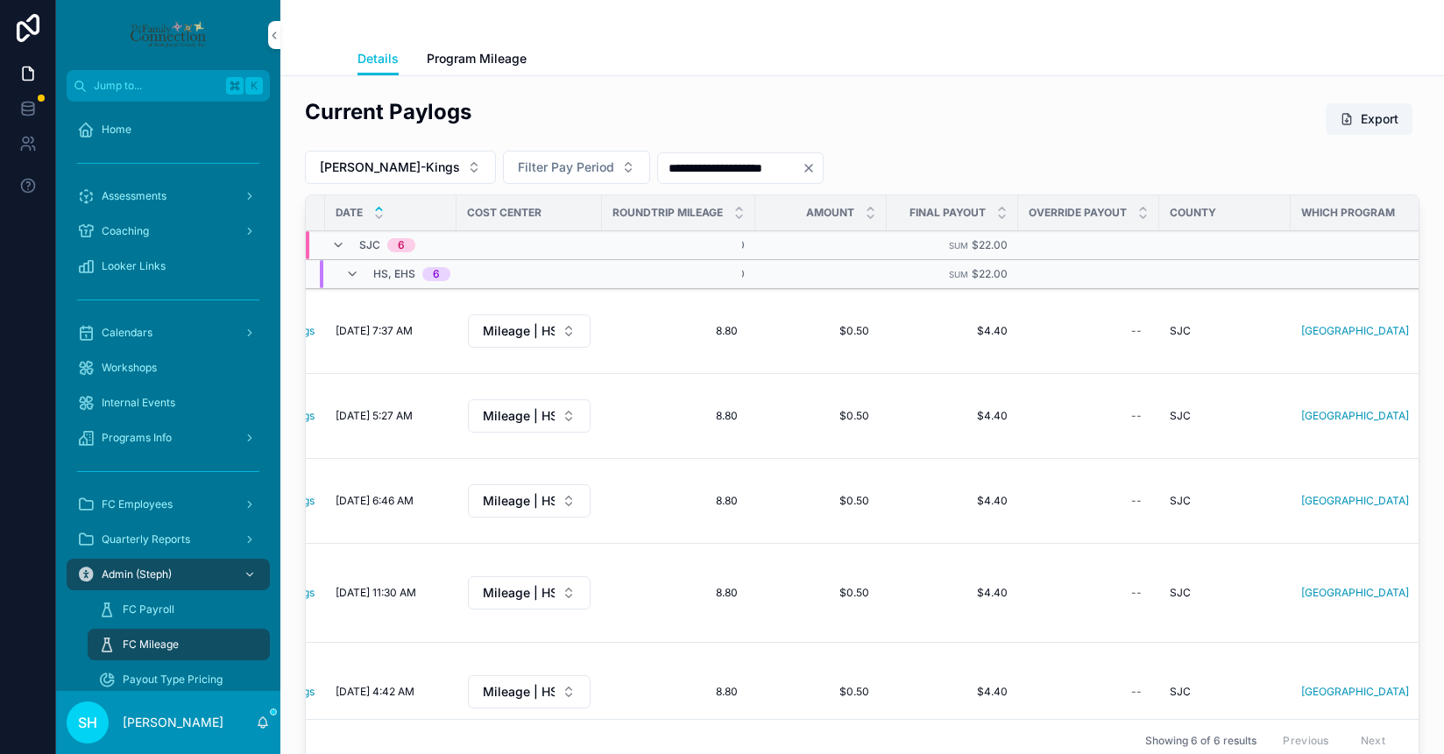
click at [1348, 119] on span "scrollable content" at bounding box center [1347, 119] width 14 height 14
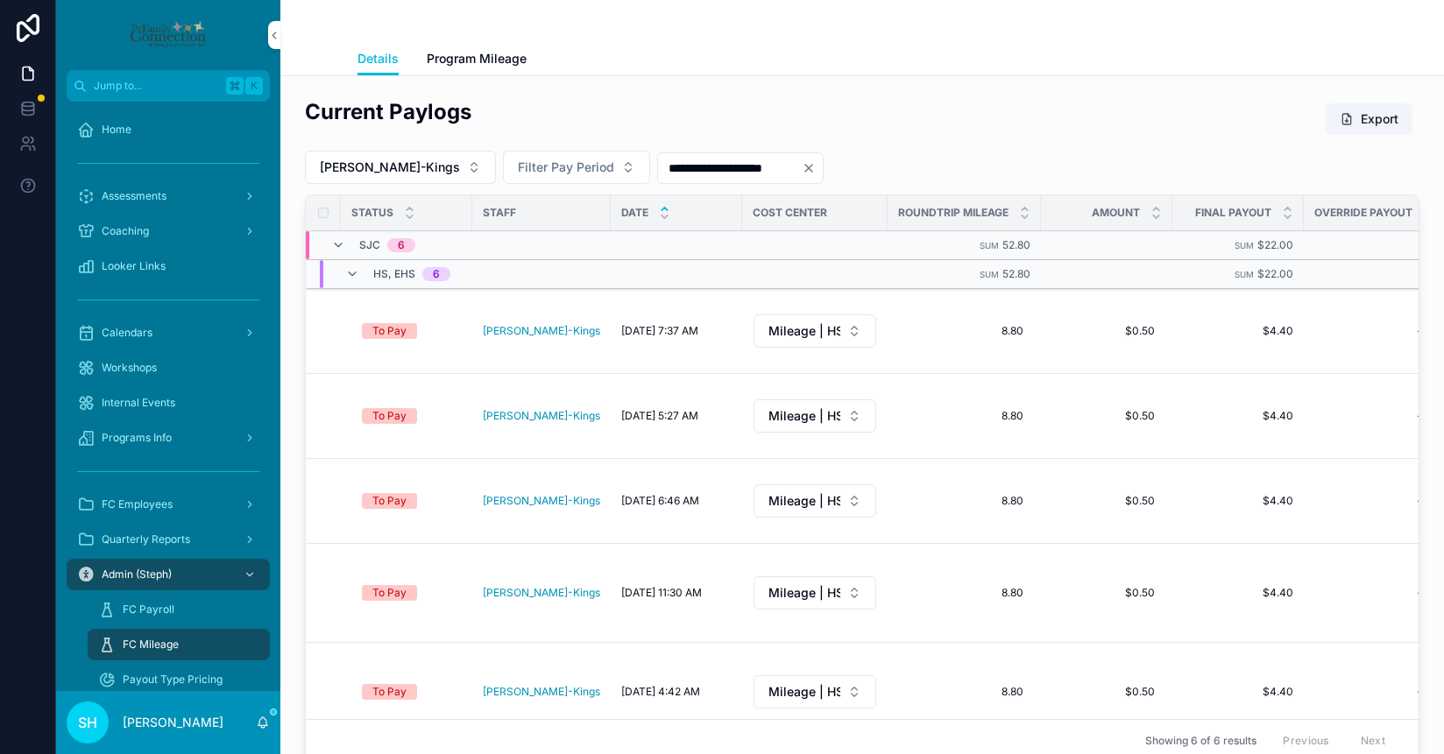
click at [0, 0] on label "scrollable content" at bounding box center [0, 0] width 0 height 0
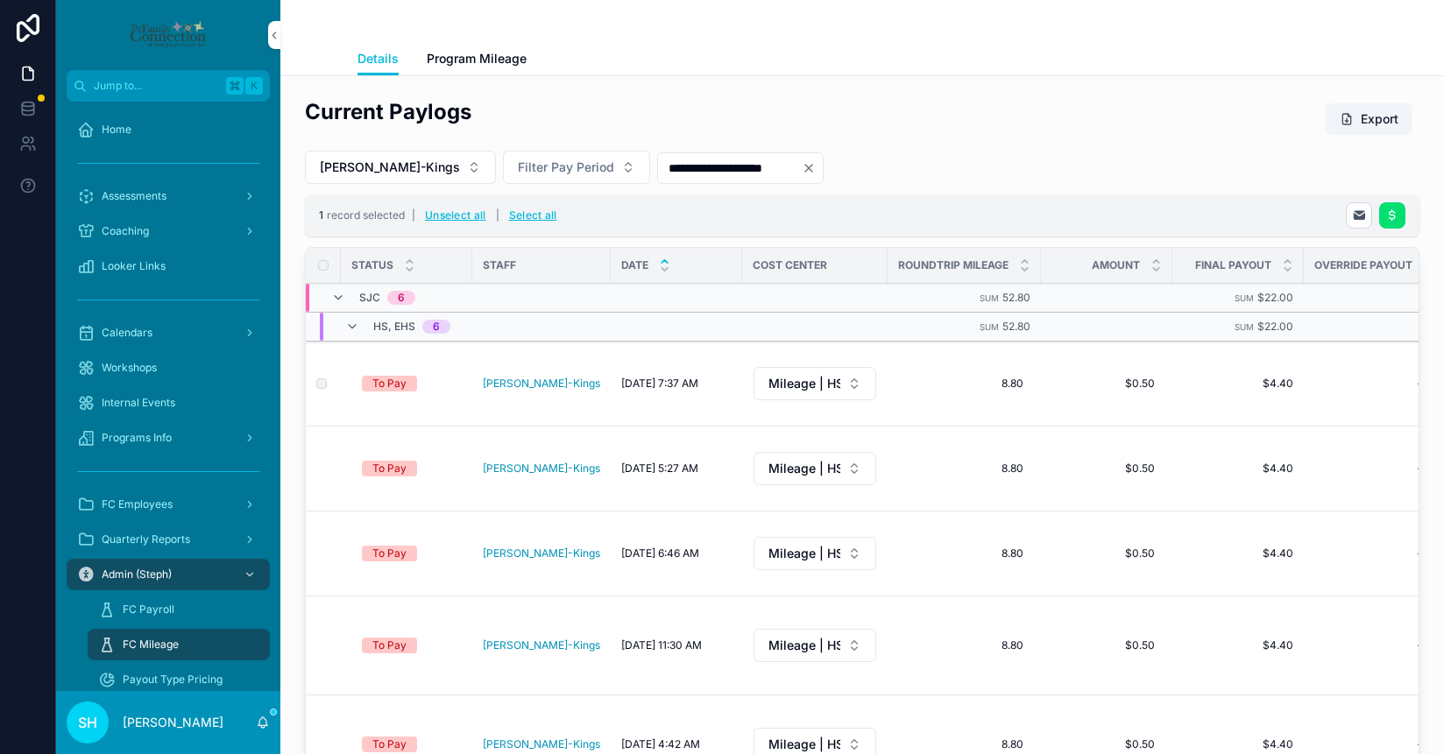
click at [324, 431] on td "scrollable content" at bounding box center [323, 469] width 35 height 85
click at [0, 0] on label "scrollable content" at bounding box center [0, 0] width 0 height 0
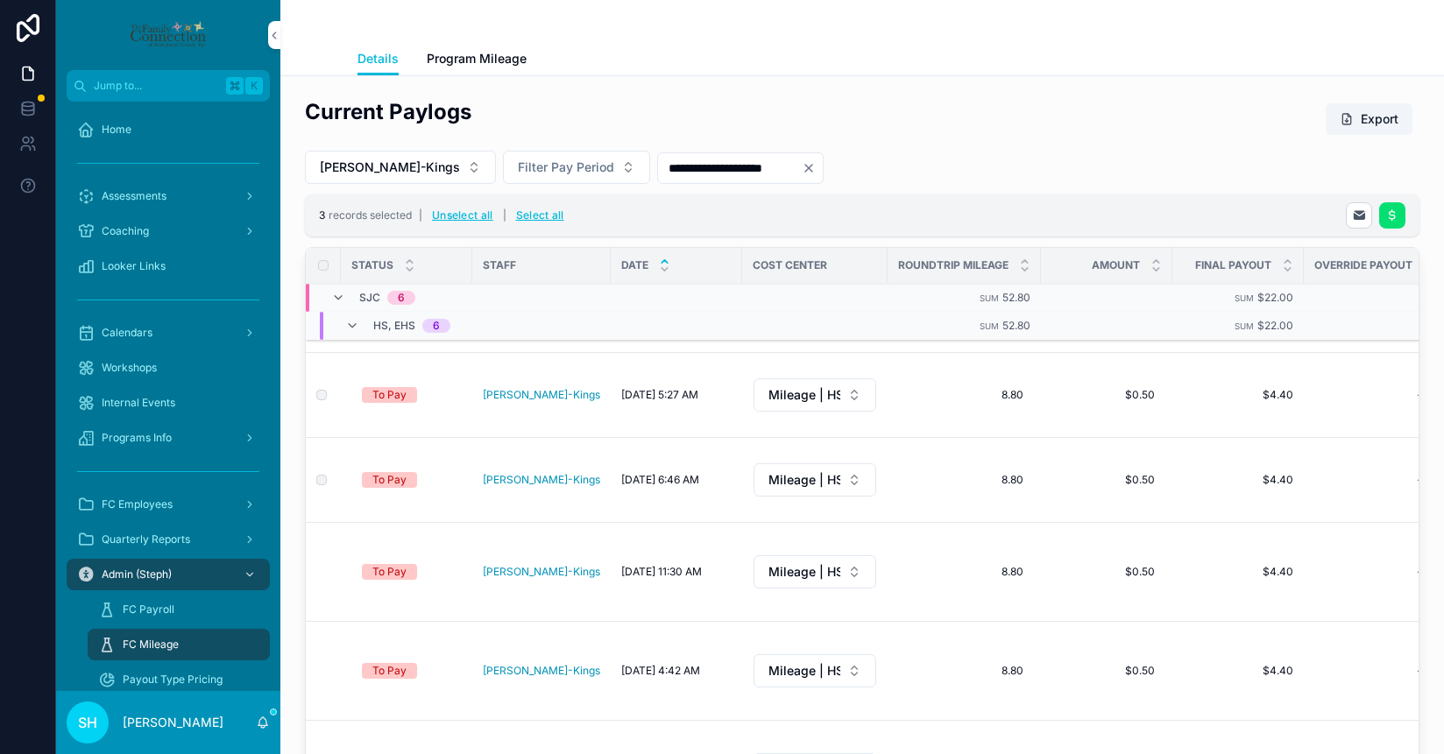
click at [322, 523] on td "scrollable content" at bounding box center [323, 572] width 35 height 99
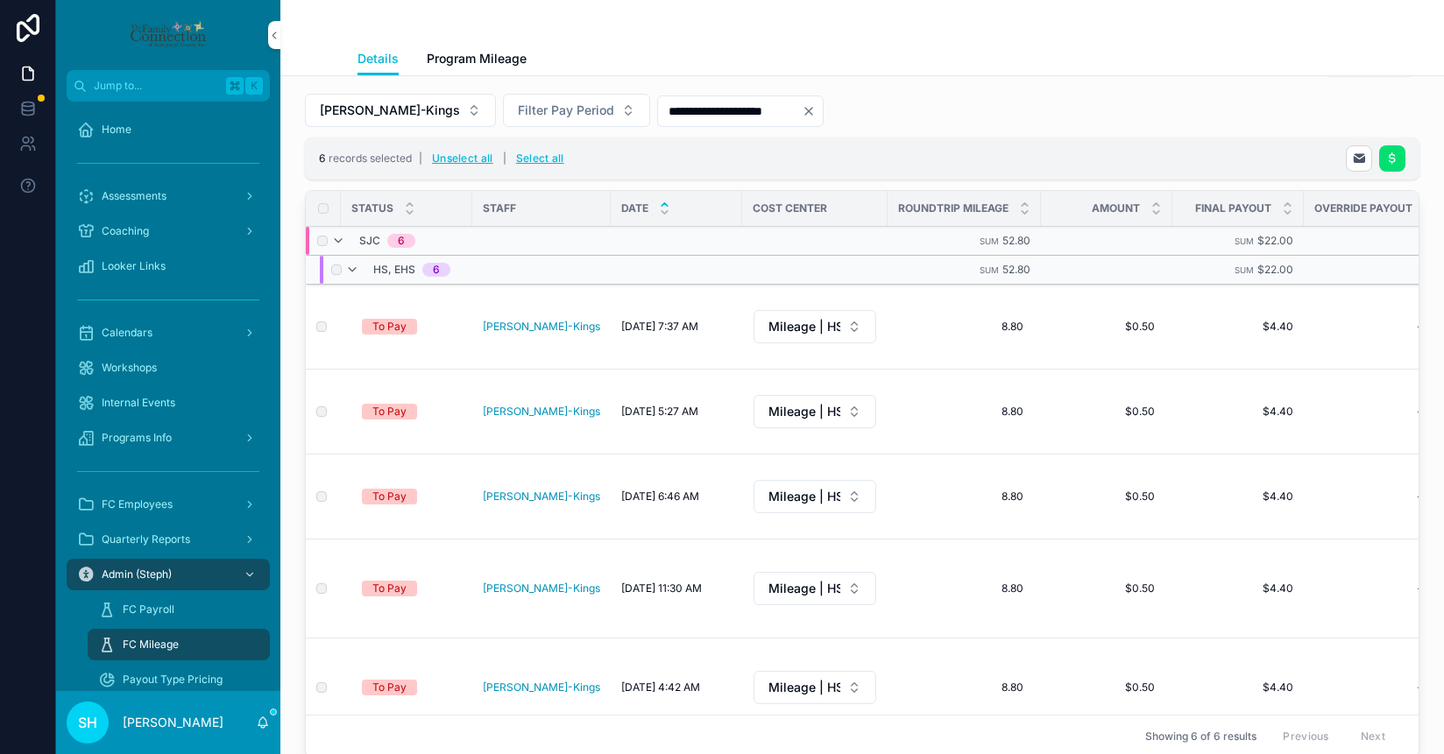
scroll to position [0, 0]
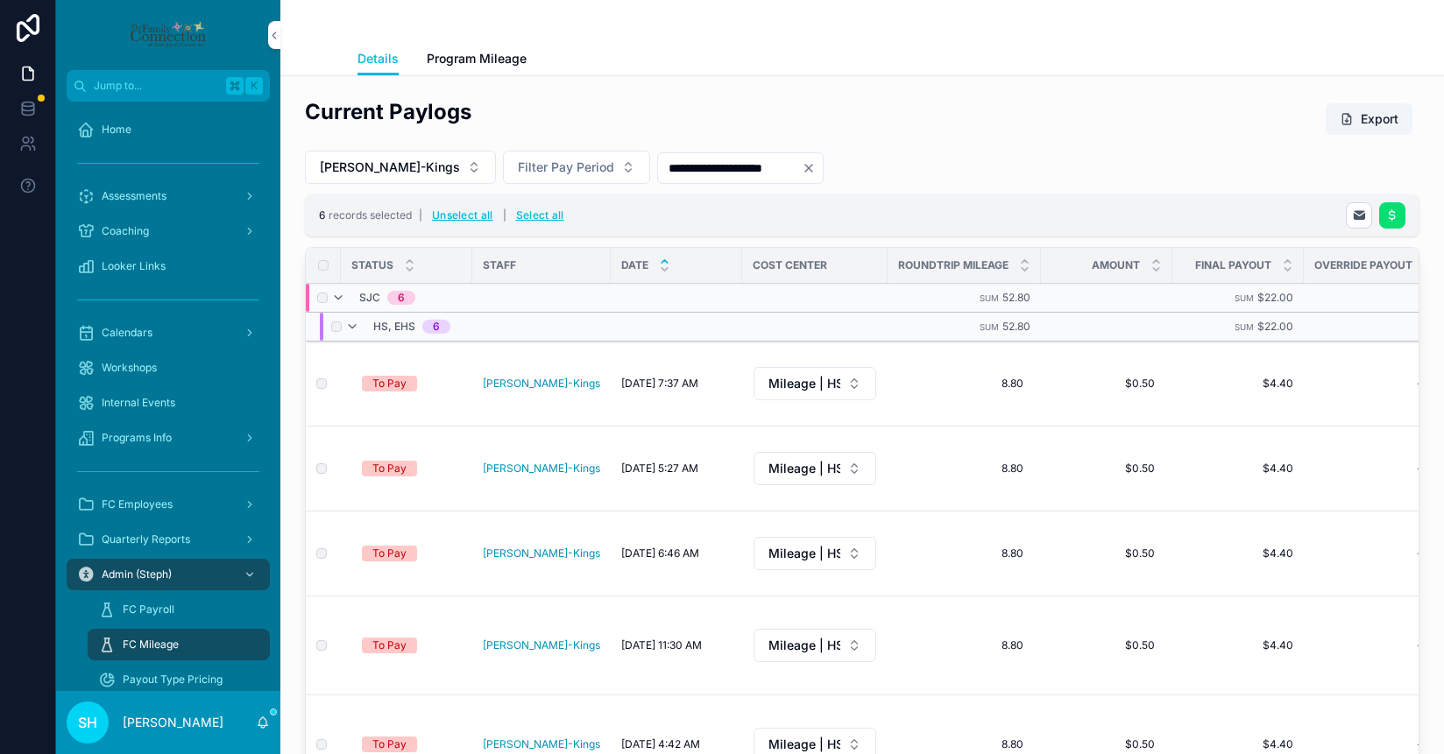
click at [1392, 215] on icon "scrollable content" at bounding box center [1392, 216] width 14 height 14
click at [1396, 184] on icon "scrollable content" at bounding box center [1401, 181] width 14 height 14
click at [469, 212] on button "Unselect all" at bounding box center [463, 216] width 74 height 28
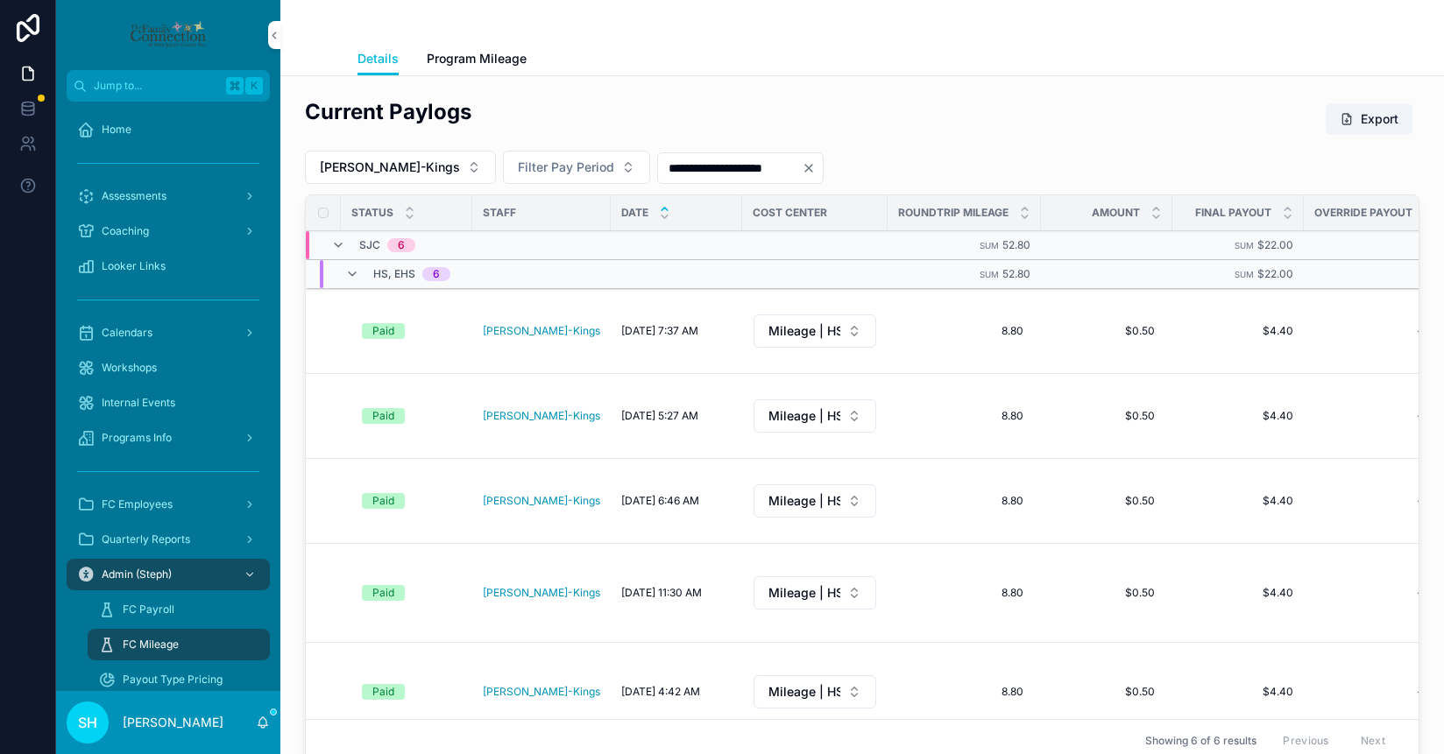
click at [455, 175] on button "[PERSON_NAME]-Kings" at bounding box center [400, 167] width 191 height 33
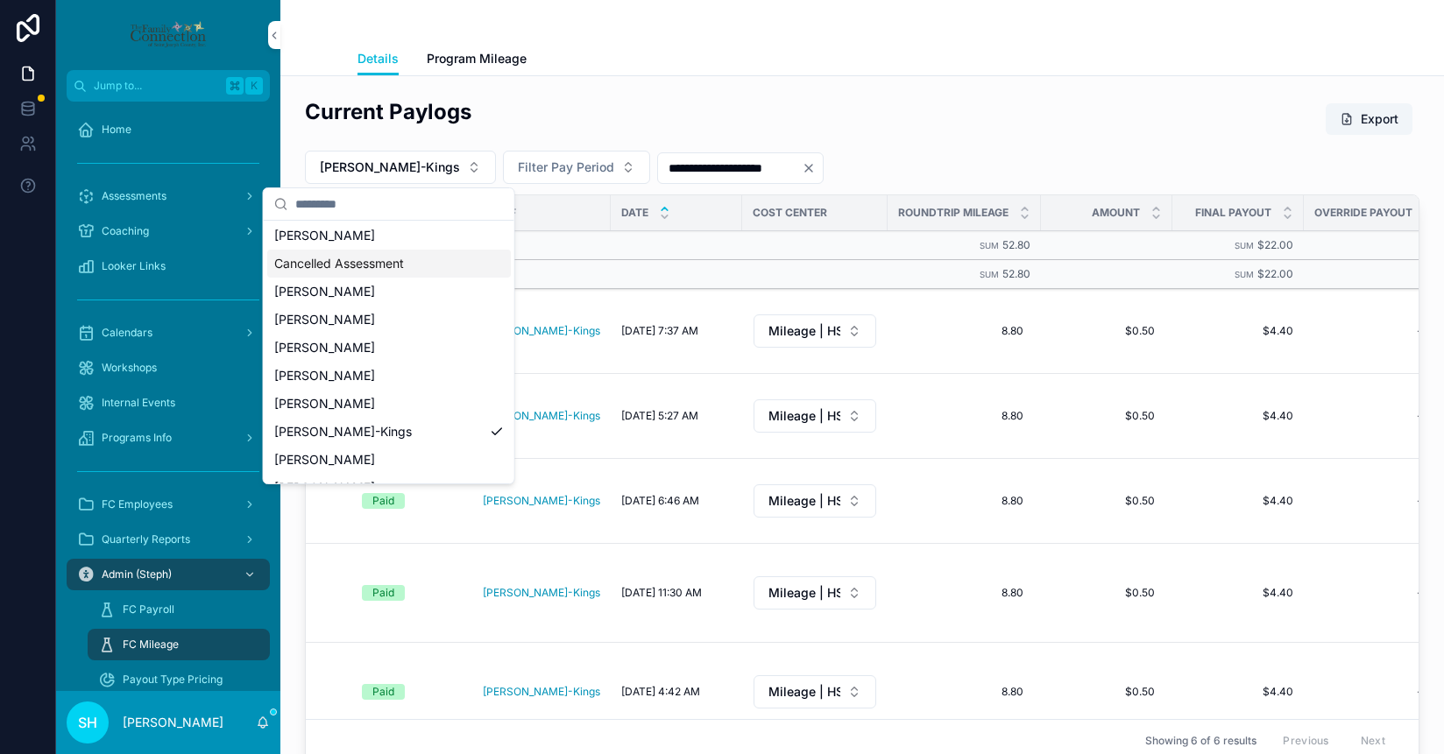
scroll to position [118, 0]
click at [343, 322] on span "[PERSON_NAME]" at bounding box center [324, 317] width 101 height 18
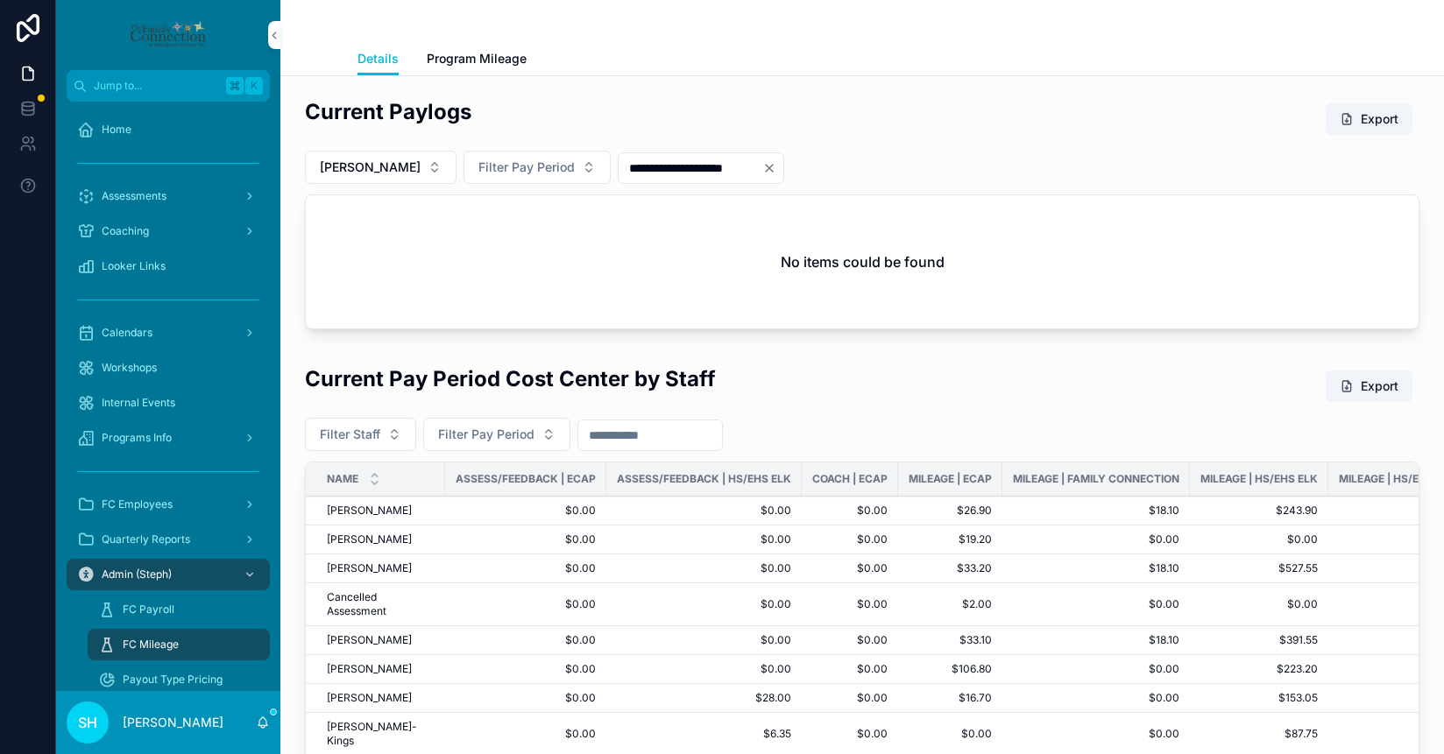
click at [417, 165] on button "[PERSON_NAME]" at bounding box center [381, 167] width 152 height 33
type input "****"
click at [308, 237] on span "[PERSON_NAME]" at bounding box center [307, 239] width 101 height 18
click at [407, 166] on button "[PERSON_NAME]" at bounding box center [381, 167] width 152 height 33
type input "***"
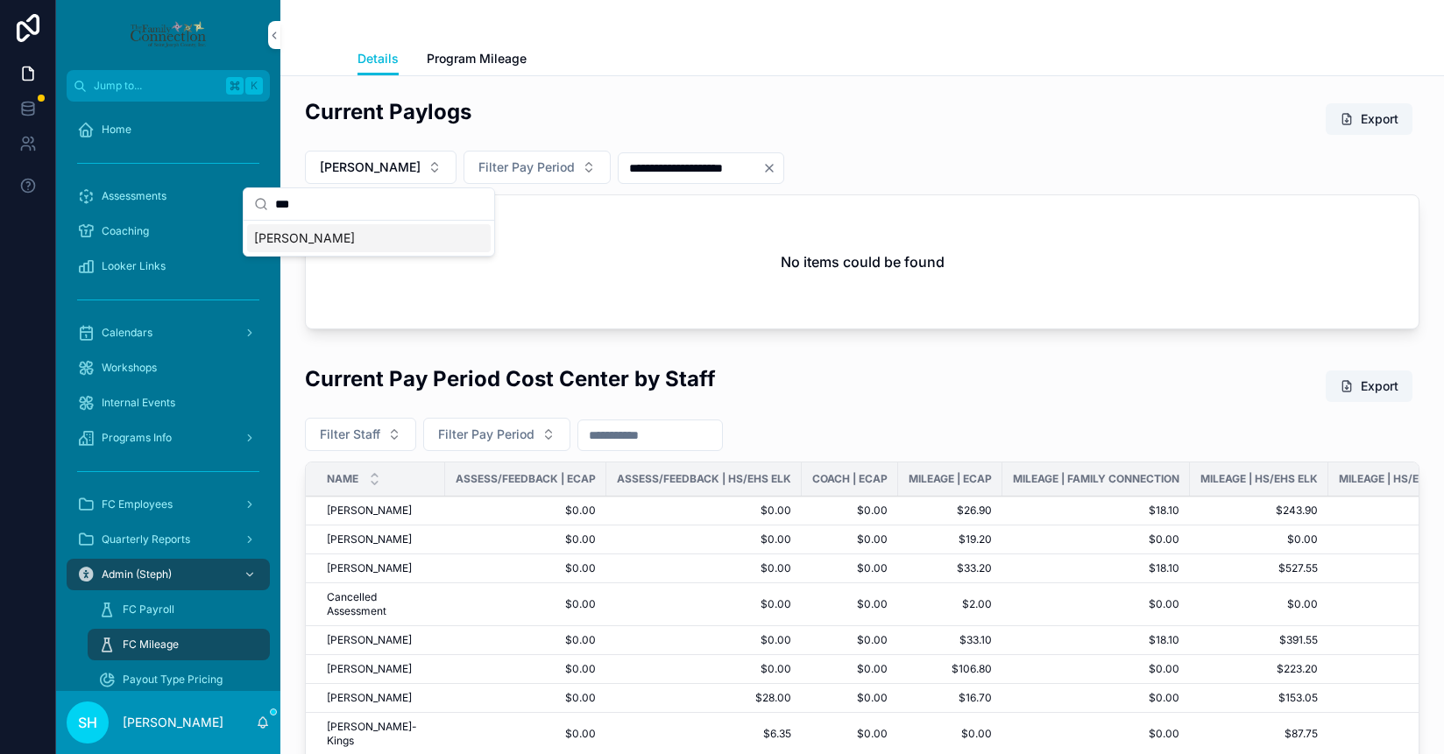
click at [322, 235] on span "[PERSON_NAME]" at bounding box center [304, 239] width 101 height 18
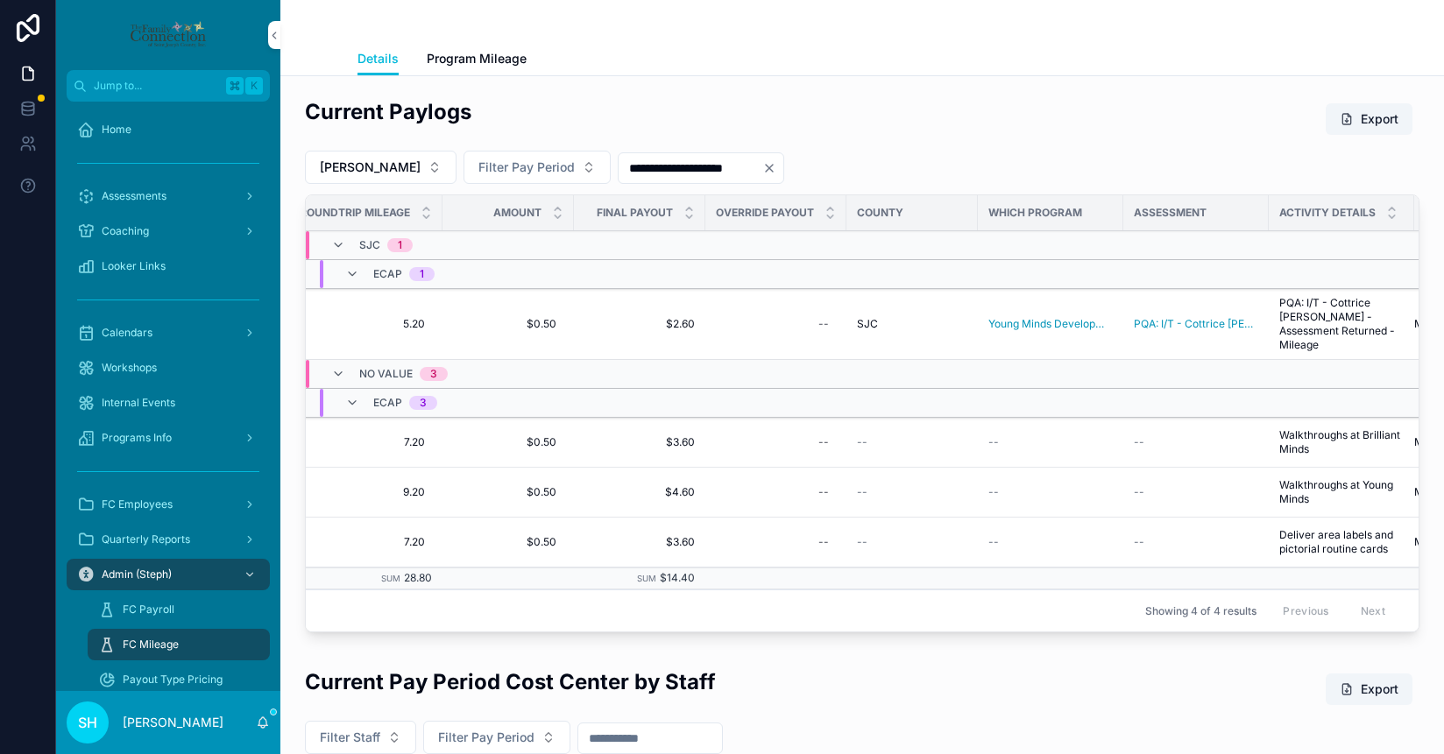
click at [1382, 115] on button "Export" at bounding box center [1369, 119] width 87 height 32
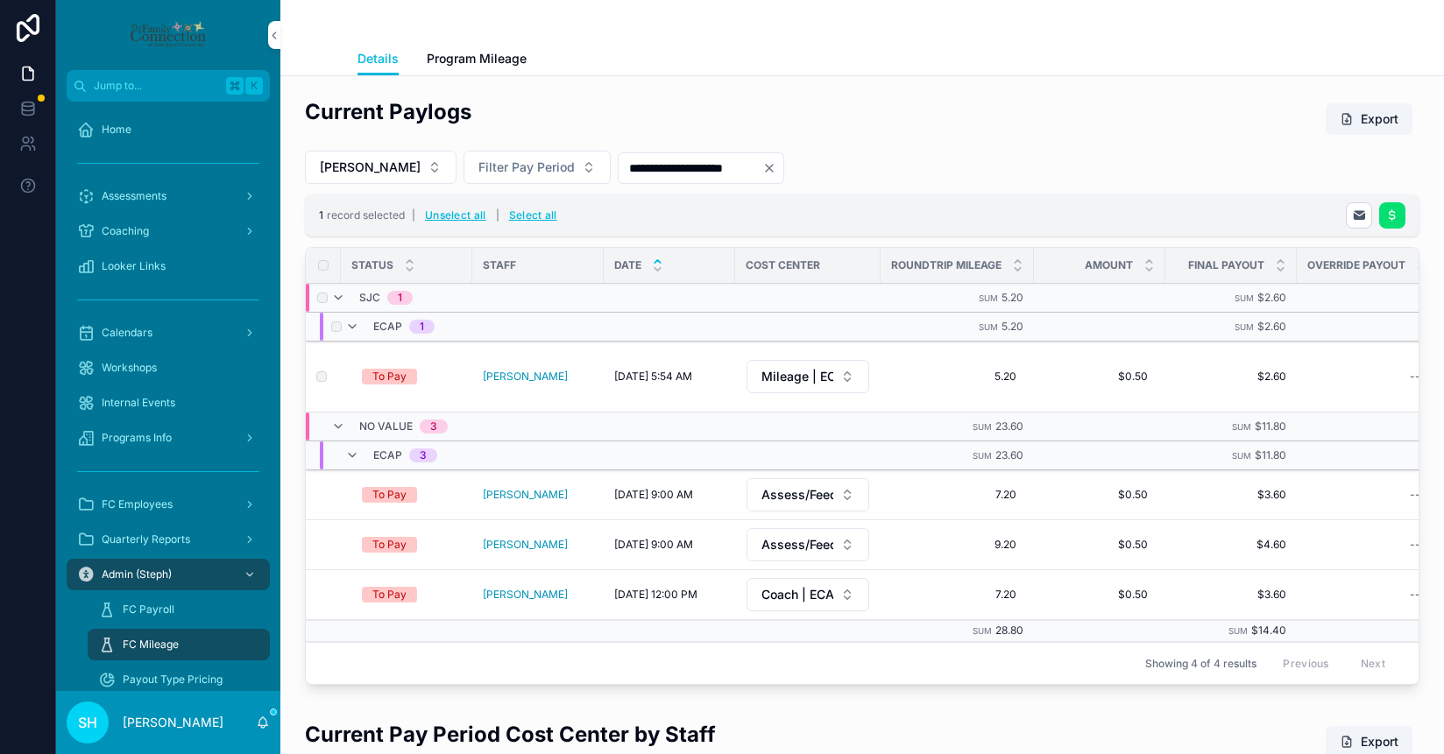
click at [0, 0] on label "scrollable content" at bounding box center [0, 0] width 0 height 0
click at [1398, 218] on icon "scrollable content" at bounding box center [1392, 216] width 14 height 14
click at [1400, 185] on icon "scrollable content" at bounding box center [1401, 181] width 14 height 14
click at [452, 217] on button "Unselect all" at bounding box center [464, 216] width 74 height 28
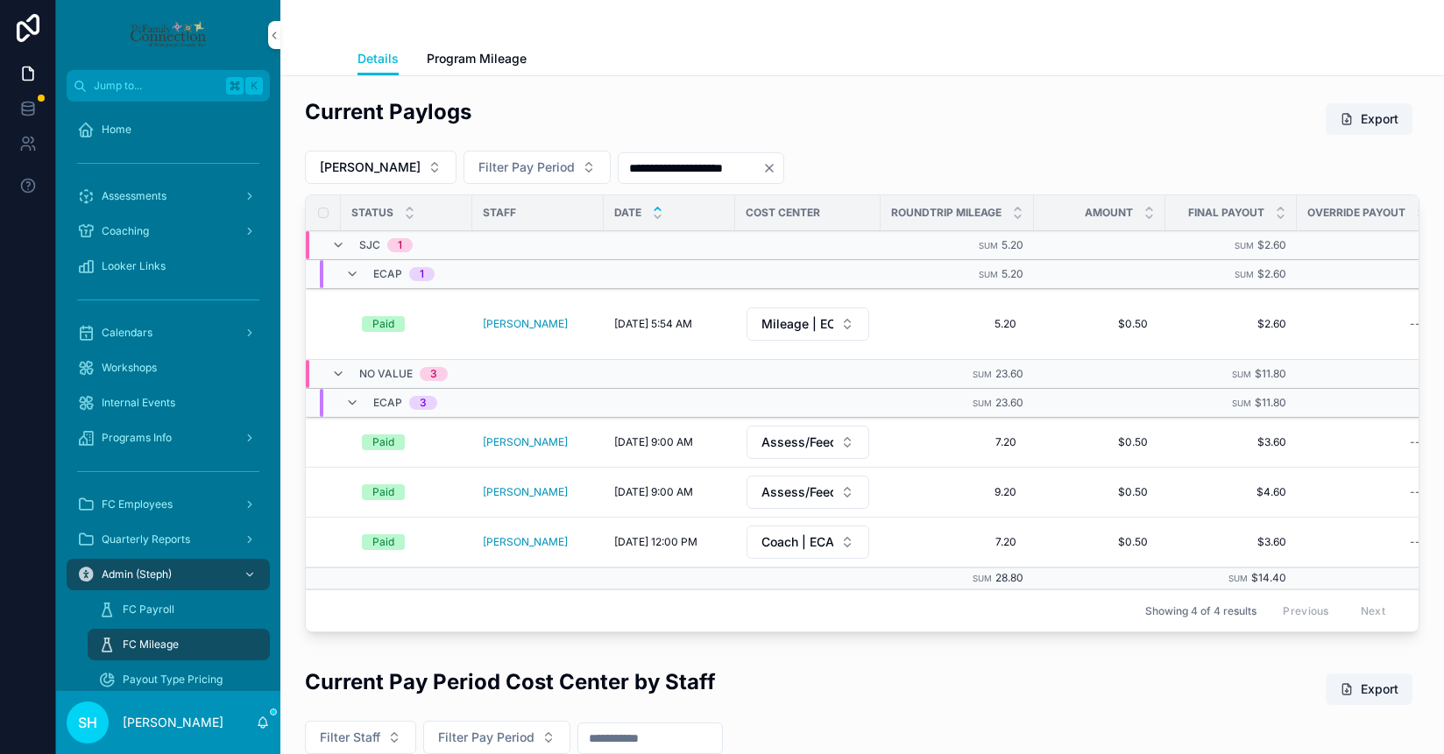
click at [403, 164] on button "[PERSON_NAME]" at bounding box center [381, 167] width 152 height 33
type input "***"
click at [325, 239] on span "[PERSON_NAME]" at bounding box center [303, 239] width 101 height 18
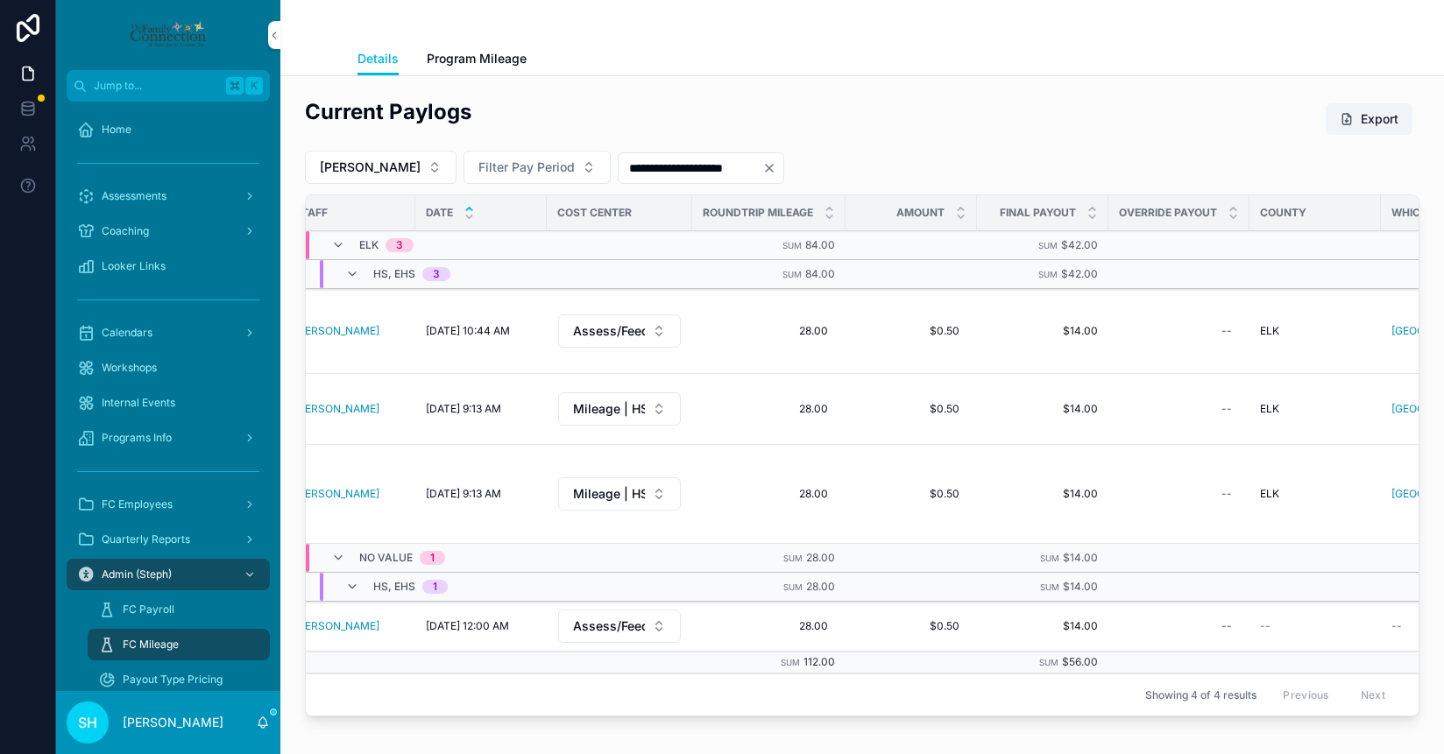
scroll to position [0, 182]
click at [958, 487] on span "$0.50" at bounding box center [917, 494] width 96 height 14
drag, startPoint x: 913, startPoint y: 482, endPoint x: 862, endPoint y: 482, distance: 50.8
click at [862, 482] on div "*****" at bounding box center [982, 484] width 252 height 65
type input "*****"
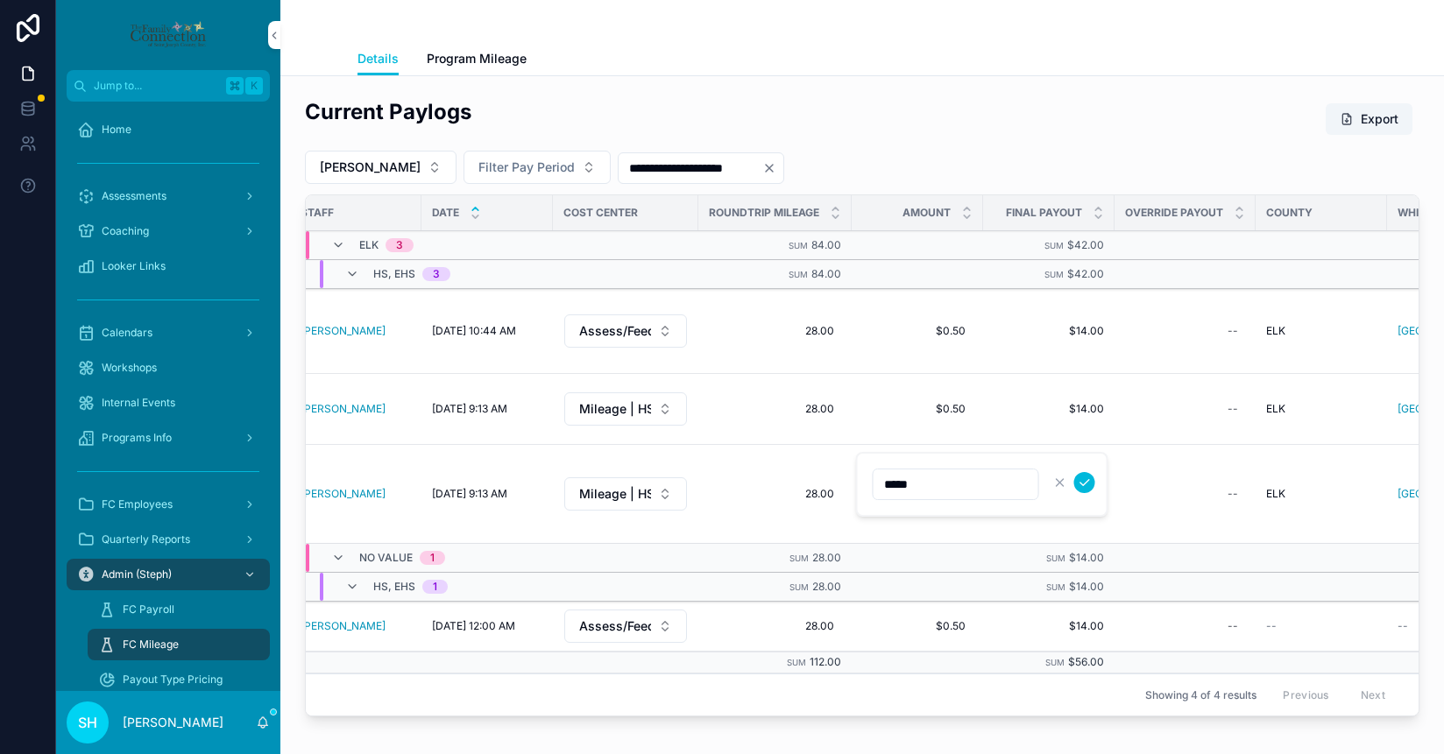
click at [1084, 485] on icon "scrollable content" at bounding box center [1085, 483] width 14 height 14
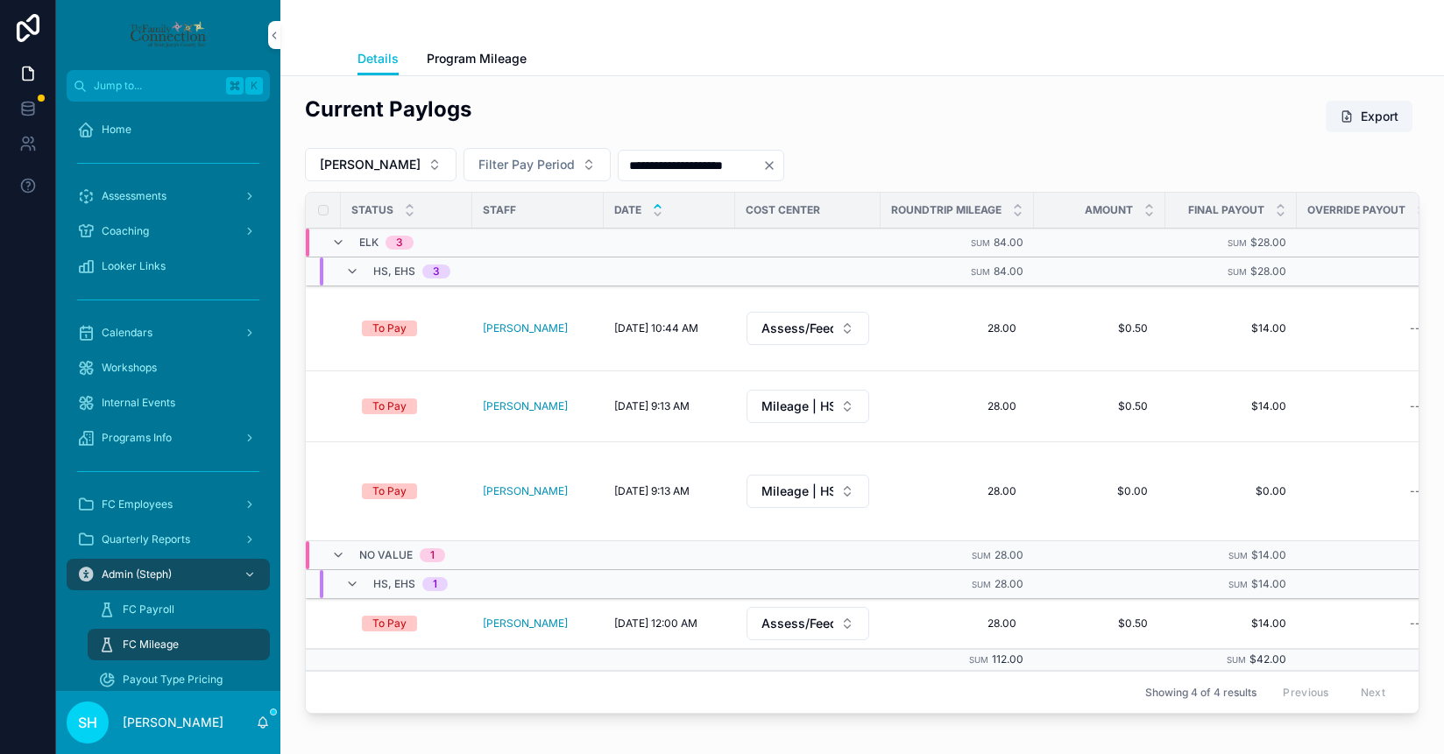
scroll to position [0, 0]
click at [1357, 115] on button "Export" at bounding box center [1369, 119] width 87 height 32
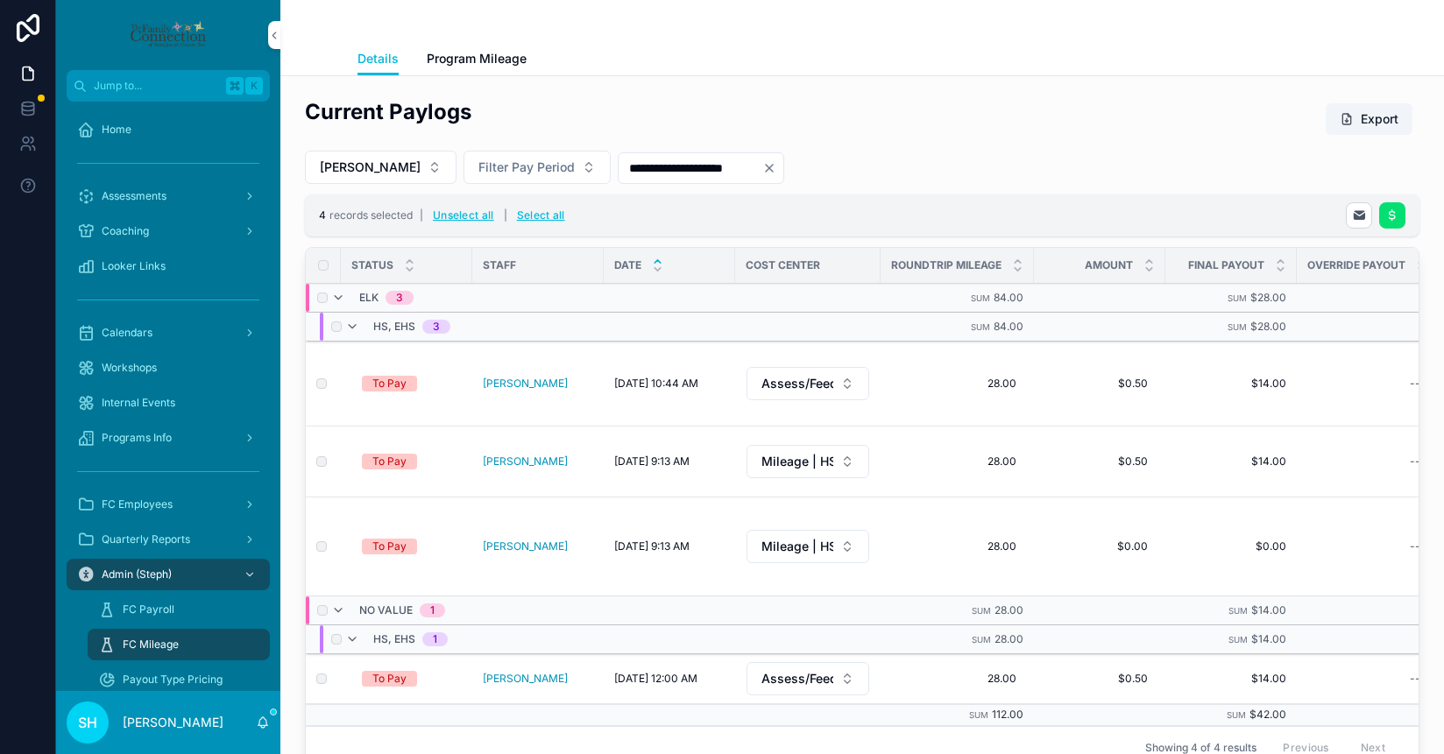
click at [1386, 216] on icon "scrollable content" at bounding box center [1392, 216] width 14 height 14
click at [1401, 180] on icon "scrollable content" at bounding box center [1401, 181] width 14 height 14
click at [460, 213] on button "Unselect all" at bounding box center [464, 216] width 74 height 28
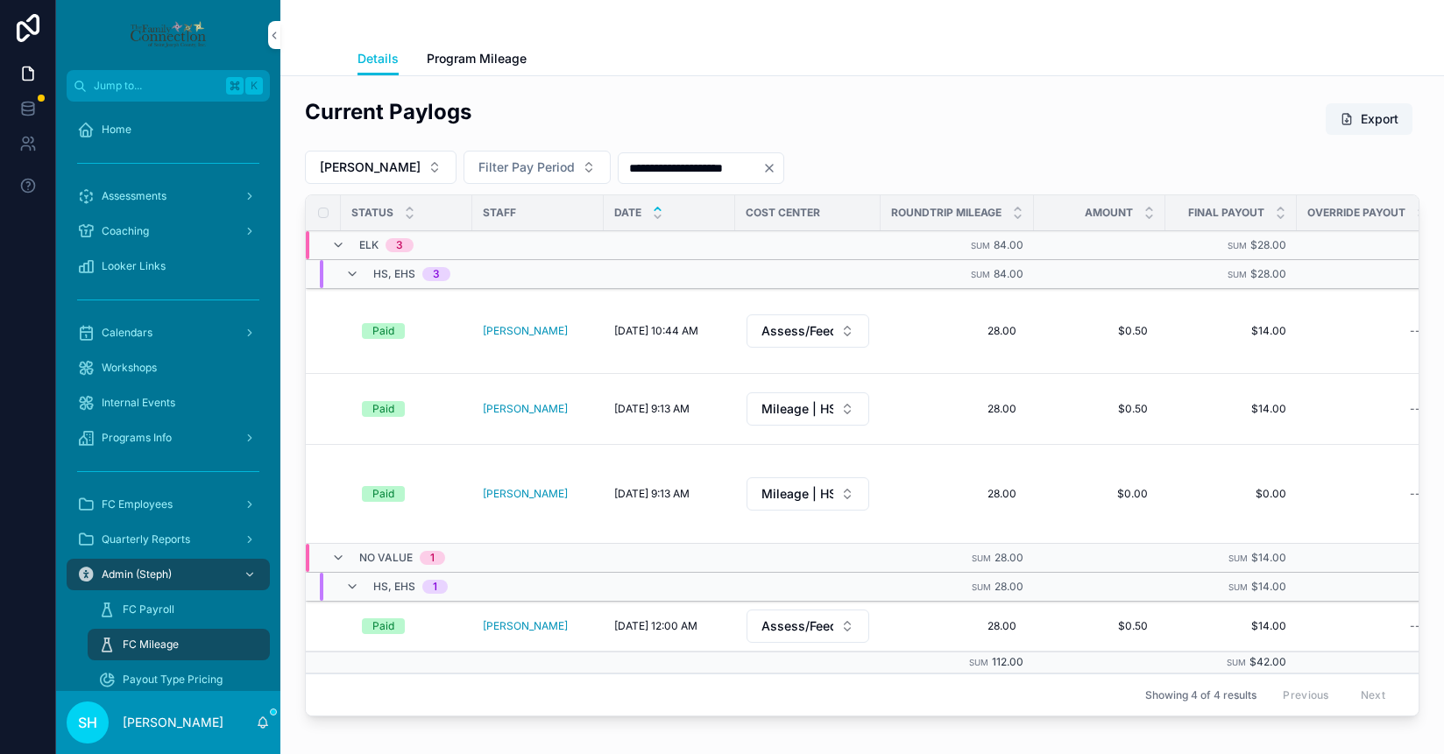
click at [420, 168] on button "[PERSON_NAME]" at bounding box center [381, 167] width 152 height 33
type input "***"
click at [326, 233] on span "[PERSON_NAME]" at bounding box center [311, 239] width 101 height 18
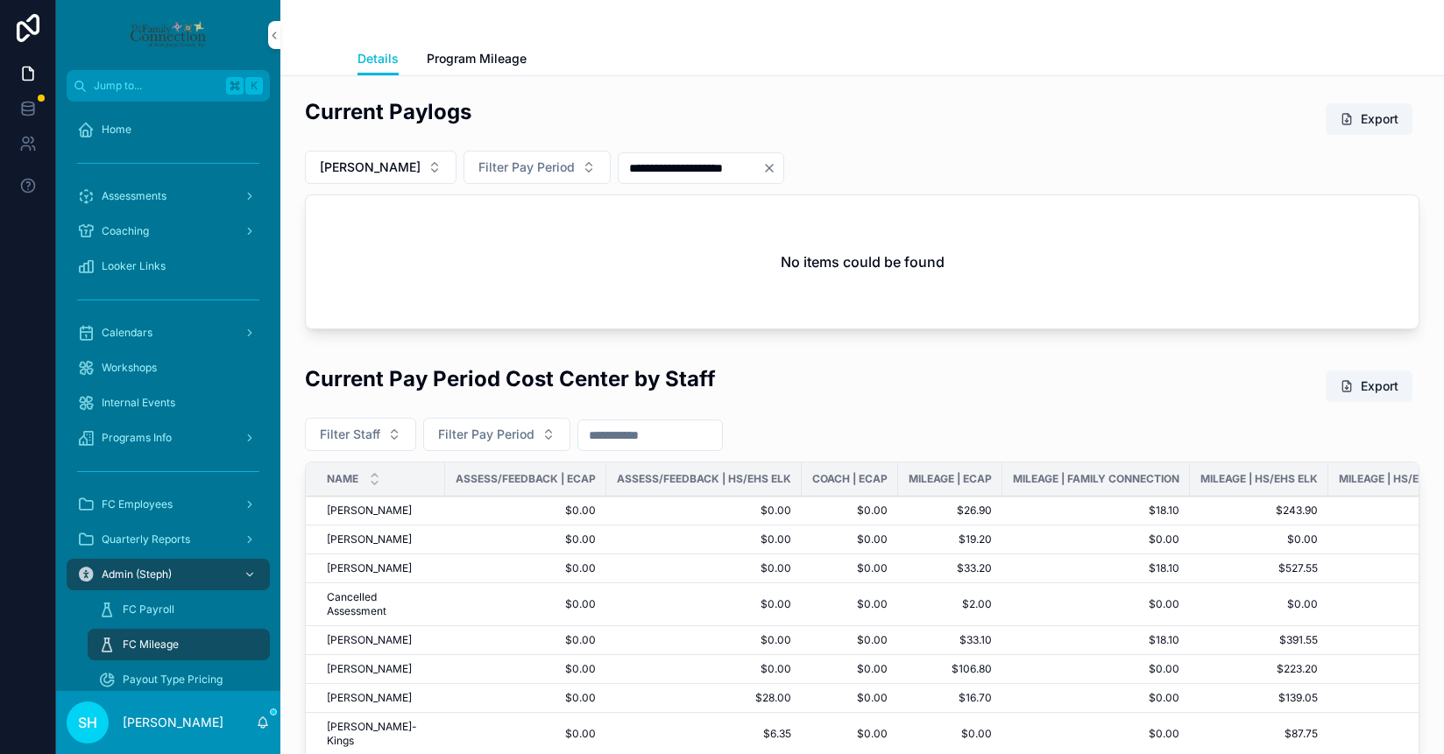
click at [133, 198] on span "Assessments" at bounding box center [134, 196] width 65 height 14
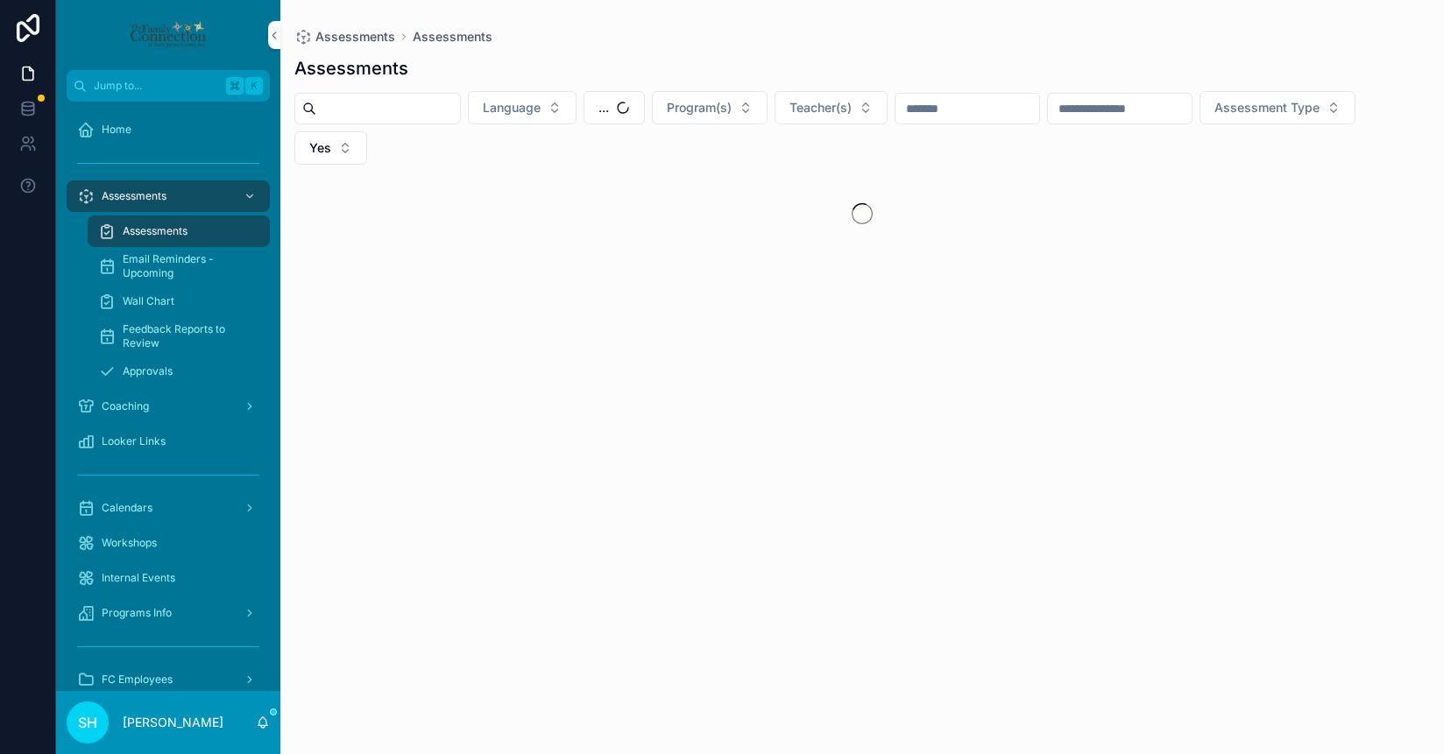
click at [149, 304] on span "Wall Chart" at bounding box center [149, 301] width 52 height 14
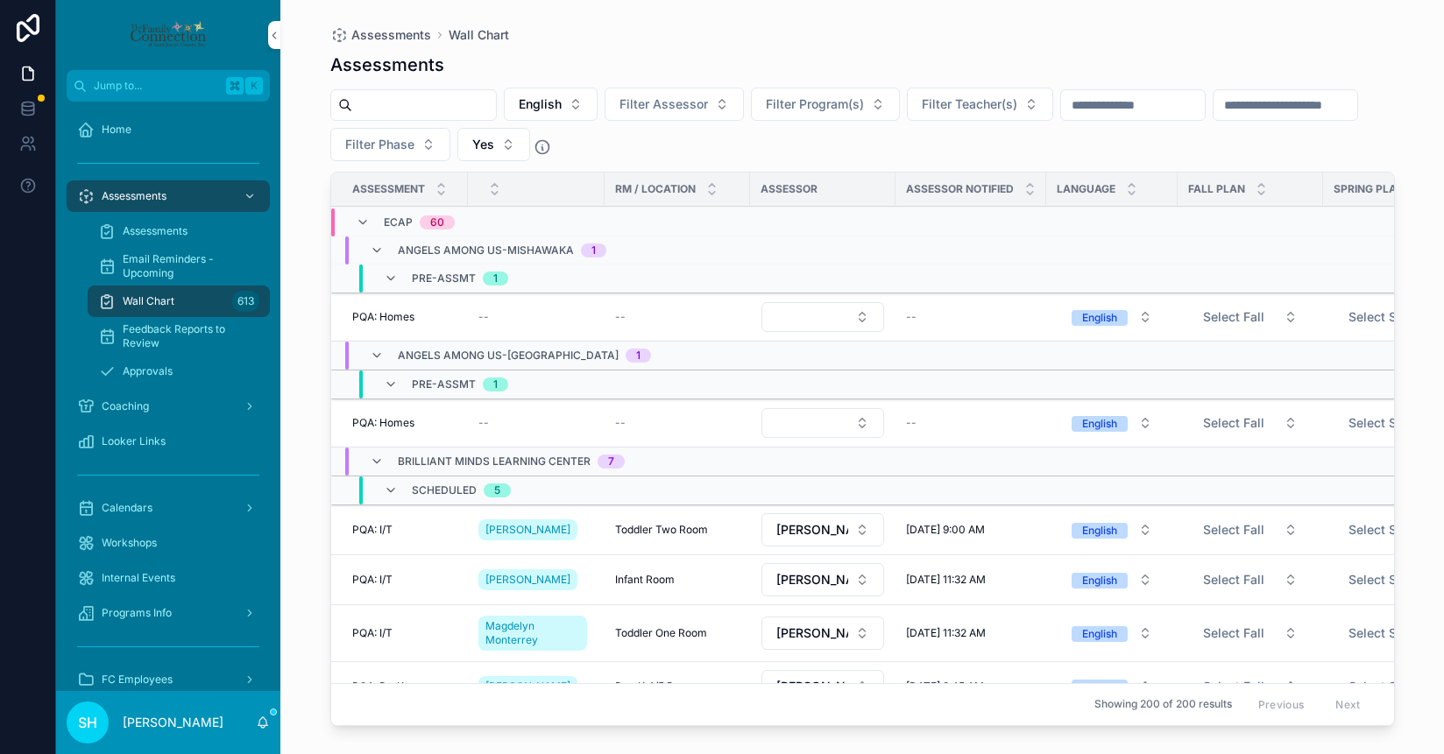
click at [895, 105] on button "Filter Program(s)" at bounding box center [825, 104] width 149 height 33
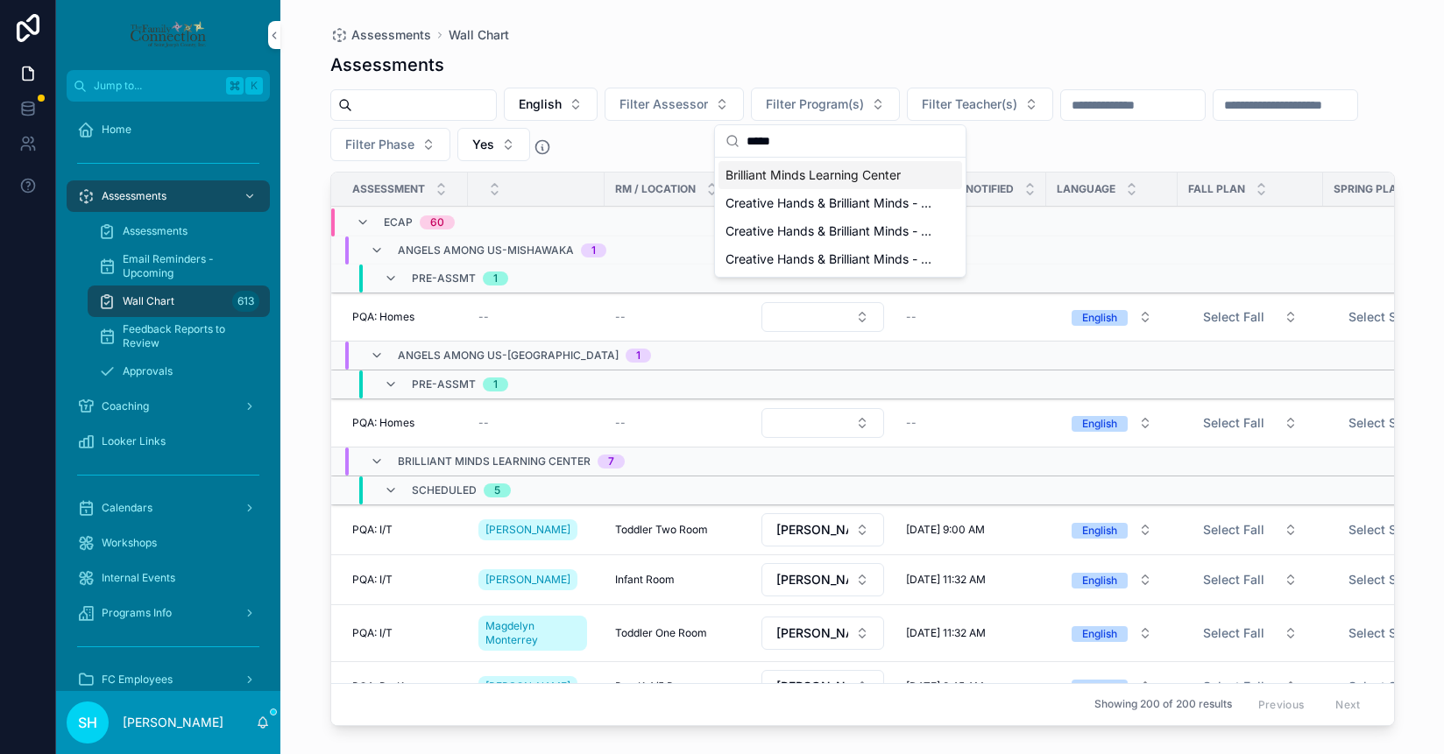
type input "*****"
click at [814, 174] on span "Brilliant Minds Learning Center" at bounding box center [813, 175] width 175 height 18
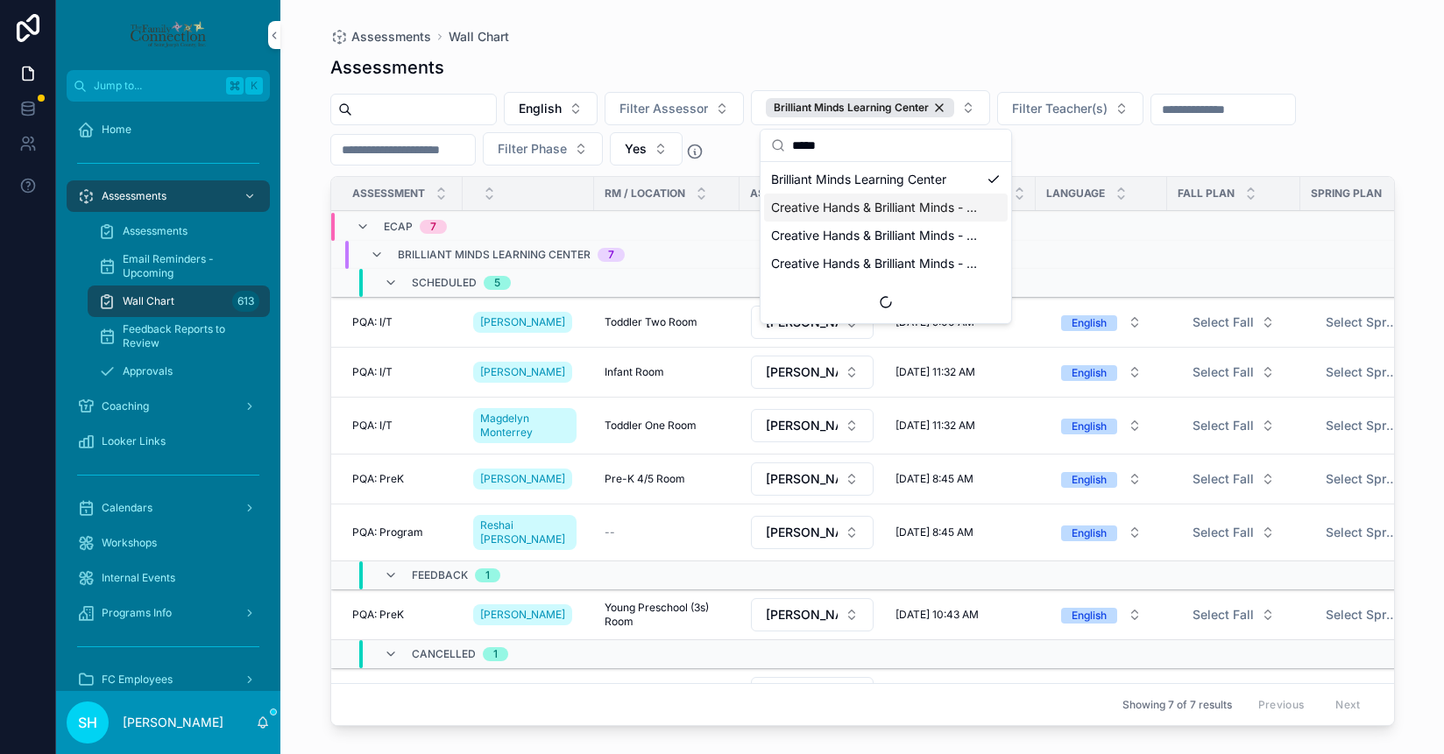
click at [578, 66] on div "Assessments" at bounding box center [862, 67] width 1065 height 25
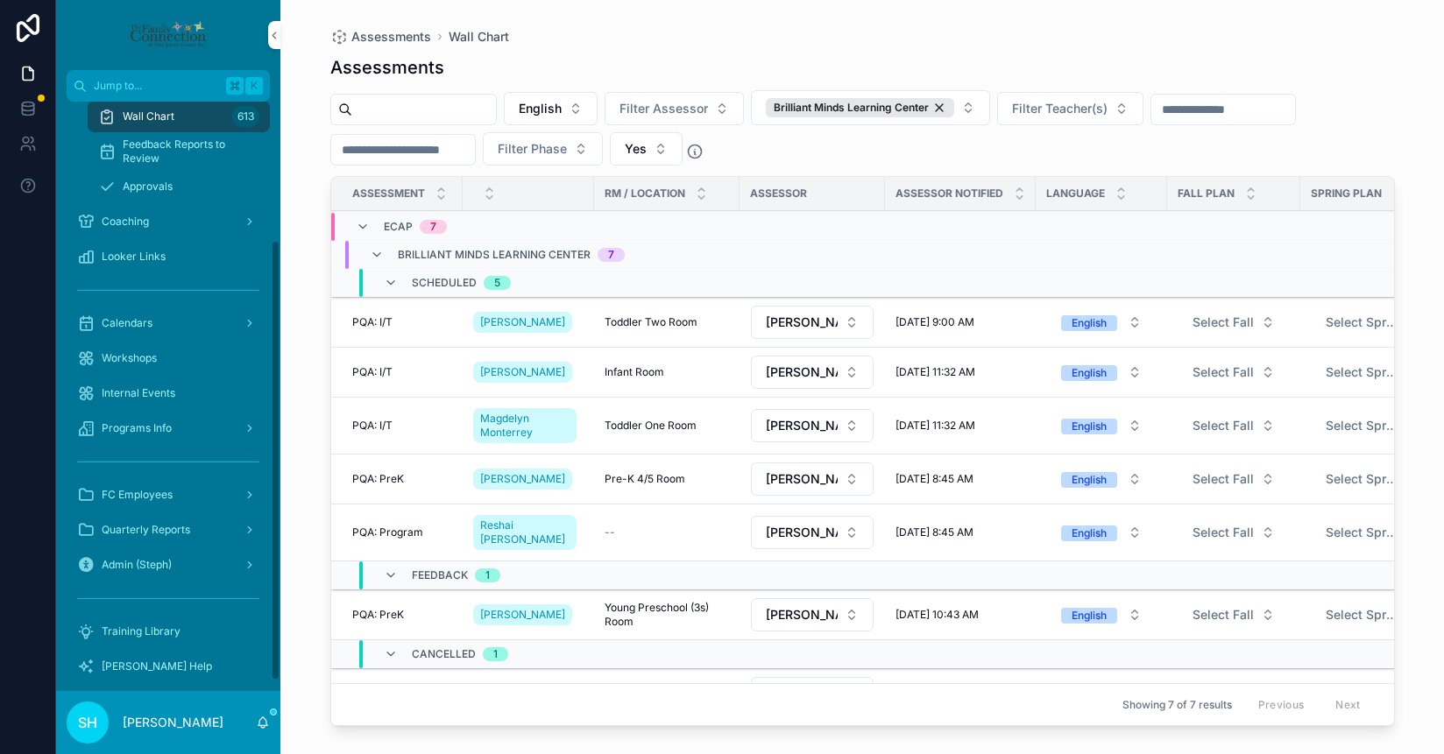
scroll to position [199, 0]
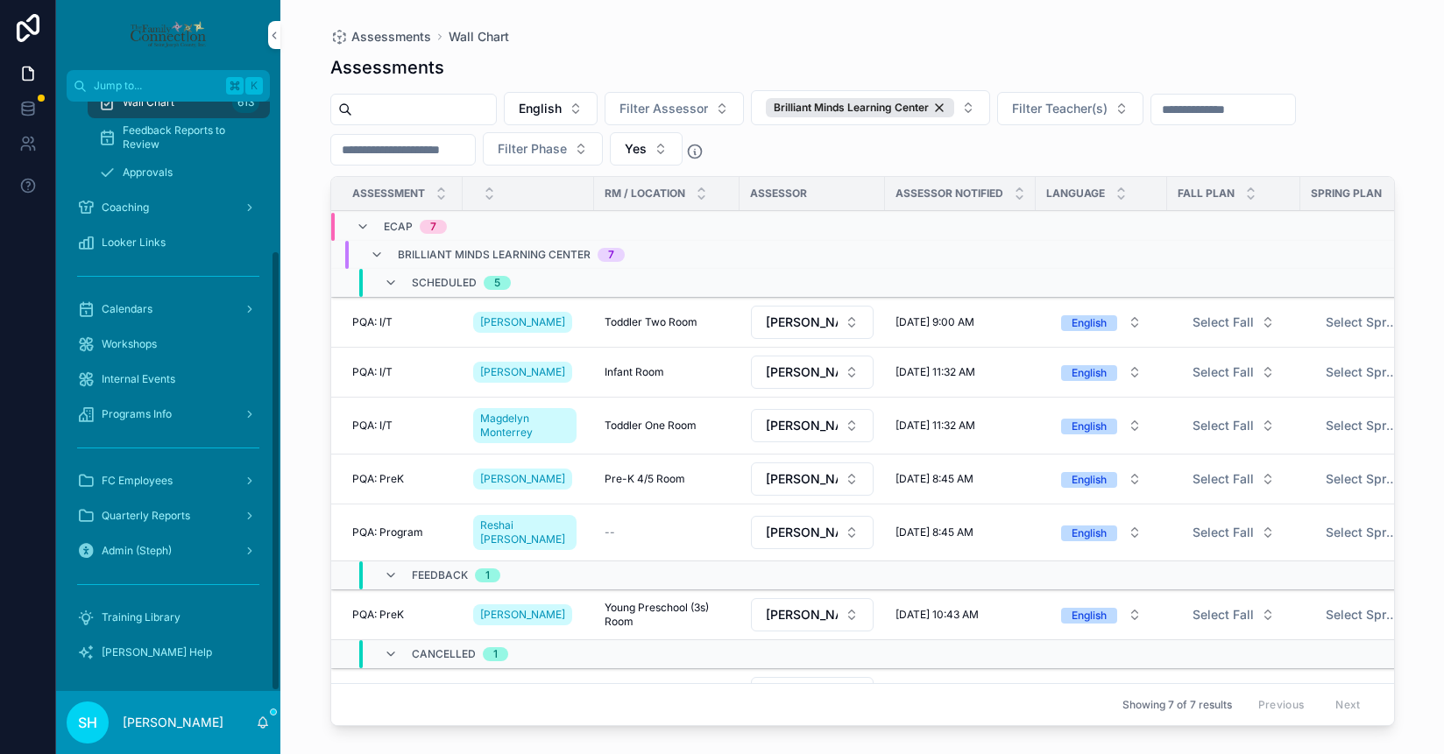
click at [152, 556] on span "Admin (Steph)" at bounding box center [137, 551] width 70 height 14
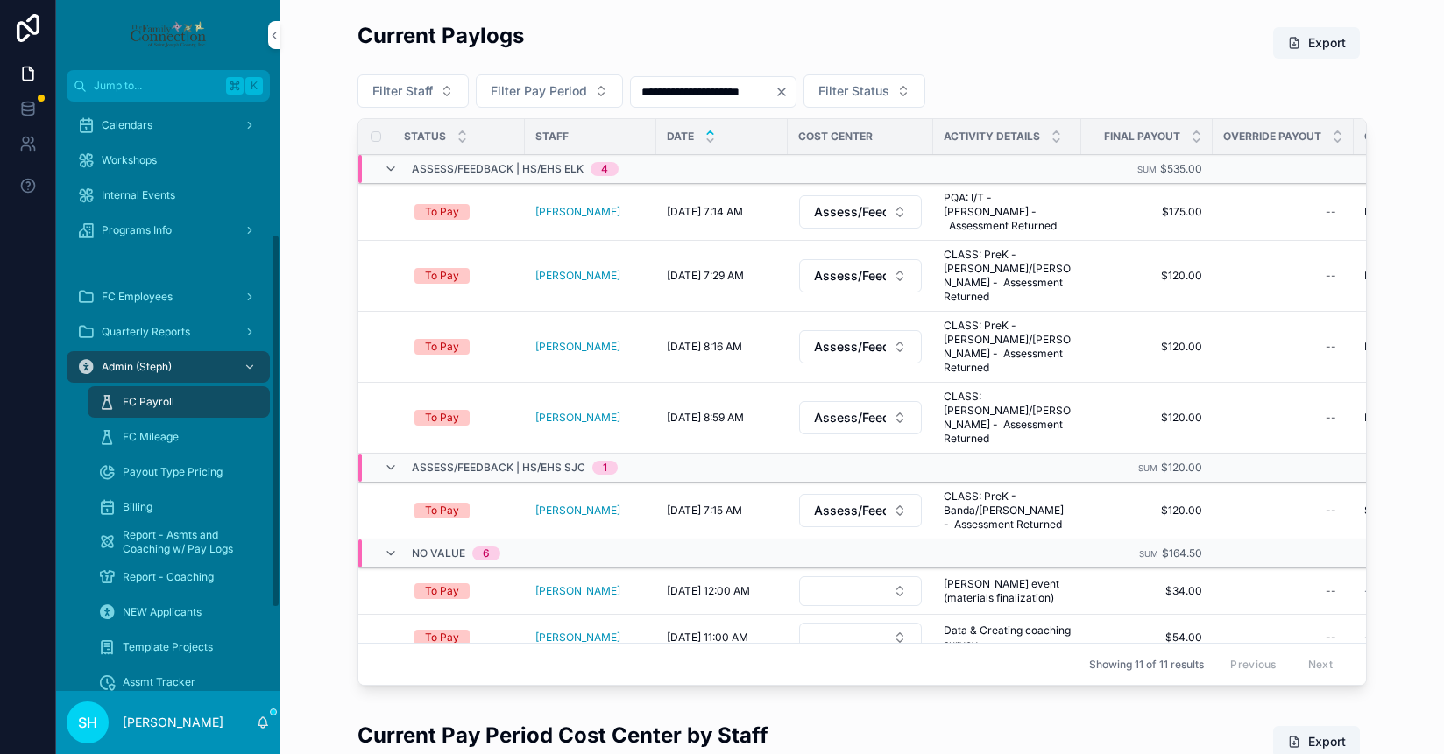
scroll to position [212, 0]
click at [151, 431] on span "FC Mileage" at bounding box center [151, 433] width 56 height 14
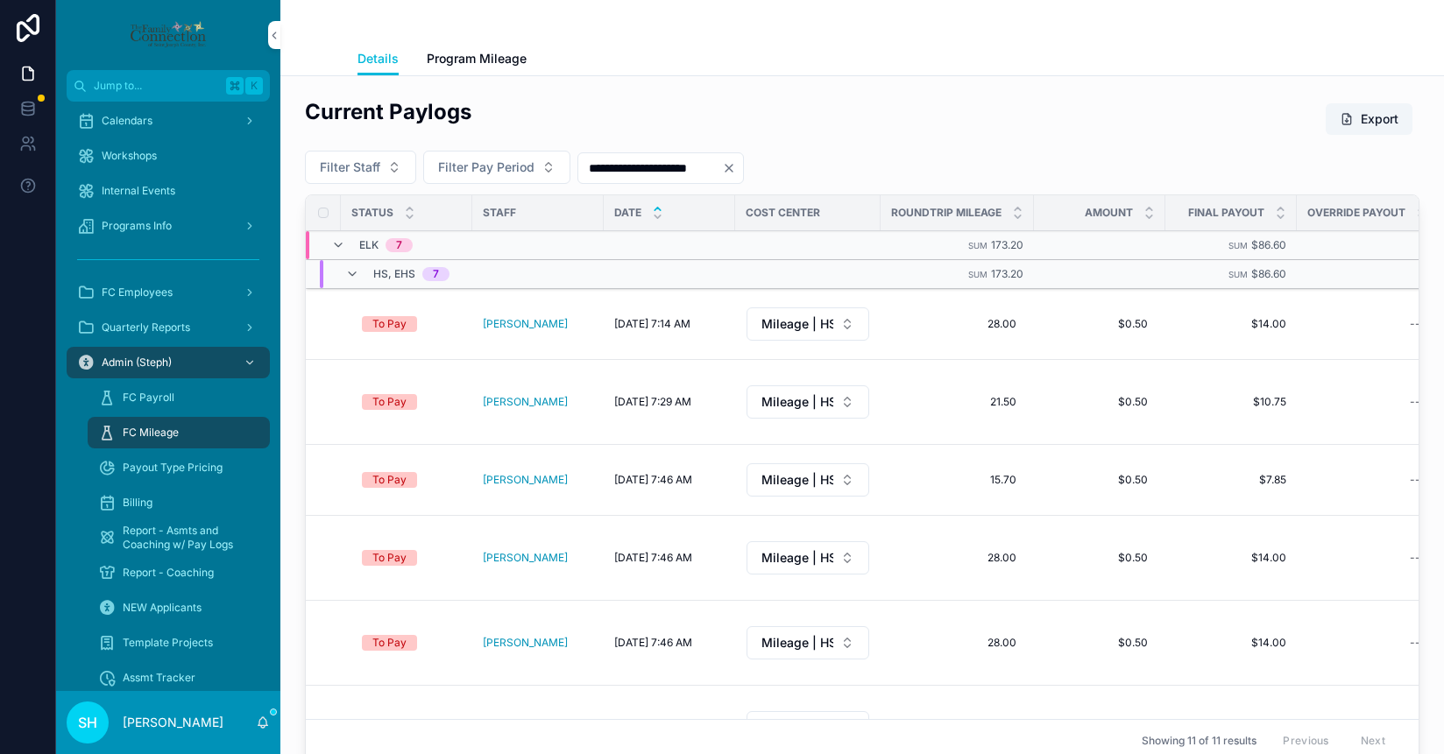
click at [399, 168] on button "Filter Staff" at bounding box center [360, 167] width 111 height 33
type input "***"
click at [293, 238] on span "[PERSON_NAME]" at bounding box center [296, 239] width 101 height 18
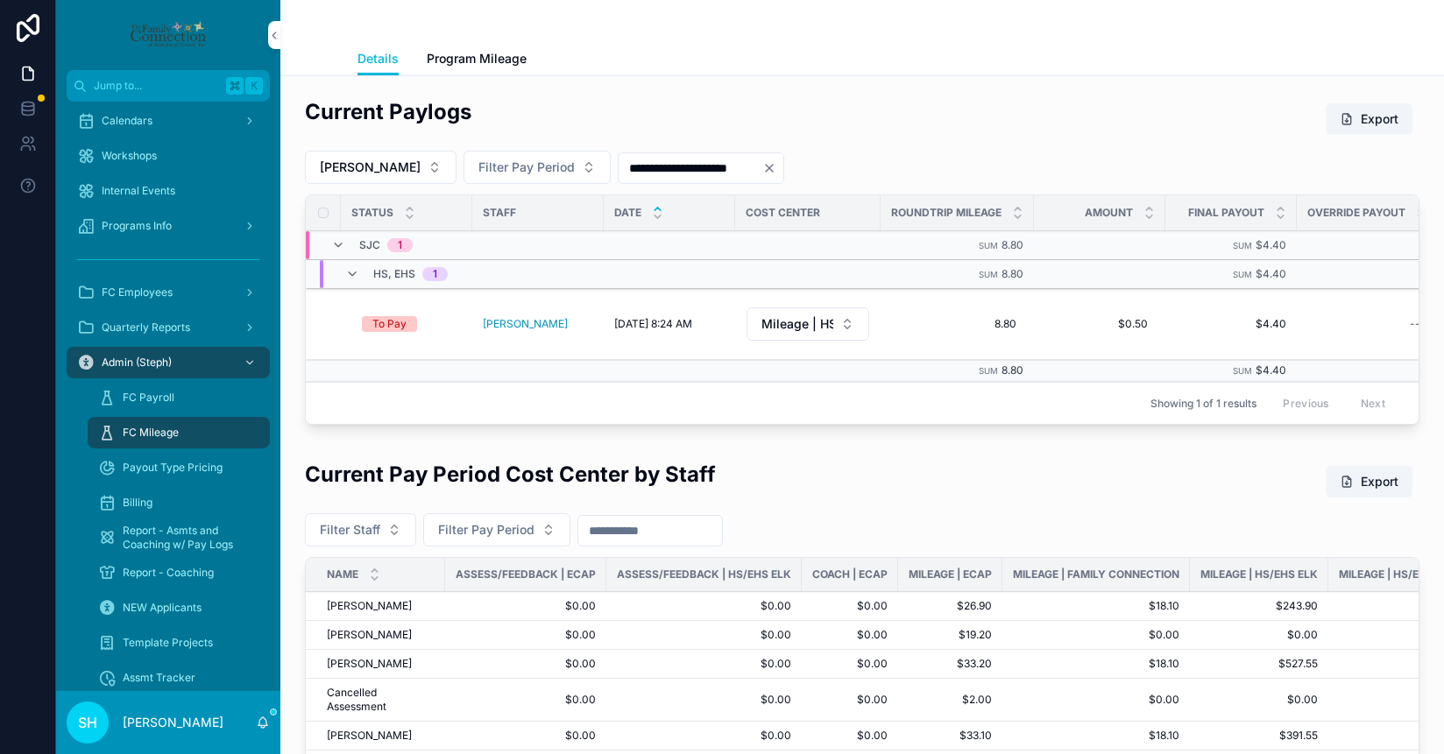
click at [762, 166] on icon "Clear" at bounding box center [769, 168] width 14 height 14
click at [790, 147] on div "Current Paylogs Export [PERSON_NAME] Filter Pay Period Status Staff Date Cost C…" at bounding box center [862, 261] width 1115 height 328
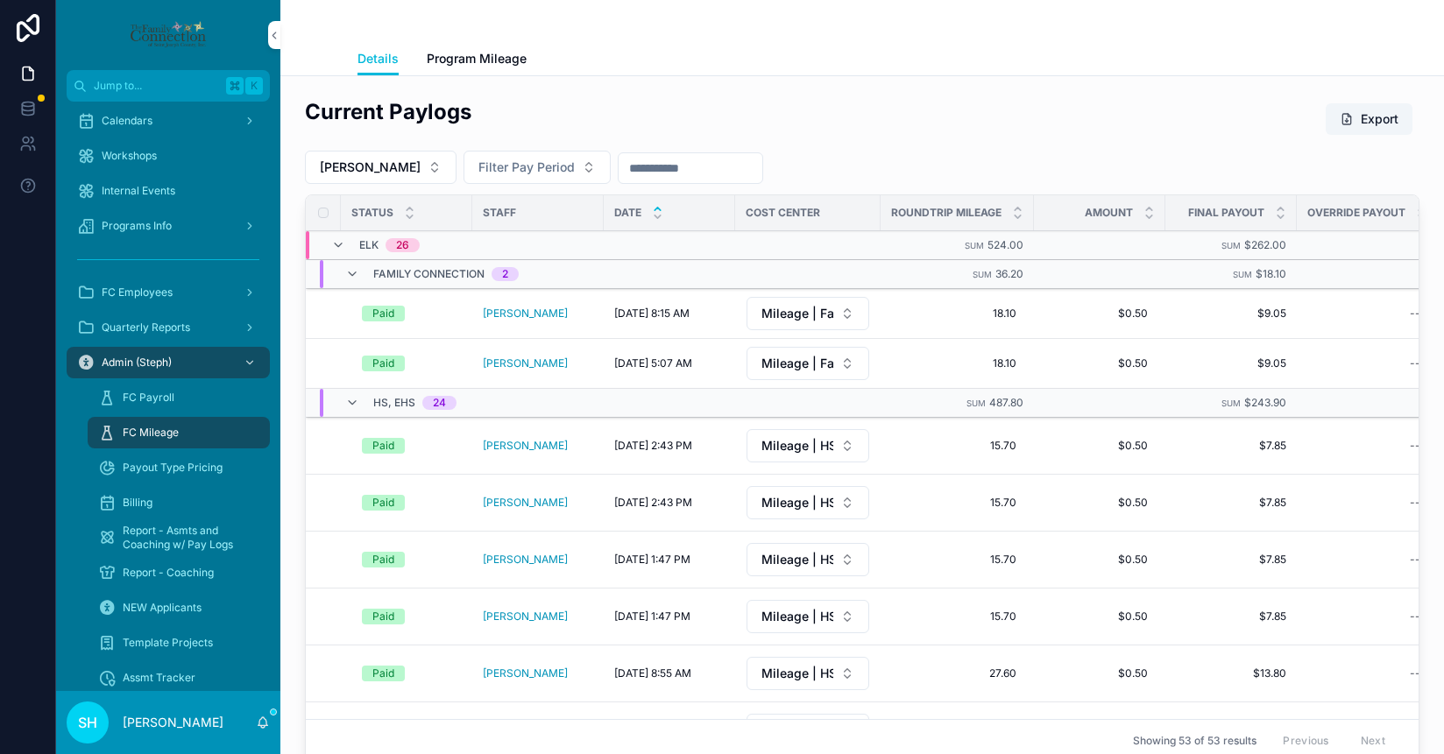
scroll to position [86, 0]
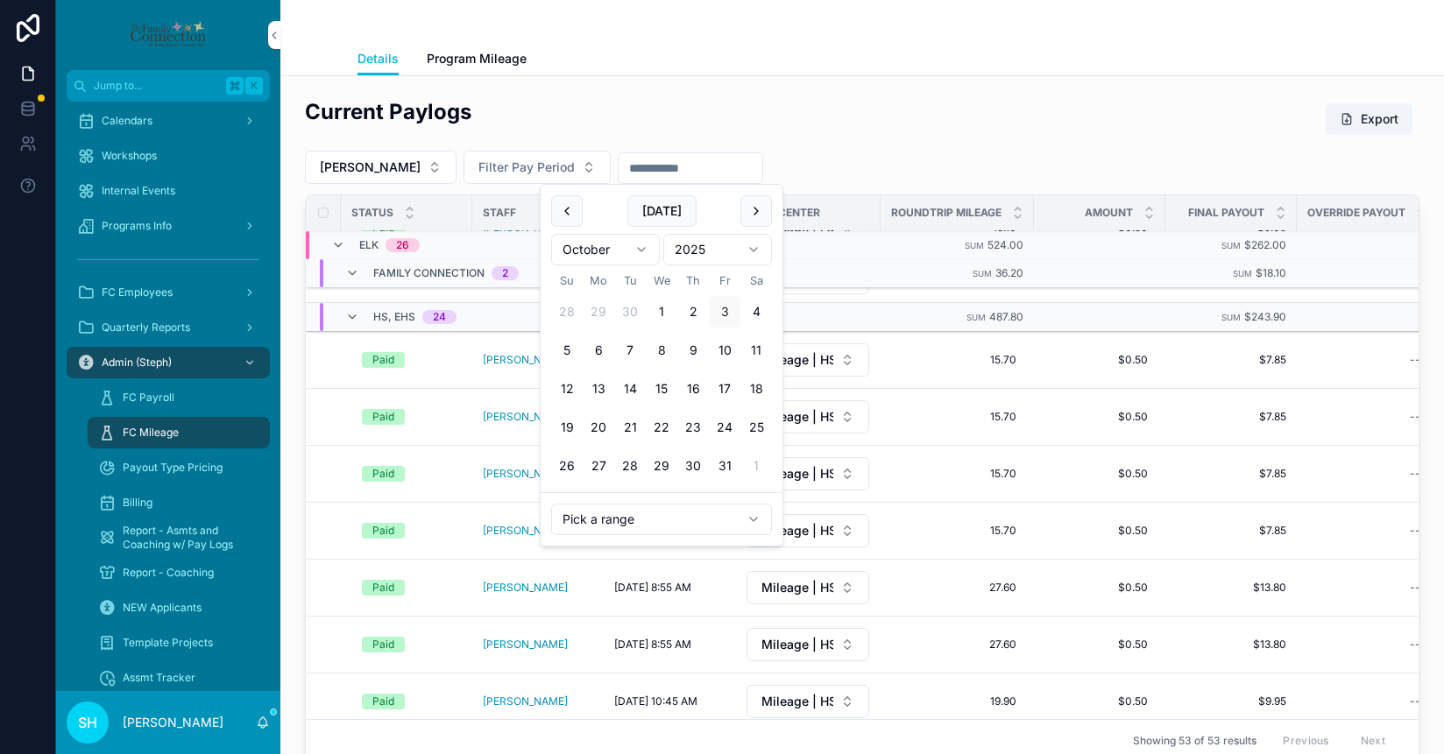
click at [706, 156] on input "scrollable content" at bounding box center [691, 168] width 144 height 25
click at [568, 220] on button "scrollable content" at bounding box center [567, 211] width 32 height 32
click at [600, 311] on button "1" at bounding box center [599, 312] width 32 height 32
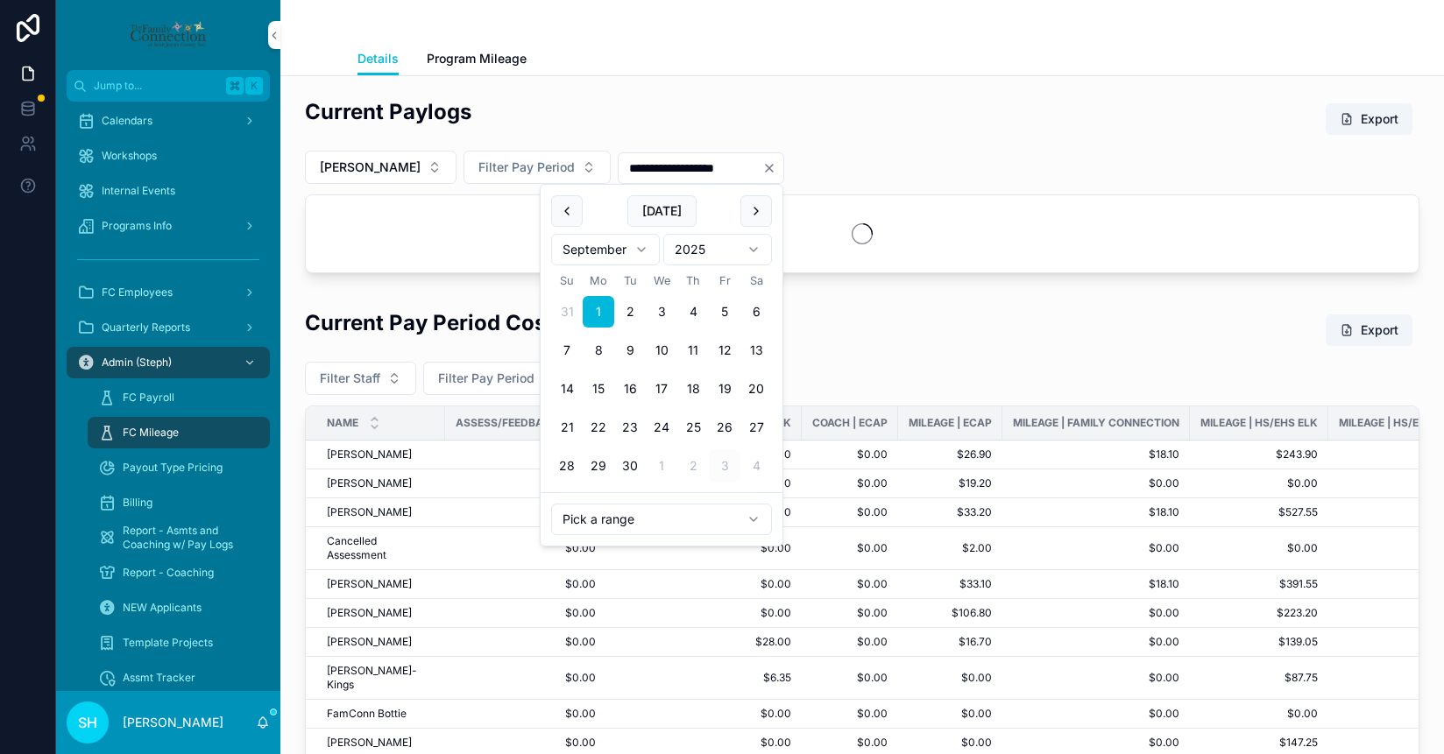
click at [753, 209] on button "scrollable content" at bounding box center [756, 211] width 32 height 32
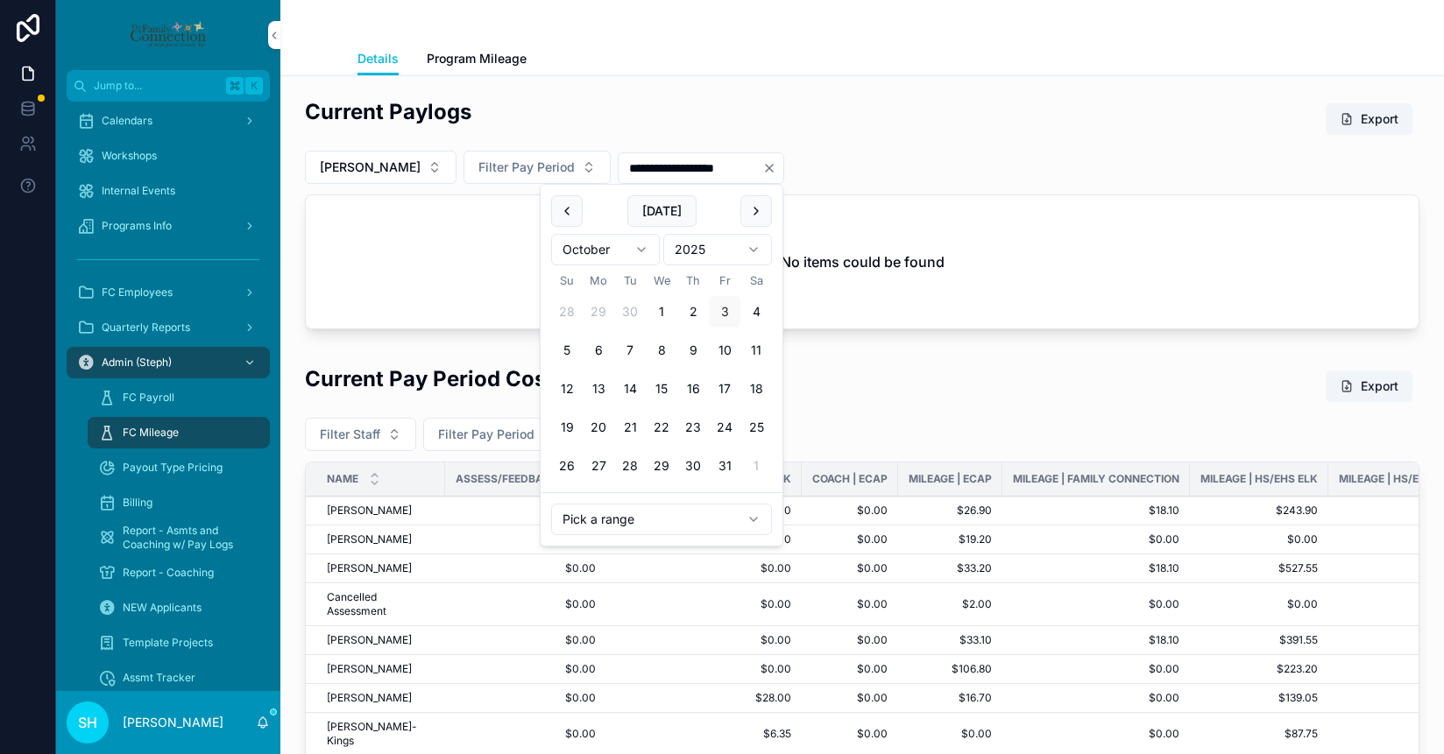
click at [632, 308] on button "30" at bounding box center [630, 312] width 32 height 32
type input "**********"
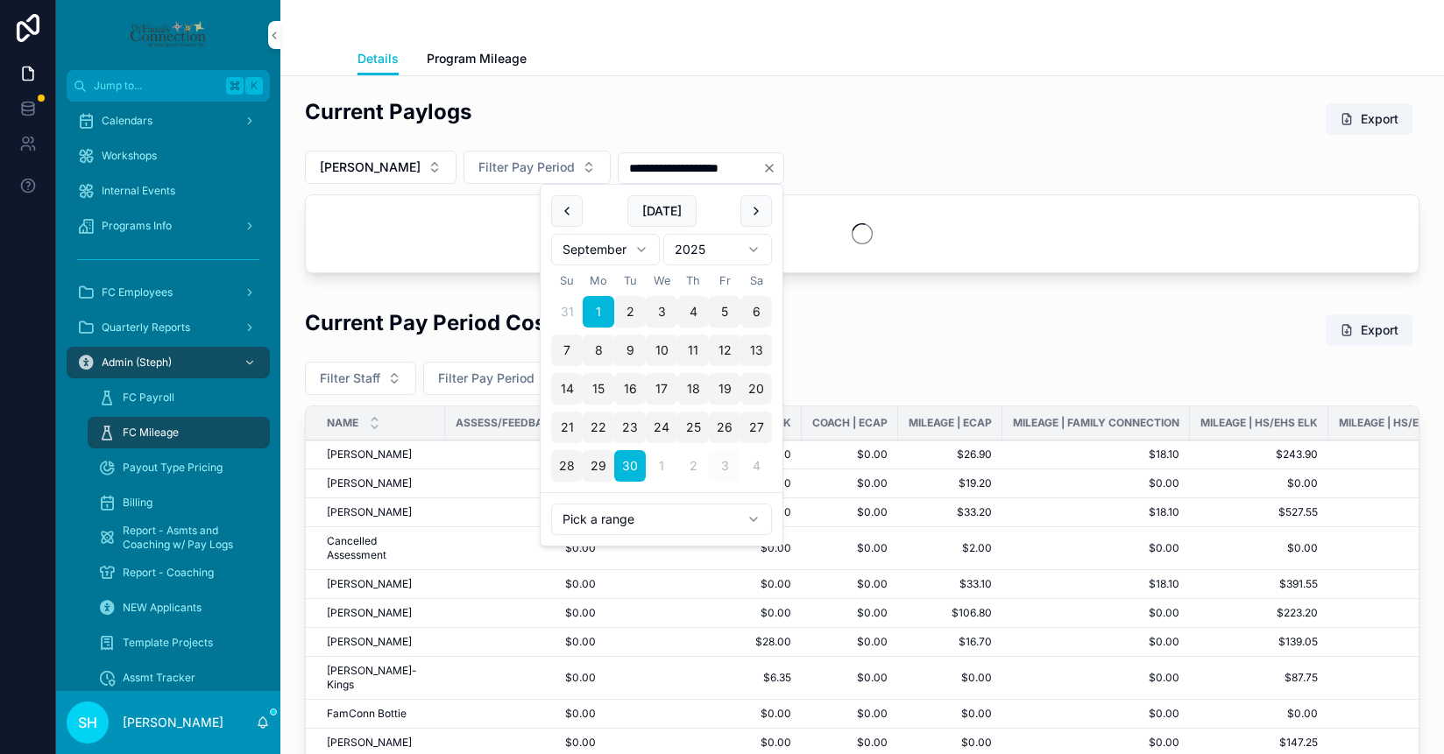
click at [907, 144] on div "**********" at bounding box center [862, 185] width 1115 height 176
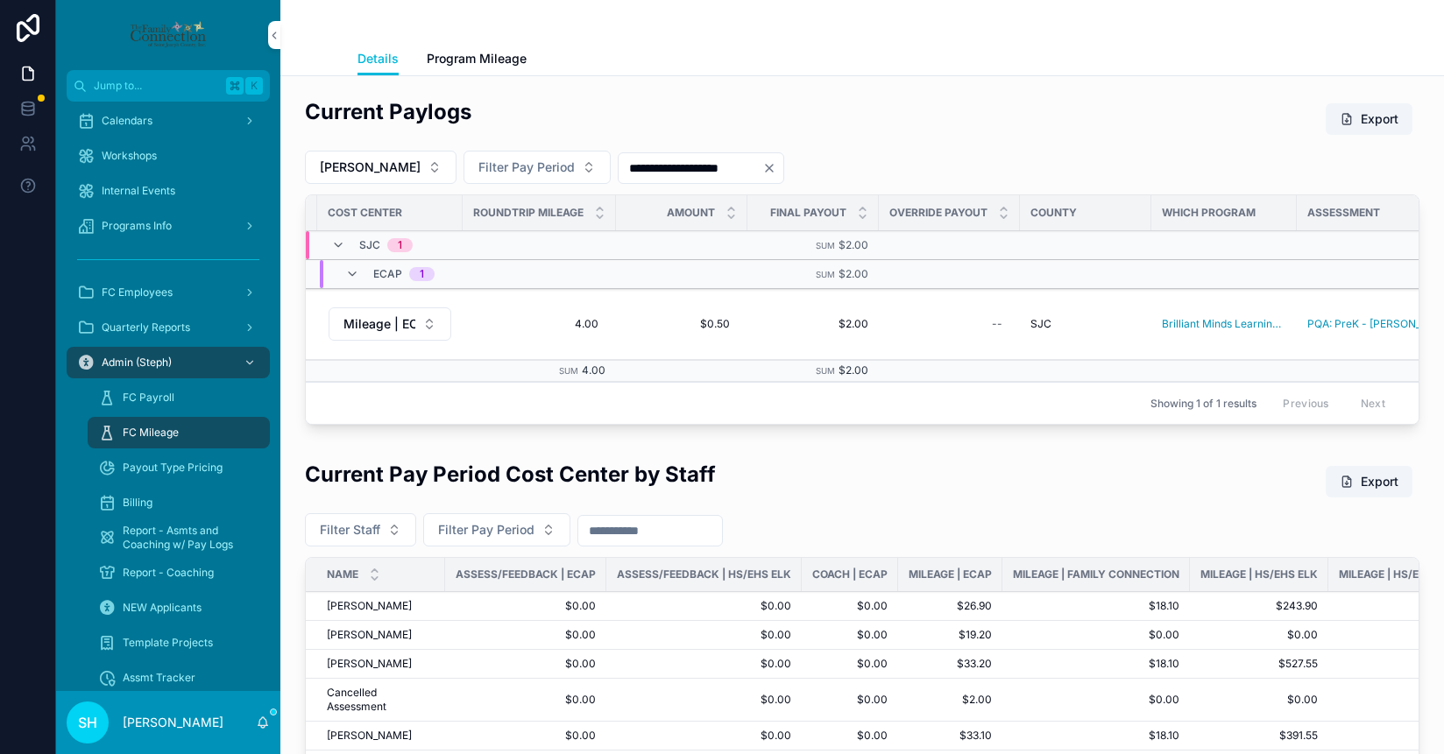
scroll to position [0, 733]
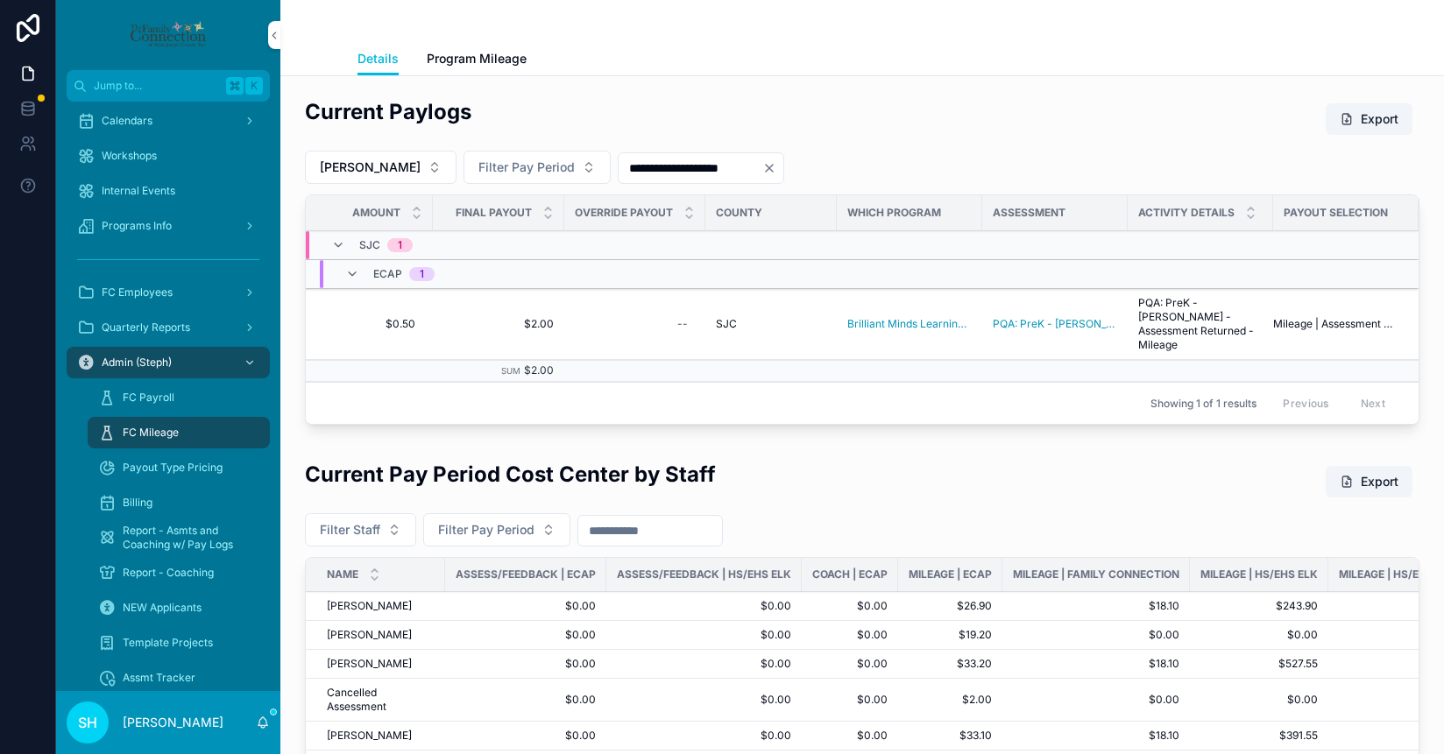
click at [1376, 119] on button "Export" at bounding box center [1369, 119] width 87 height 32
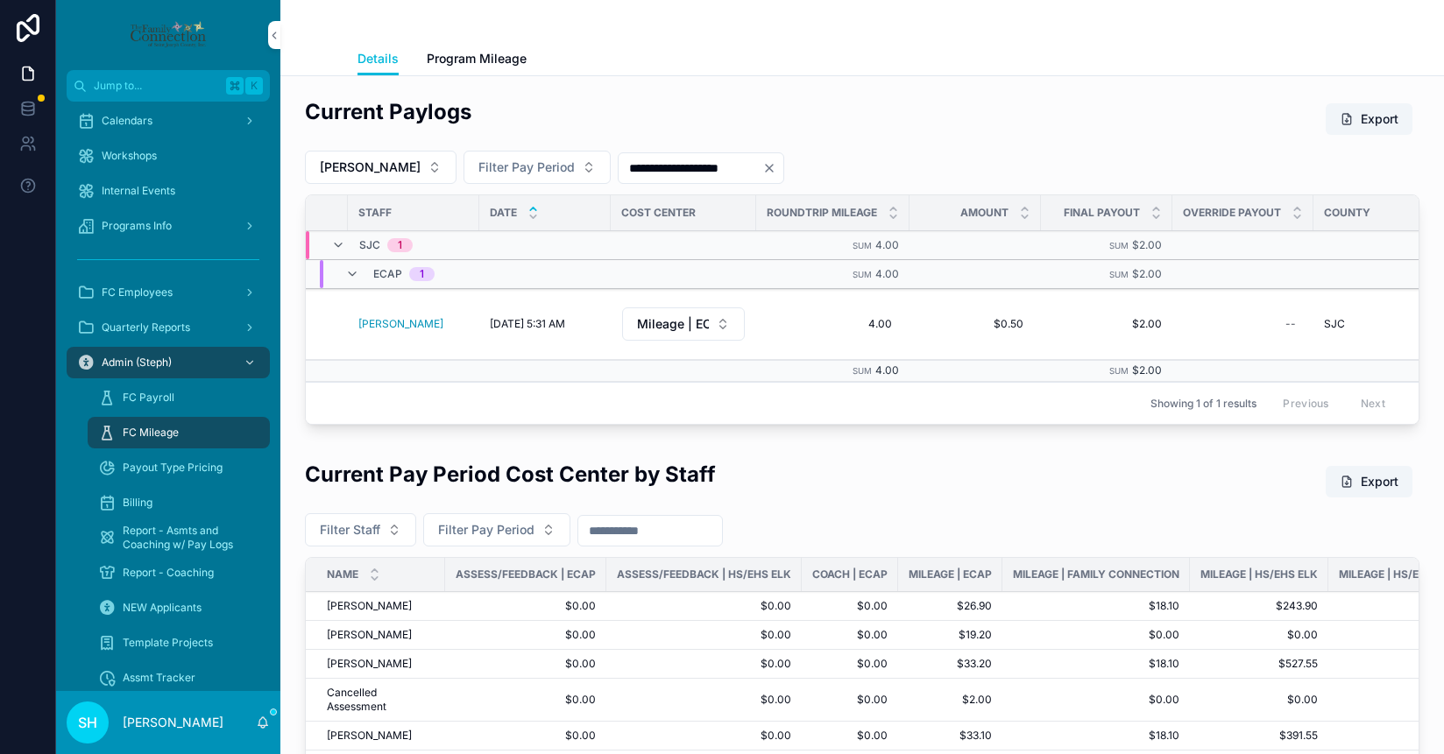
scroll to position [0, 0]
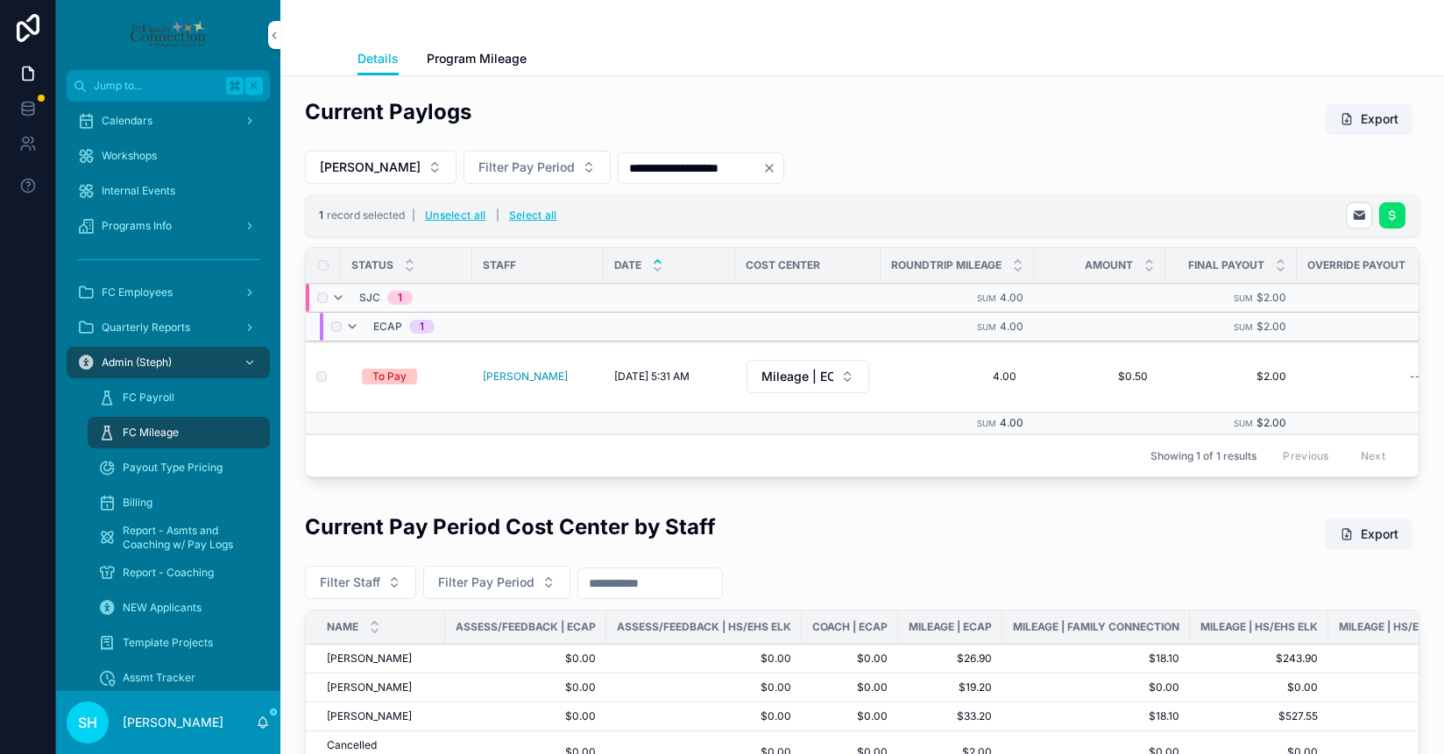
click at [1389, 210] on icon "scrollable content" at bounding box center [1392, 216] width 14 height 14
click at [1399, 176] on icon "scrollable content" at bounding box center [1401, 181] width 14 height 14
click at [442, 216] on button "Unselect all" at bounding box center [456, 216] width 74 height 28
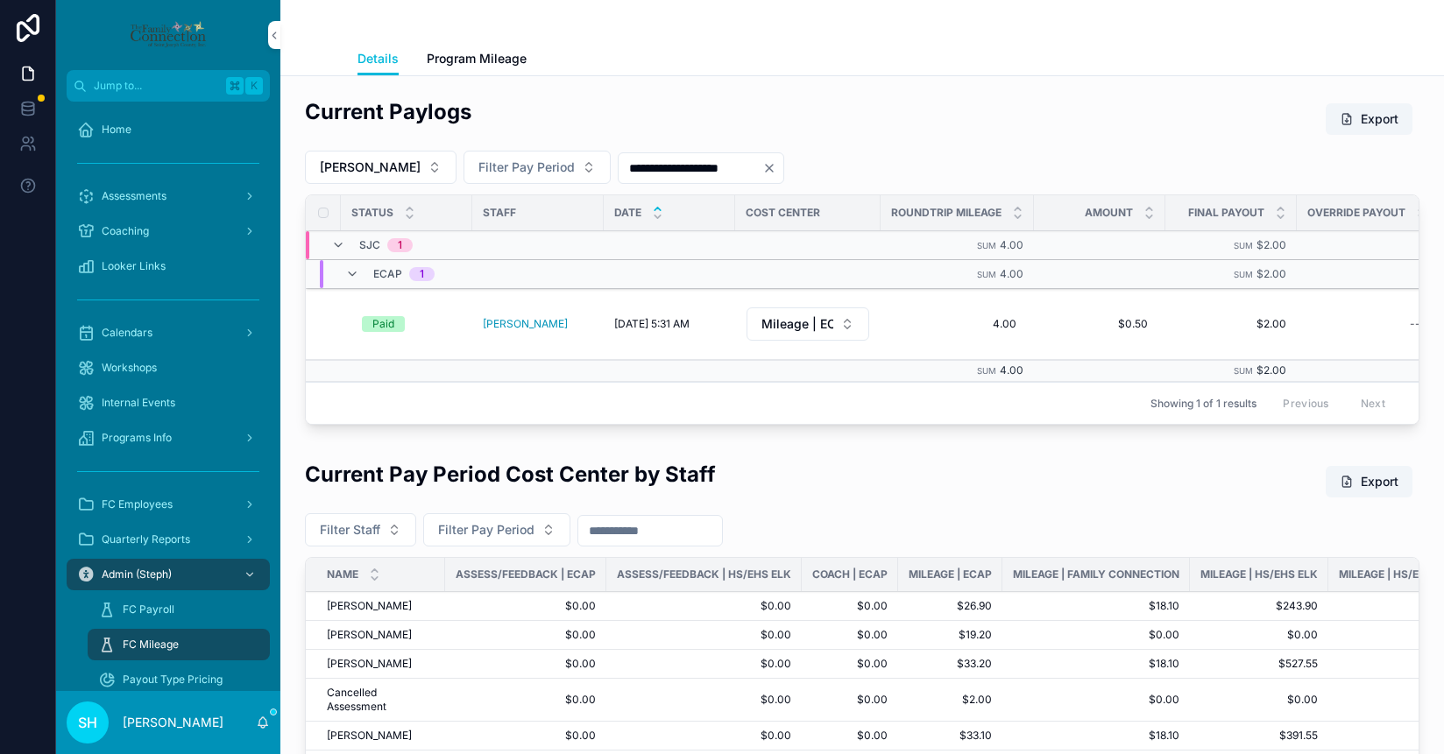
click at [129, 336] on span "Calendars" at bounding box center [127, 333] width 51 height 14
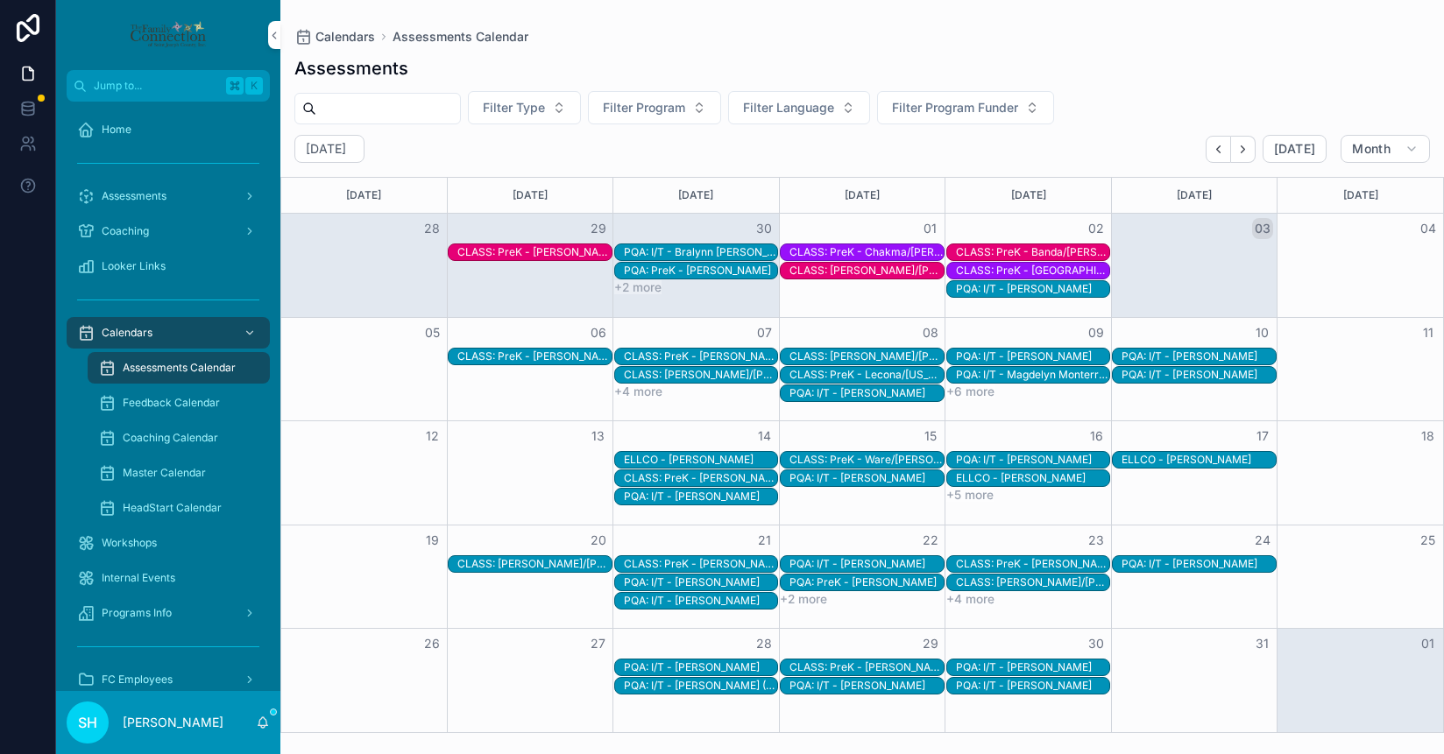
click at [517, 358] on div "CLASS: PreK - [PERSON_NAME]/[PERSON_NAME]" at bounding box center [533, 357] width 153 height 14
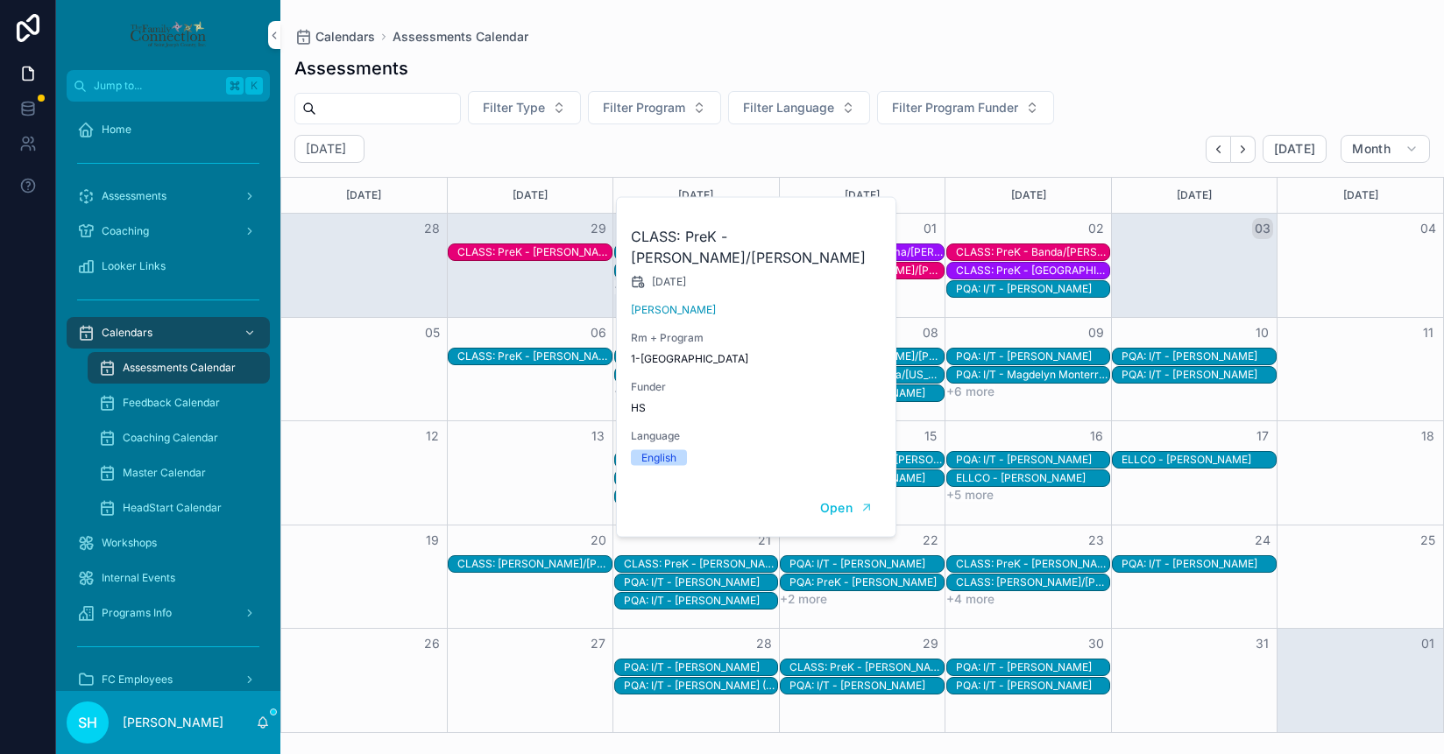
click at [515, 407] on div "Month View" at bounding box center [530, 369] width 166 height 103
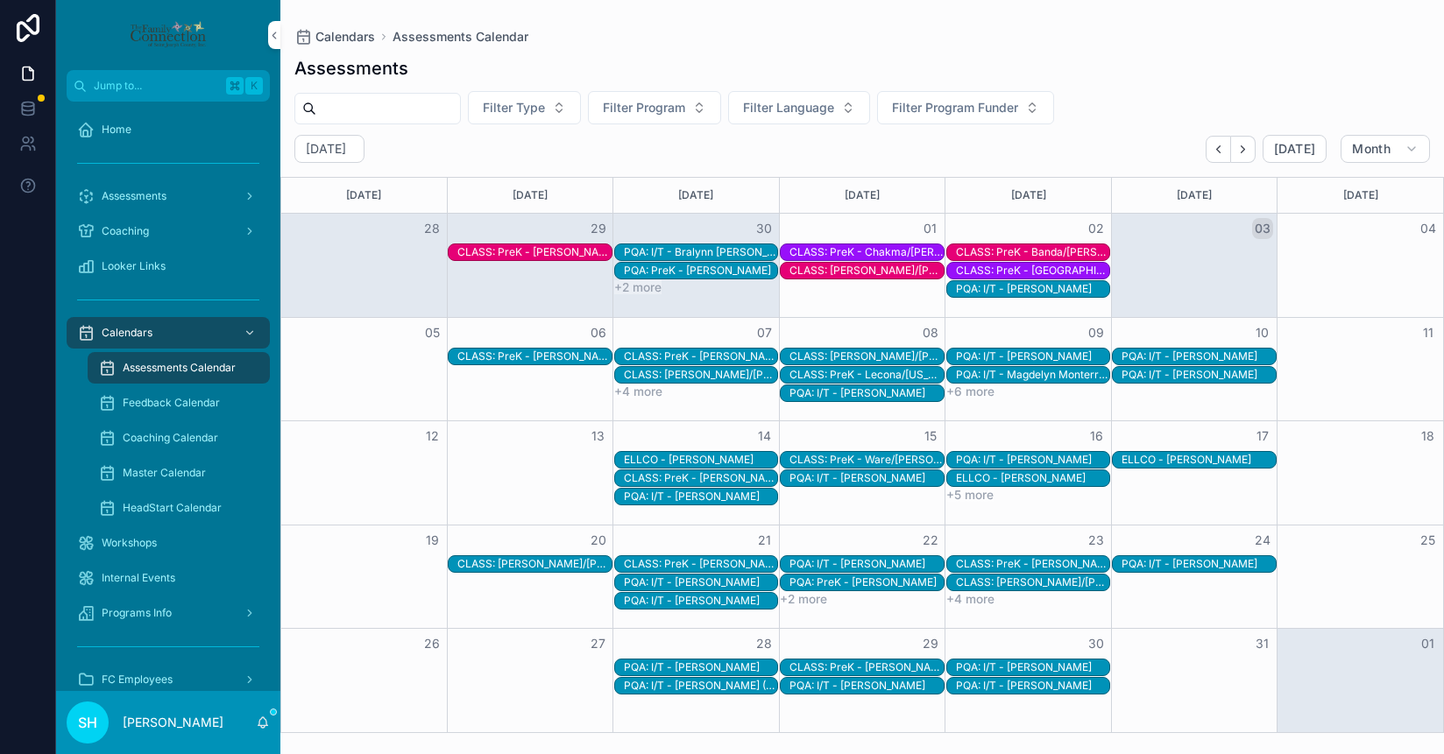
click at [138, 550] on div "Workshops" at bounding box center [168, 543] width 182 height 28
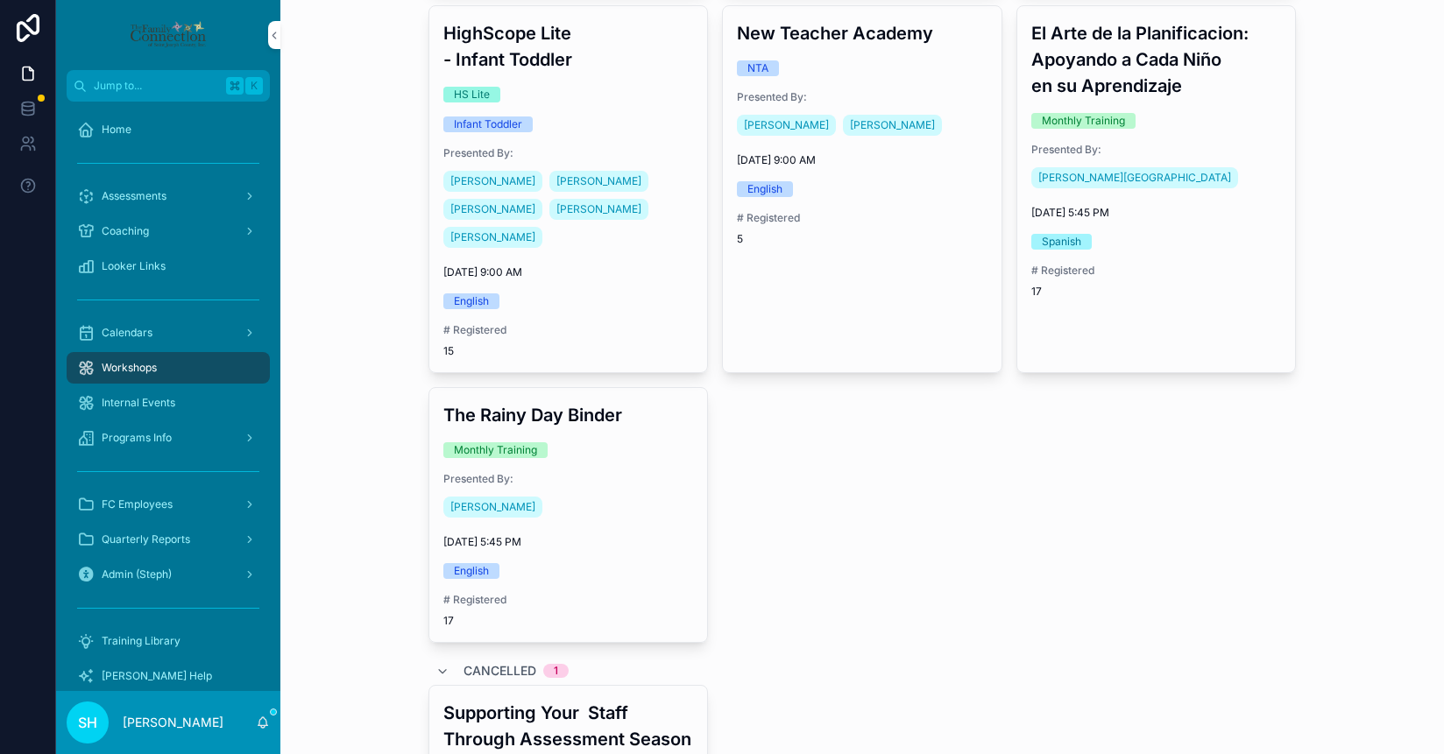
scroll to position [1610, 0]
click at [638, 492] on div "[PERSON_NAME]" at bounding box center [568, 506] width 251 height 28
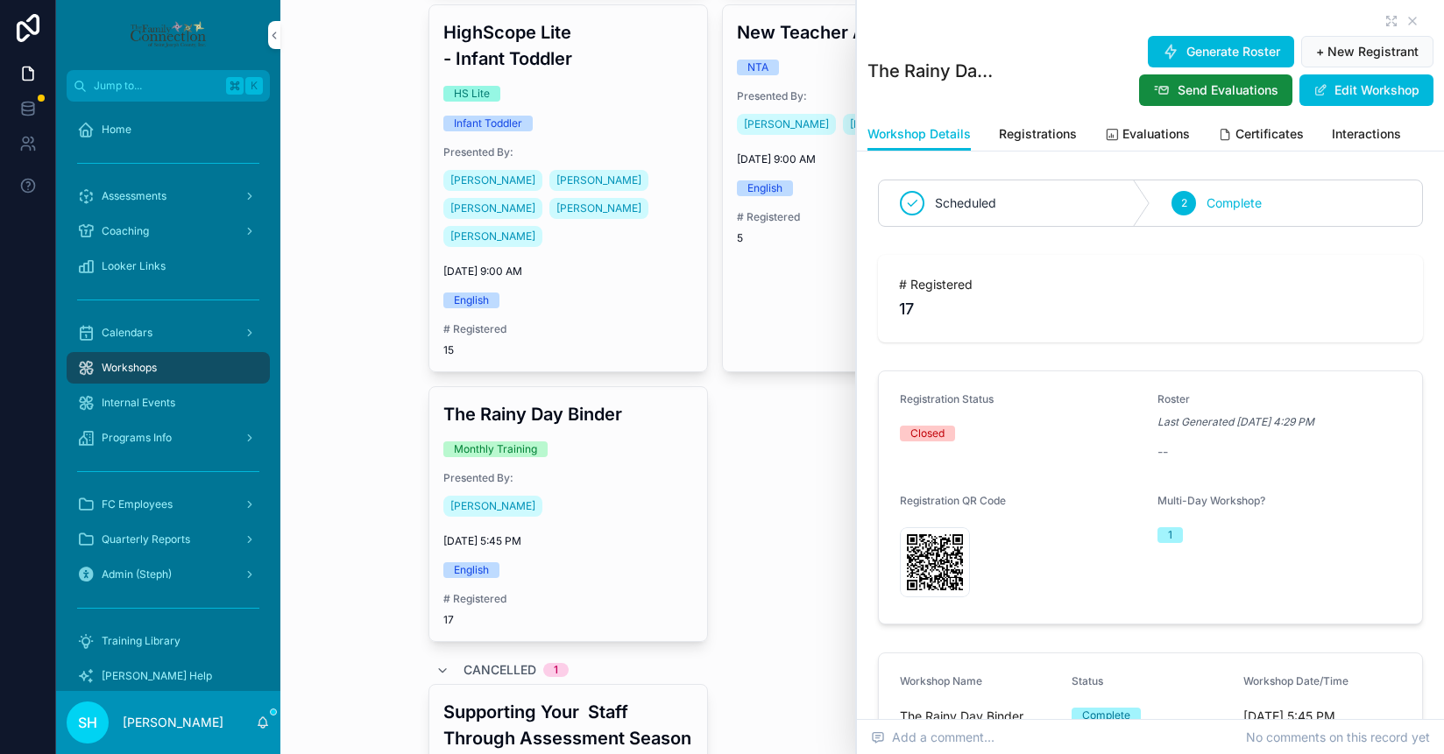
click at [1135, 128] on span "Evaluations" at bounding box center [1155, 134] width 67 height 18
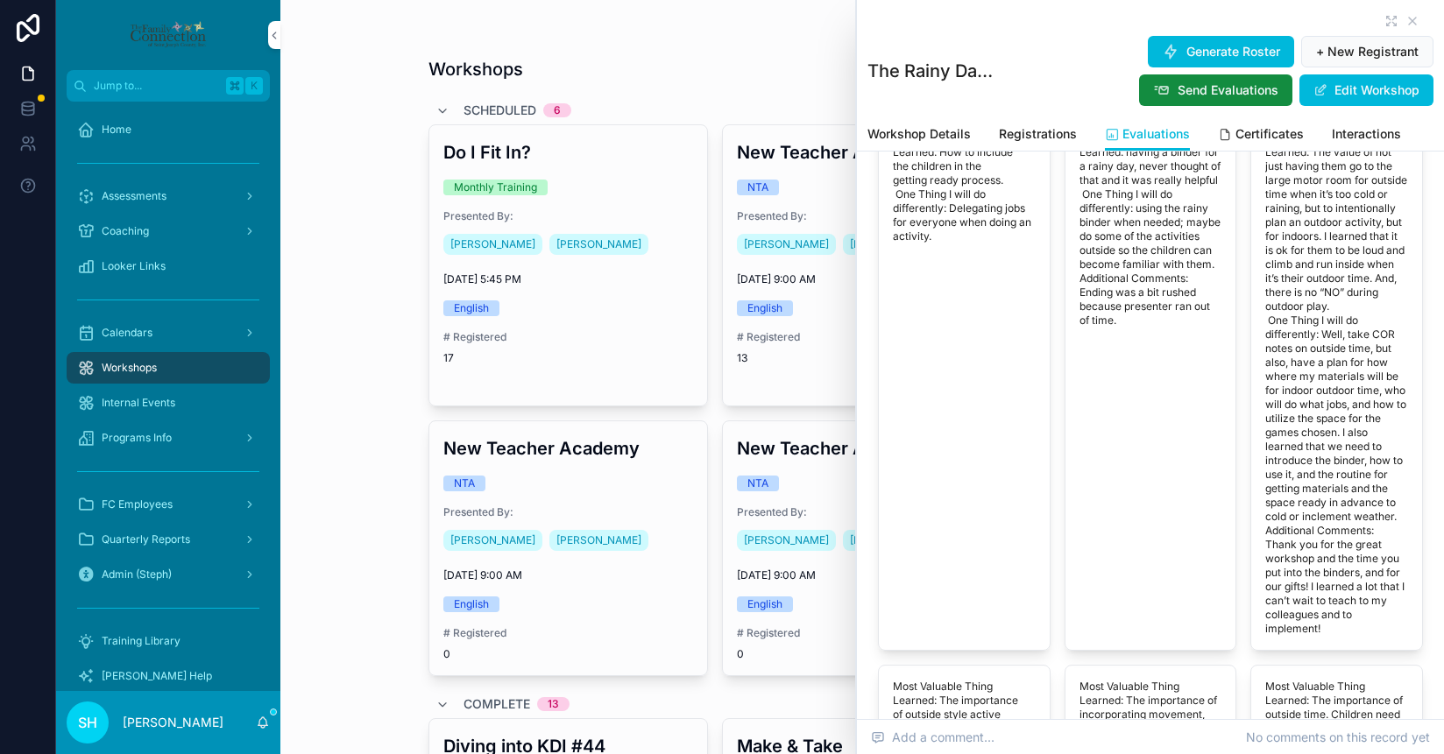
scroll to position [1847, 0]
click at [1410, 19] on icon "scrollable content" at bounding box center [1412, 21] width 14 height 14
